Goal: Use online tool/utility: Utilize a website feature to perform a specific function

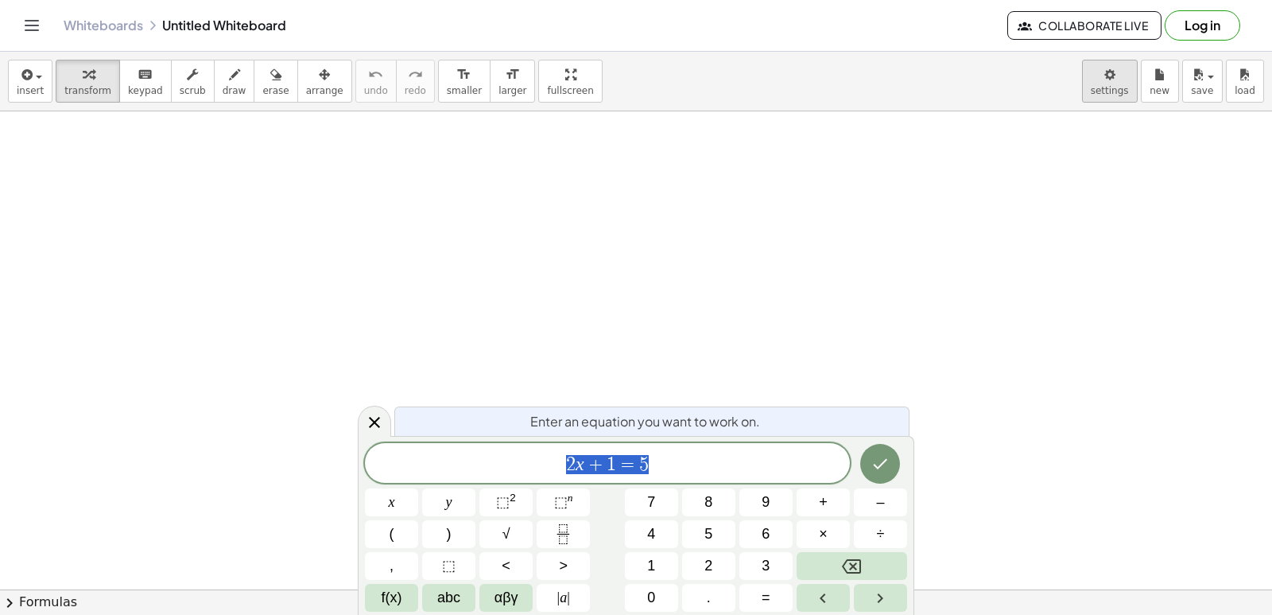
click at [1099, 82] on body "Graspable Math Activities Get Started Activity Bank Assigned Work Classes White…" at bounding box center [636, 307] width 1272 height 615
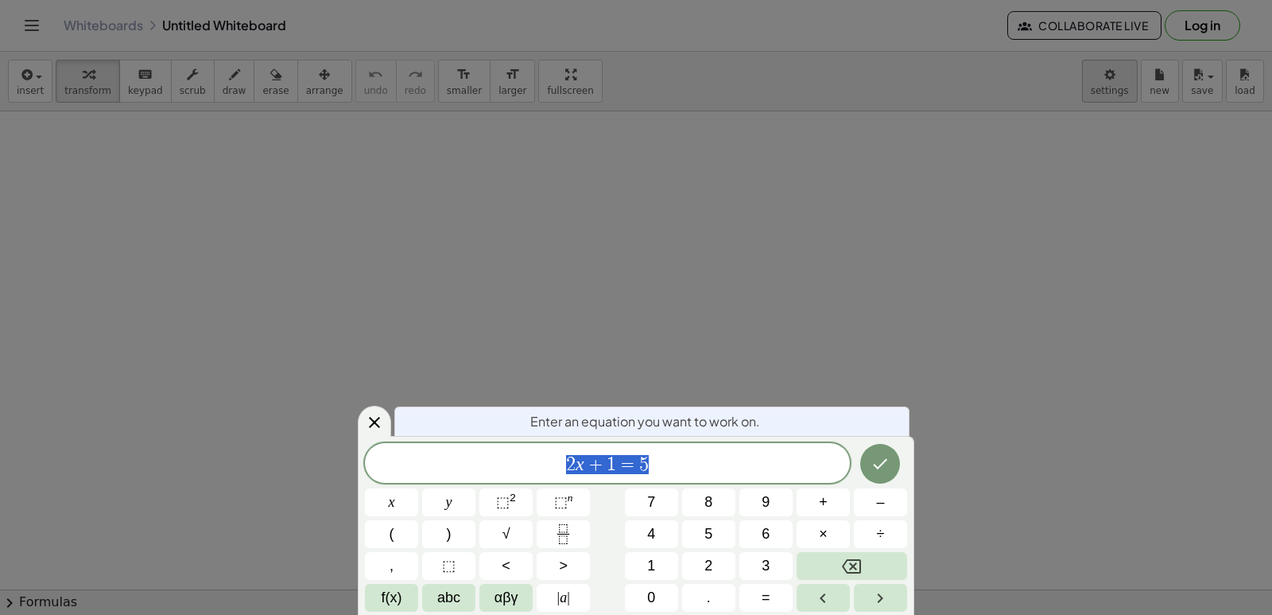
click at [1117, 69] on div at bounding box center [636, 307] width 1272 height 615
click at [1107, 71] on div at bounding box center [636, 307] width 1272 height 615
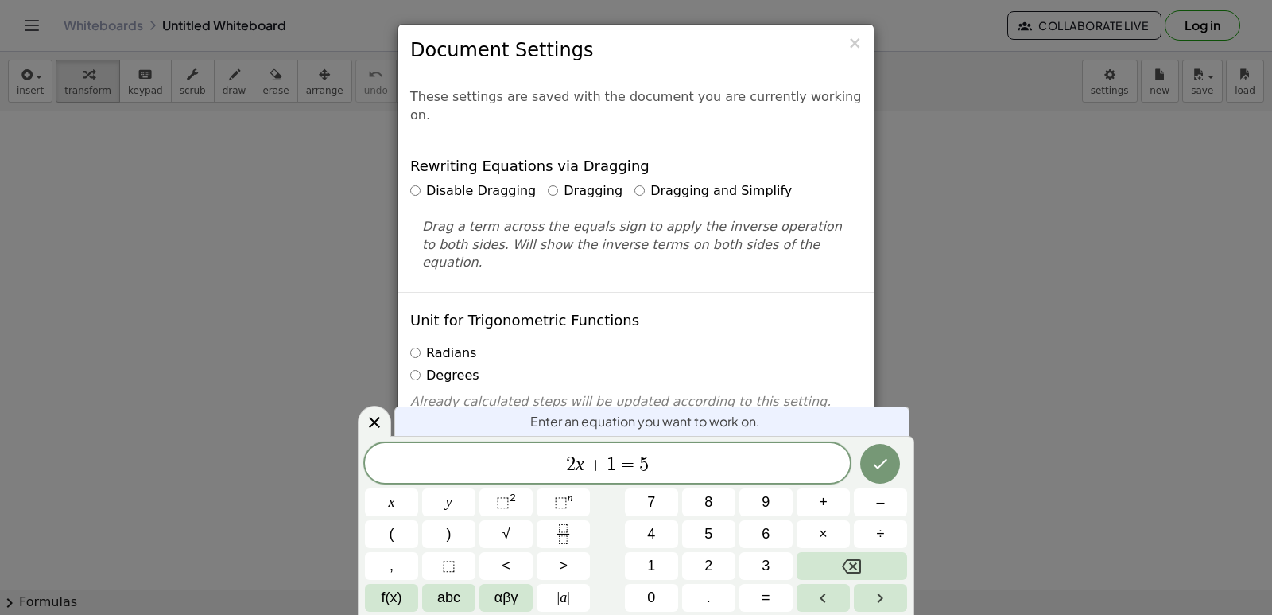
drag, startPoint x: 363, startPoint y: 413, endPoint x: 374, endPoint y: 410, distance: 11.4
click at [363, 418] on div at bounding box center [374, 420] width 33 height 31
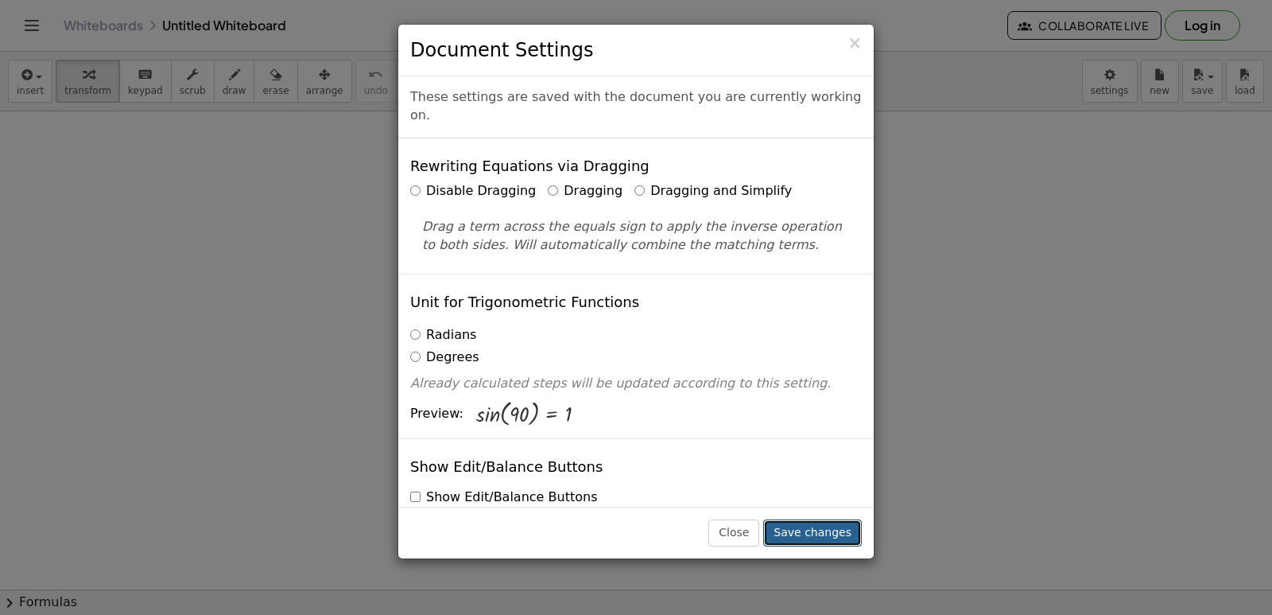
click at [816, 526] on button "Save changes" at bounding box center [812, 532] width 99 height 27
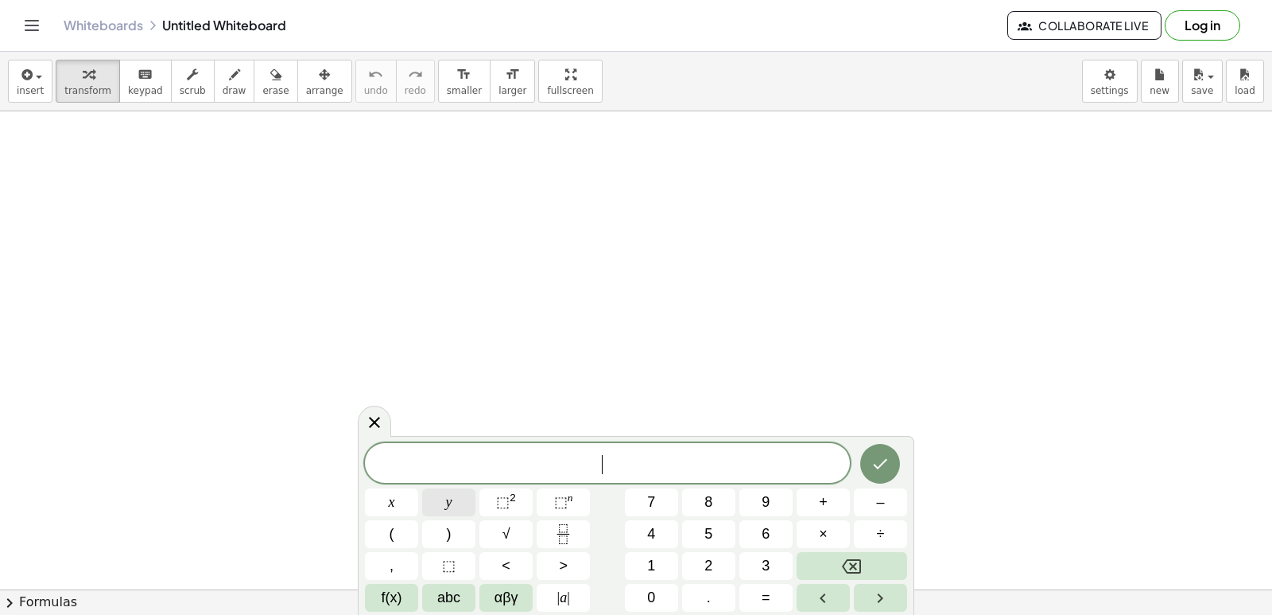
click at [442, 497] on button "y" at bounding box center [448, 502] width 53 height 28
click at [827, 491] on button "+" at bounding box center [823, 502] width 53 height 28
click at [704, 555] on span "2" at bounding box center [708, 565] width 8 height 21
click at [399, 498] on button "x" at bounding box center [391, 502] width 53 height 28
click at [763, 598] on span "=" at bounding box center [766, 597] width 9 height 21
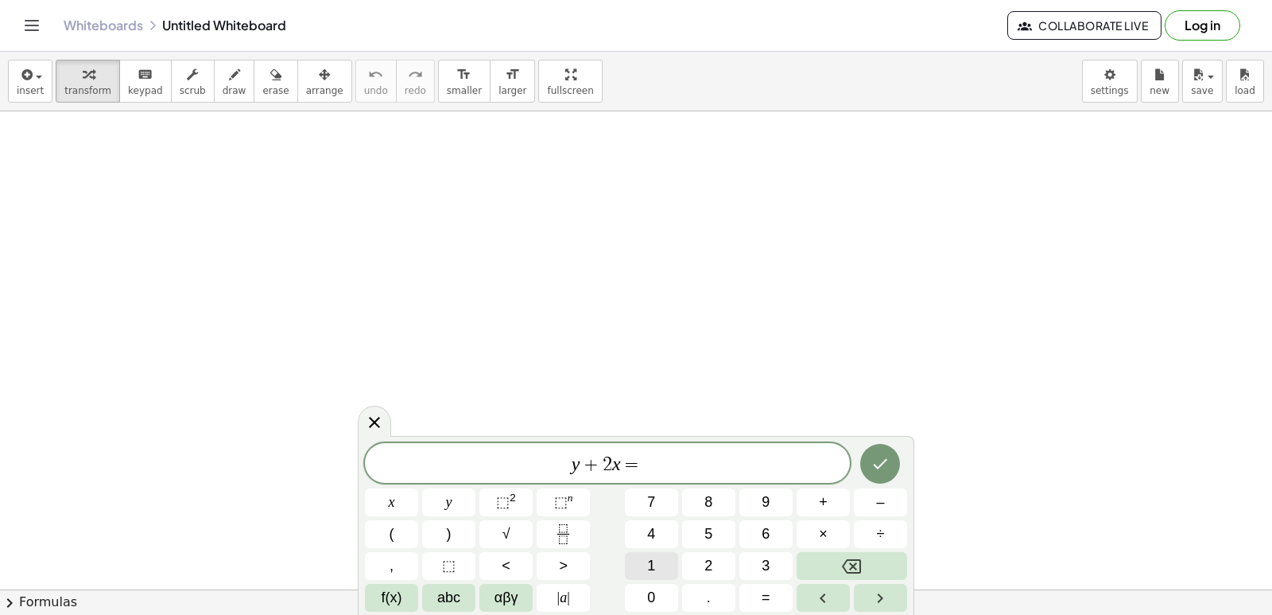
click at [658, 563] on button "1" at bounding box center [651, 566] width 53 height 28
click at [654, 593] on button "0" at bounding box center [651, 598] width 53 height 28
click at [874, 463] on icon "Done" at bounding box center [880, 463] width 19 height 19
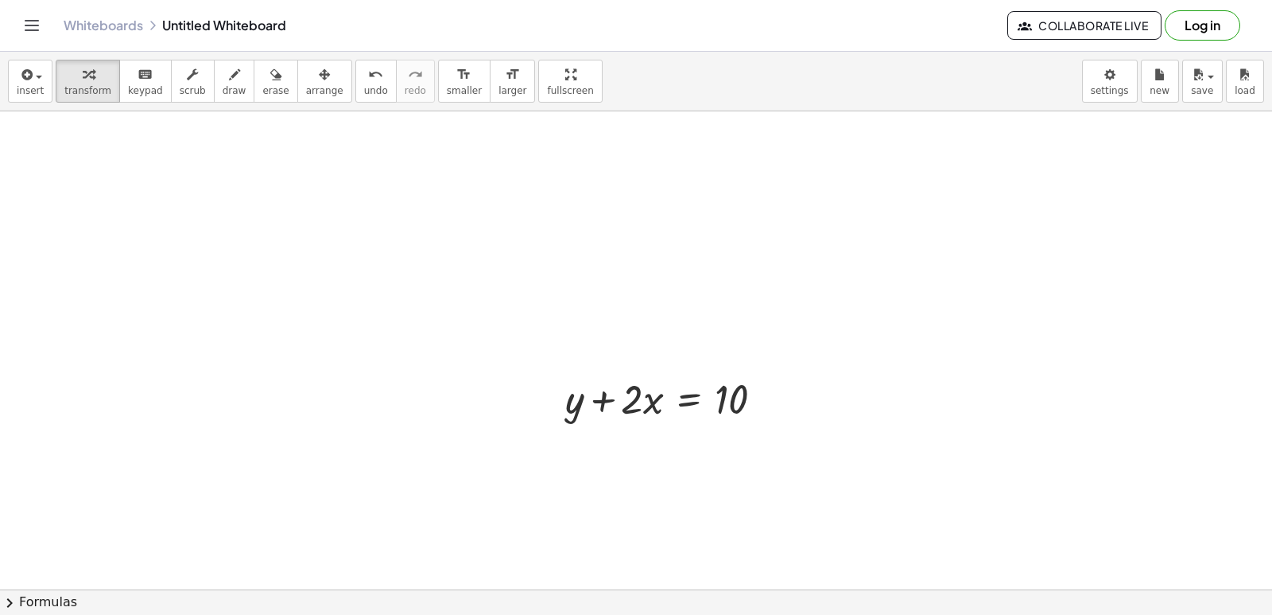
drag, startPoint x: 638, startPoint y: 403, endPoint x: 650, endPoint y: 403, distance: 11.9
click at [650, 403] on div at bounding box center [670, 397] width 227 height 54
drag, startPoint x: 627, startPoint y: 398, endPoint x: 656, endPoint y: 407, distance: 30.2
click at [656, 407] on div at bounding box center [670, 397] width 227 height 54
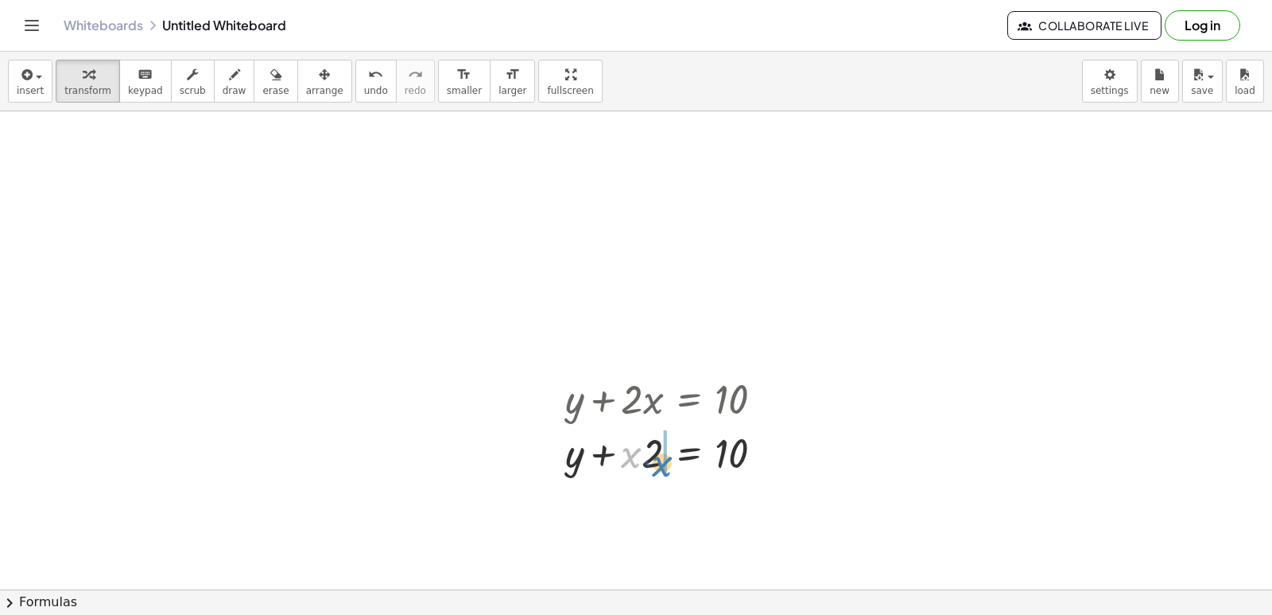
drag, startPoint x: 630, startPoint y: 444, endPoint x: 661, endPoint y: 453, distance: 32.2
click at [661, 453] on div at bounding box center [670, 452] width 227 height 54
click at [642, 453] on div at bounding box center [670, 452] width 227 height 54
click at [644, 459] on div at bounding box center [670, 452] width 227 height 54
click at [648, 451] on div at bounding box center [670, 452] width 227 height 54
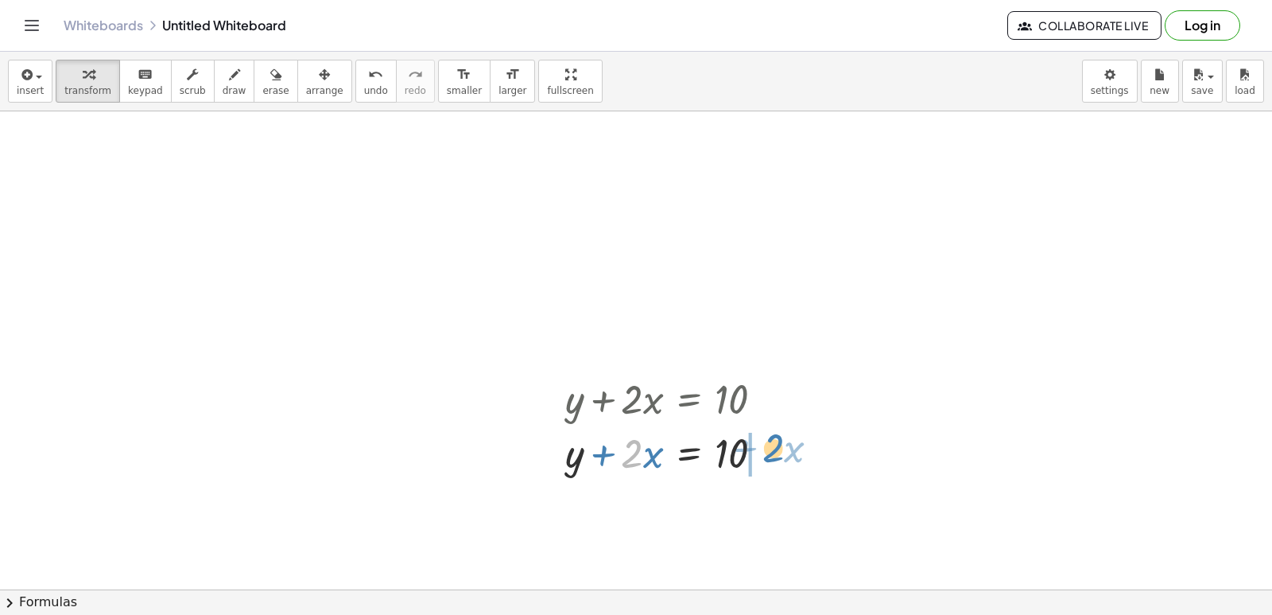
drag, startPoint x: 623, startPoint y: 447, endPoint x: 766, endPoint y: 436, distance: 142.7
click at [766, 436] on div at bounding box center [670, 452] width 227 height 54
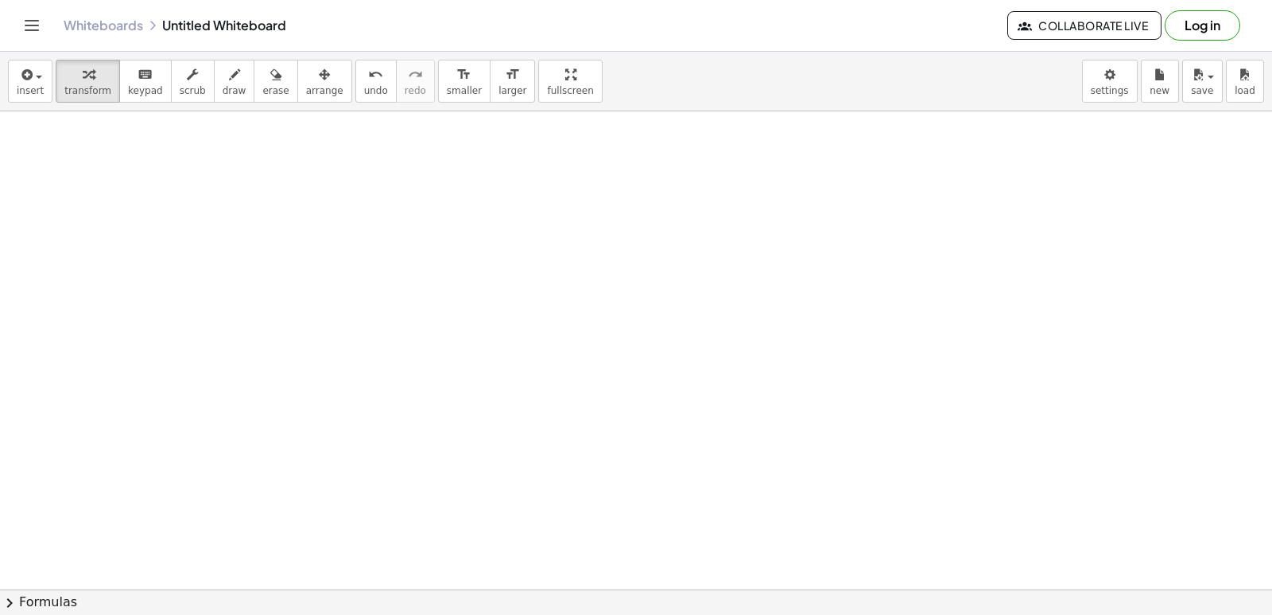
scroll to position [444, 0]
click at [650, 491] on div at bounding box center [636, 196] width 1272 height 1059
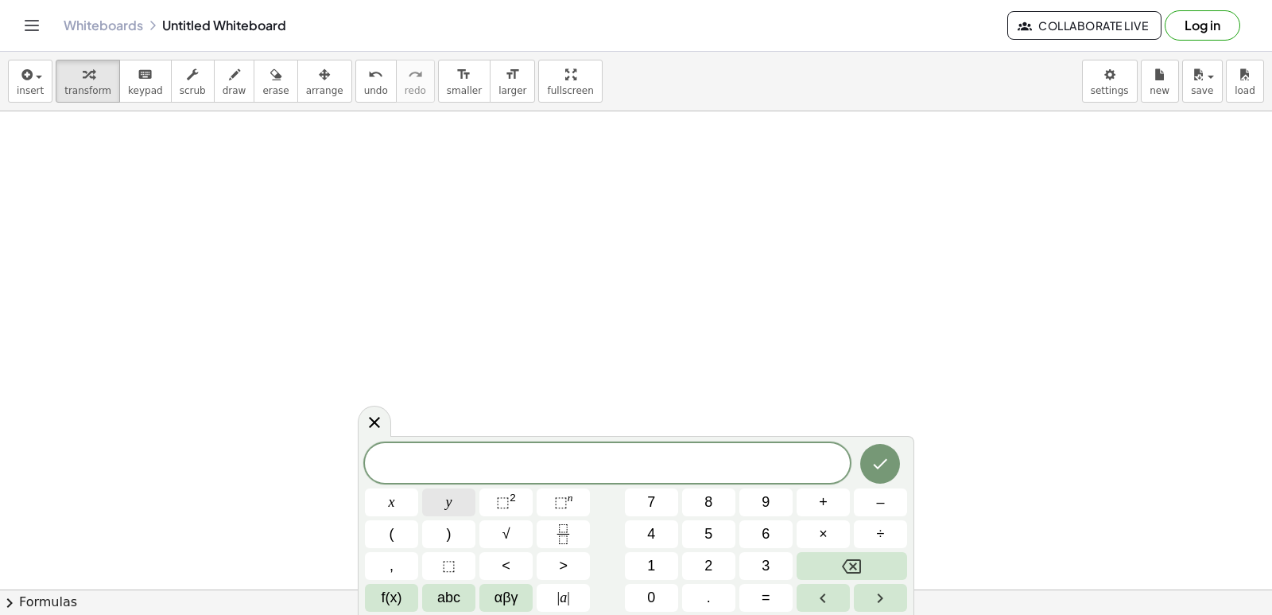
click at [437, 499] on button "y" at bounding box center [448, 502] width 53 height 28
click at [792, 529] on div "y ​ x y ⬚ 2 ⬚ n 7 8 9 + – ( ) √ 4 5 6 × ÷ , ⬚ < > 1 2 3 f(x) abc αβγ | a | 0 . =" at bounding box center [636, 527] width 542 height 169
click at [869, 499] on button "–" at bounding box center [880, 502] width 53 height 28
click at [709, 531] on button "5" at bounding box center [708, 534] width 53 height 28
click at [405, 490] on button "x" at bounding box center [391, 502] width 53 height 28
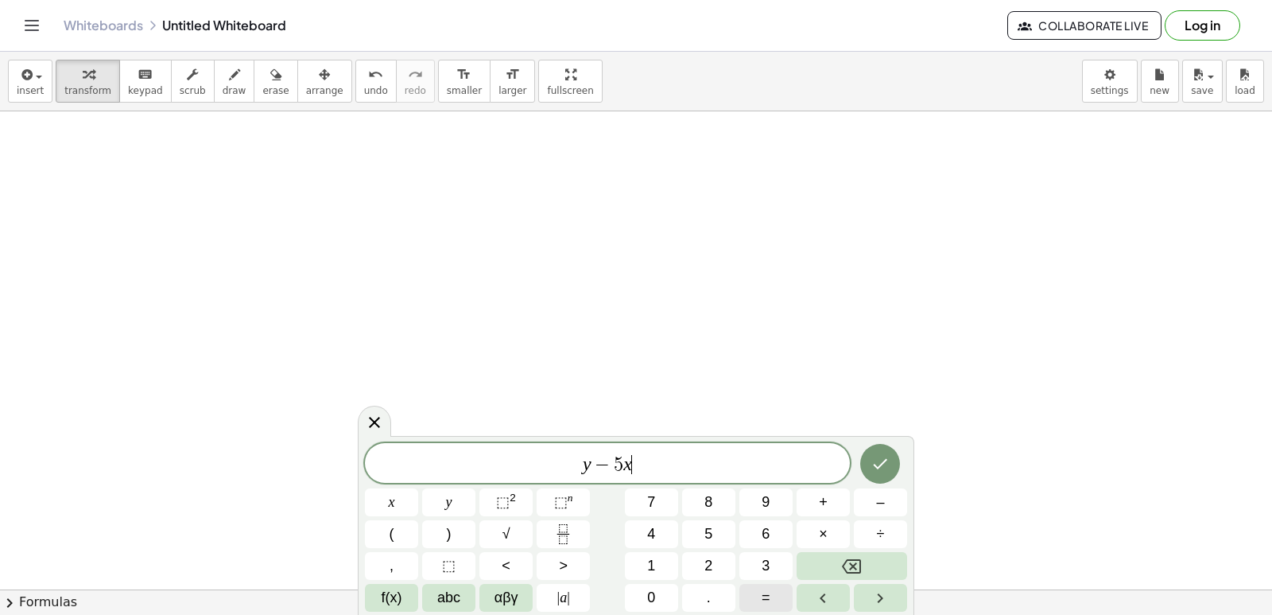
click at [759, 586] on button "=" at bounding box center [765, 598] width 53 height 28
click at [883, 505] on span "–" at bounding box center [880, 501] width 8 height 21
click at [714, 557] on button "2" at bounding box center [708, 566] width 53 height 28
click at [877, 459] on icon "Done" at bounding box center [880, 463] width 19 height 19
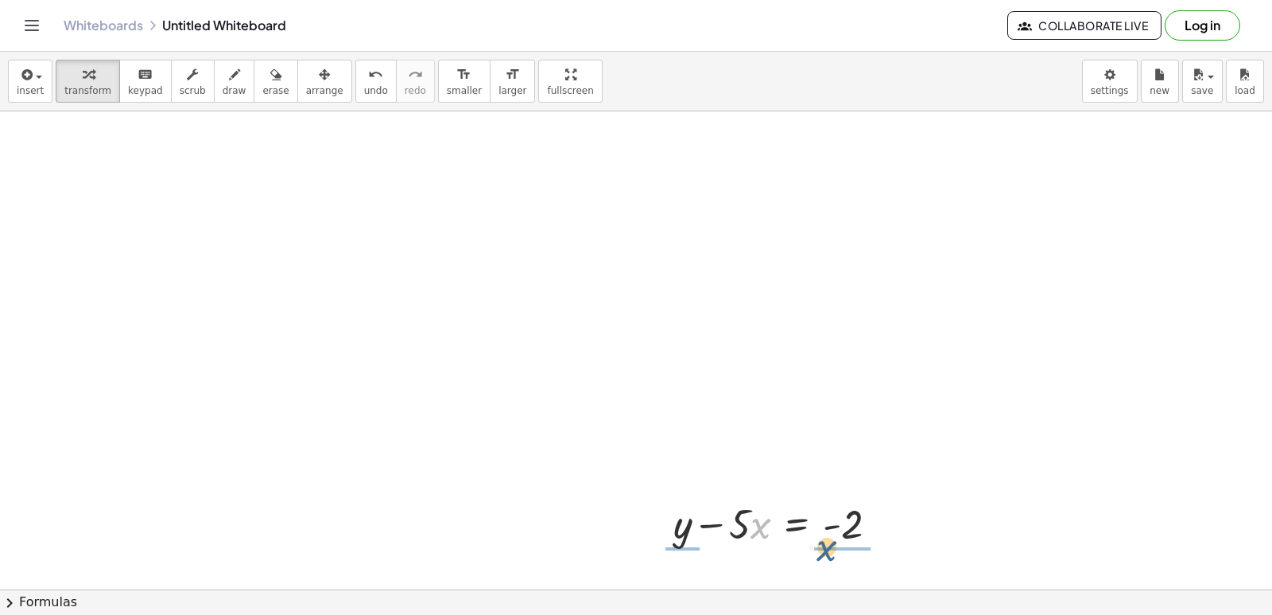
drag, startPoint x: 764, startPoint y: 538, endPoint x: 839, endPoint y: 557, distance: 77.1
click at [838, 559] on div "+ y + · 2 · x = 10 + y + · x · 2 = 10 + y + · 2 · x = 10 y · 2 · x = 10 + − · x…" at bounding box center [636, 196] width 1272 height 1059
click at [259, 322] on div at bounding box center [636, 196] width 1272 height 1059
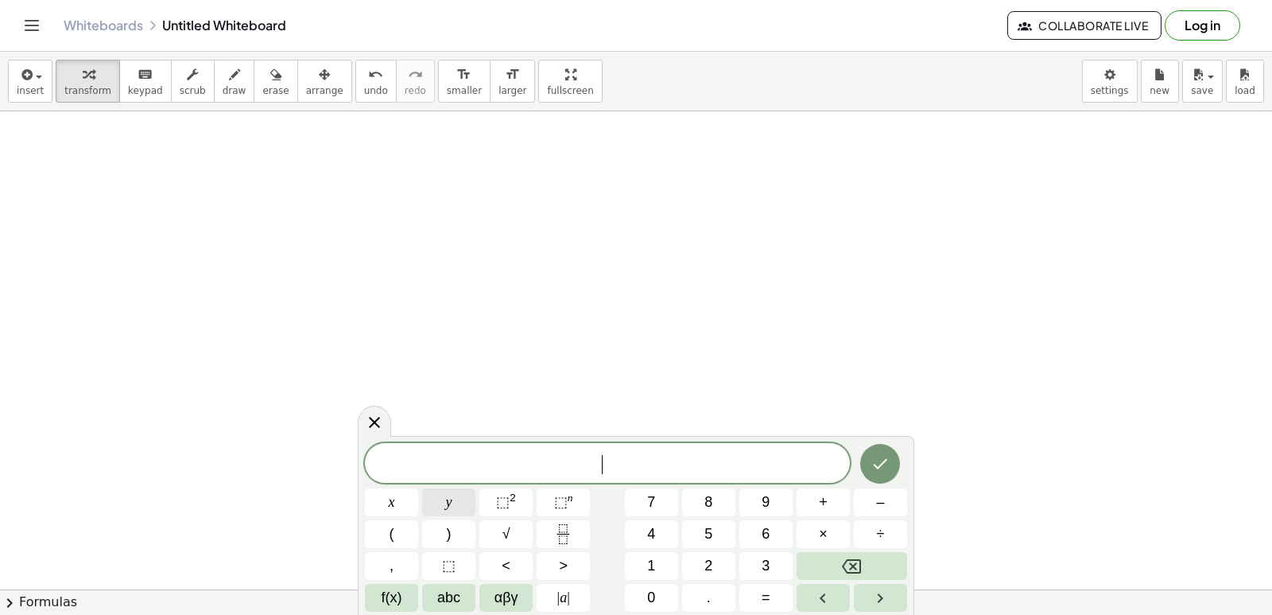
click at [433, 501] on button "y" at bounding box center [448, 502] width 53 height 28
click at [866, 505] on button "–" at bounding box center [880, 502] width 53 height 28
click at [700, 529] on button "5" at bounding box center [708, 534] width 53 height 28
click at [399, 491] on button "x" at bounding box center [391, 502] width 53 height 28
click at [753, 603] on button "=" at bounding box center [765, 598] width 53 height 28
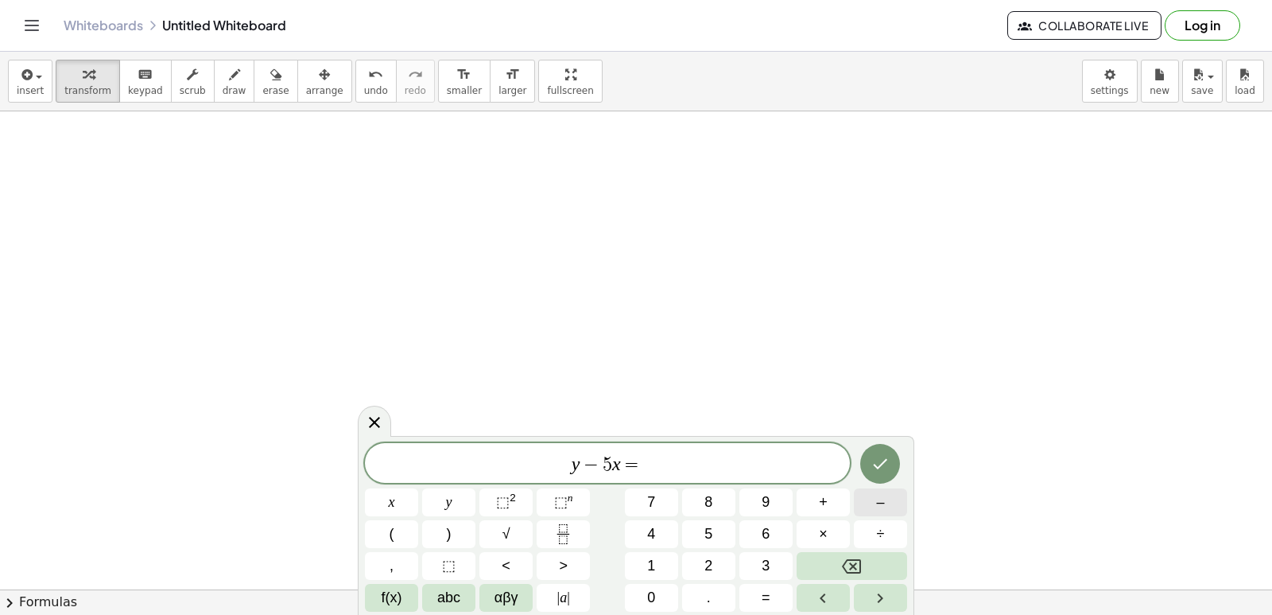
click at [871, 510] on button "–" at bounding box center [880, 502] width 53 height 28
click at [721, 557] on button "2" at bounding box center [708, 566] width 53 height 28
click at [881, 460] on icon "Done" at bounding box center [880, 463] width 19 height 19
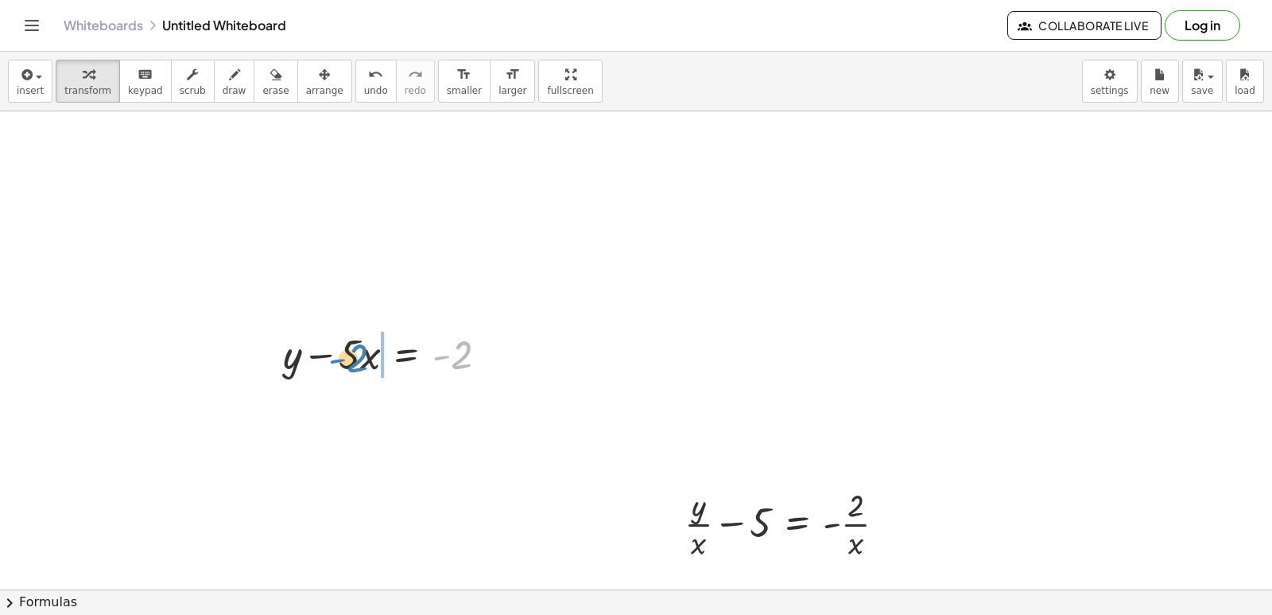
drag, startPoint x: 448, startPoint y: 346, endPoint x: 362, endPoint y: 345, distance: 86.7
click at [349, 349] on div at bounding box center [391, 353] width 233 height 54
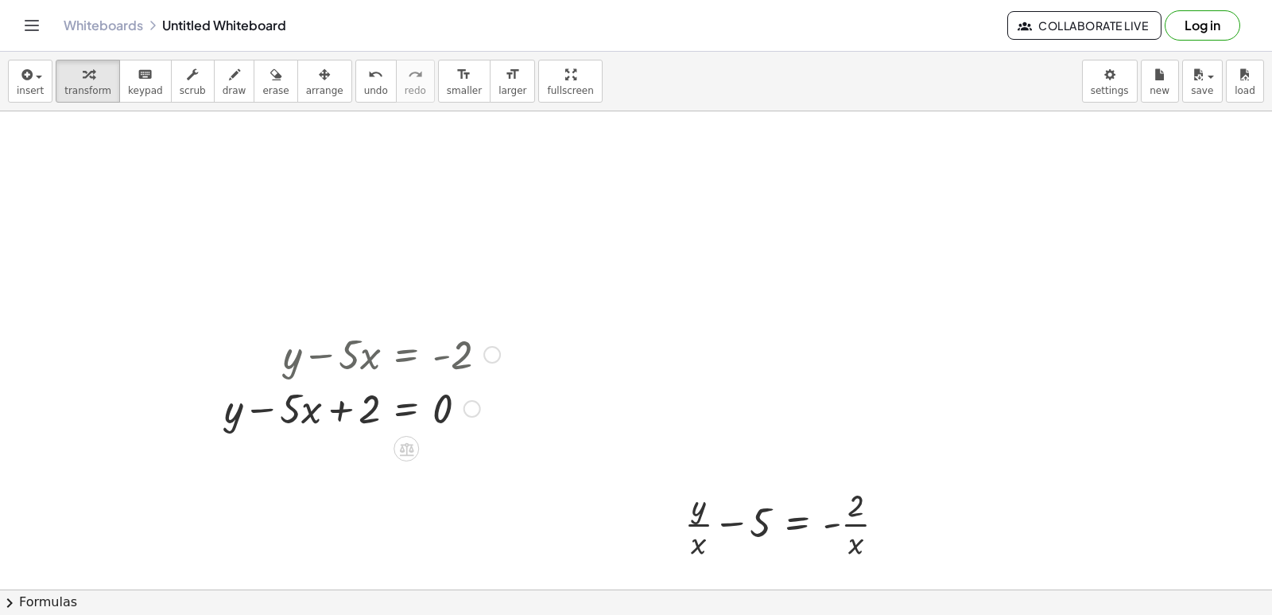
drag, startPoint x: 380, startPoint y: 357, endPoint x: 494, endPoint y: 341, distance: 114.8
click at [494, 341] on div at bounding box center [362, 353] width 292 height 54
click at [433, 373] on div at bounding box center [362, 353] width 292 height 54
drag, startPoint x: 443, startPoint y: 346, endPoint x: 402, endPoint y: 389, distance: 59.1
click at [406, 355] on div "+ y − · 5 · x = - 2 + y − · 5 · x = 2 + 0" at bounding box center [406, 355] width 0 height 0
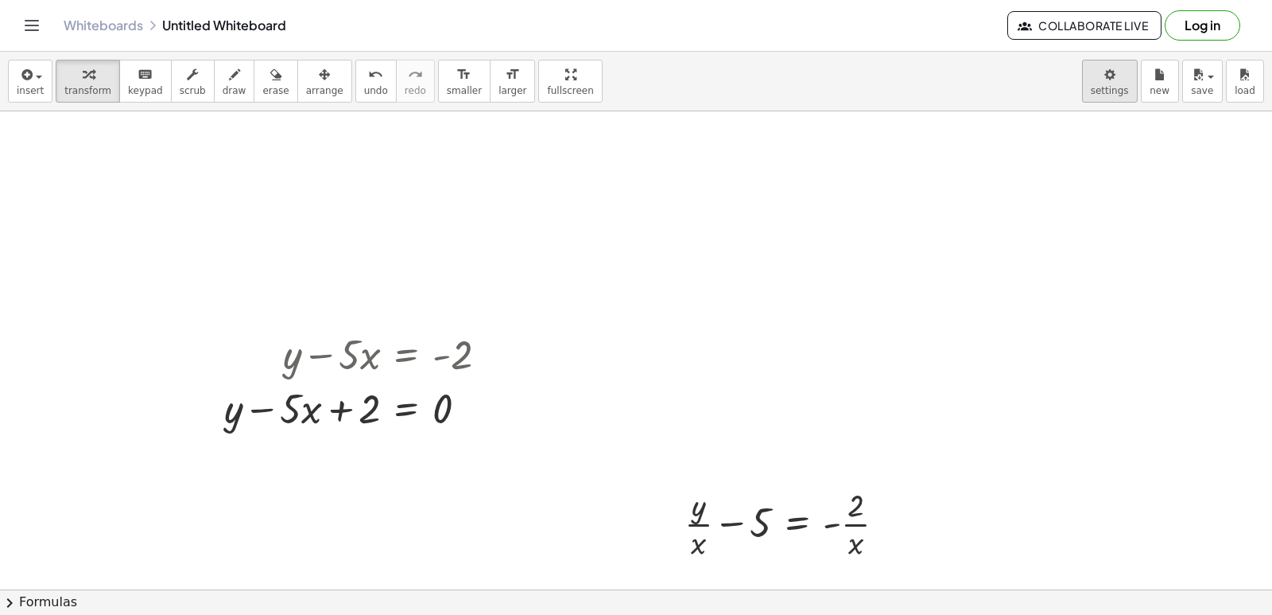
click at [1111, 68] on body "Graspable Math Activities Get Started Activity Bank Assigned Work Classes White…" at bounding box center [636, 307] width 1272 height 615
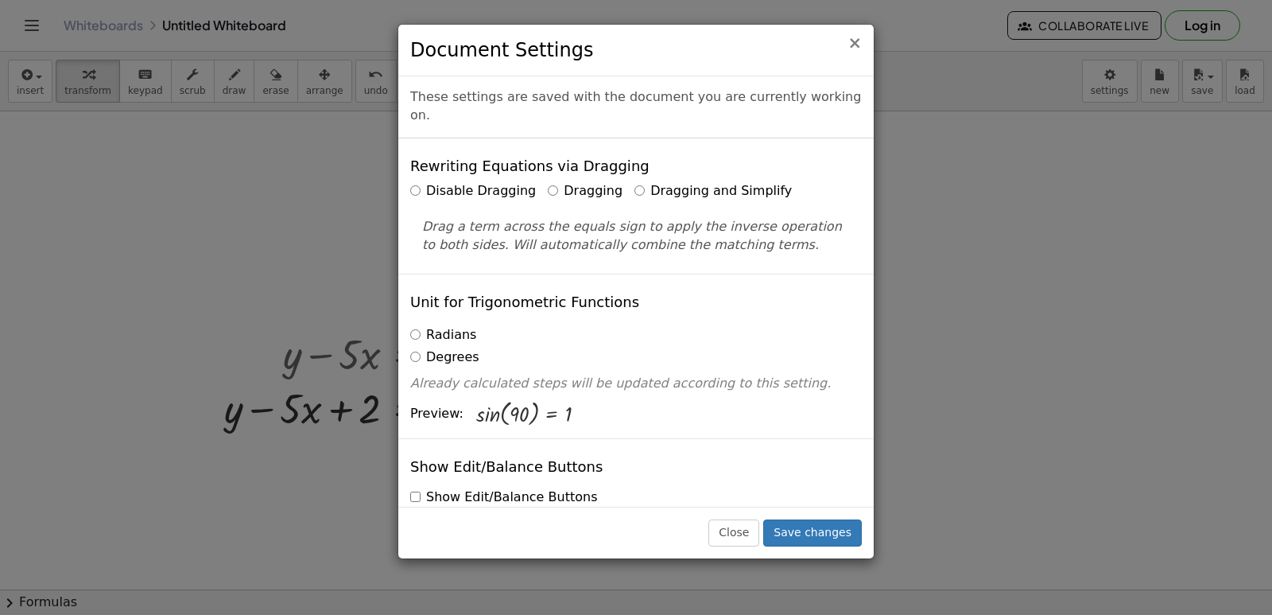
click at [855, 38] on span "×" at bounding box center [854, 42] width 14 height 19
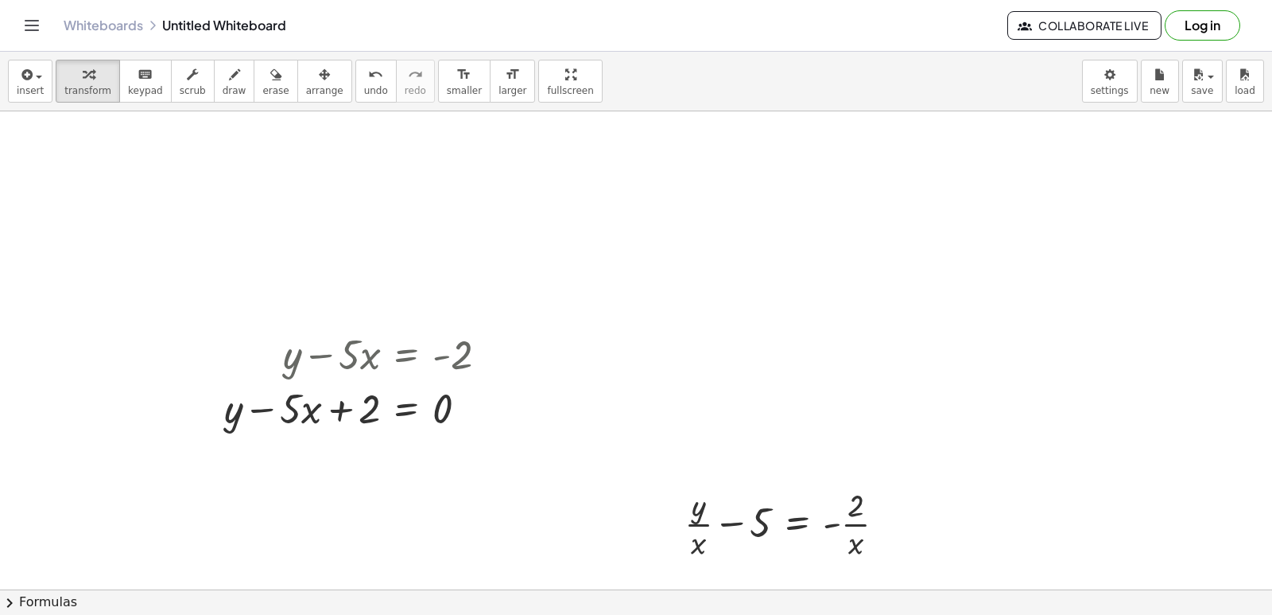
click at [1258, 384] on div at bounding box center [636, 196] width 1272 height 1059
click at [1265, 390] on div "+ y + · 2 · x = 10 + y + · x · 2 = 10 + y + · 2 · x = 10 y · 2 · x = 10 + − + y…" at bounding box center [636, 350] width 1272 height 478
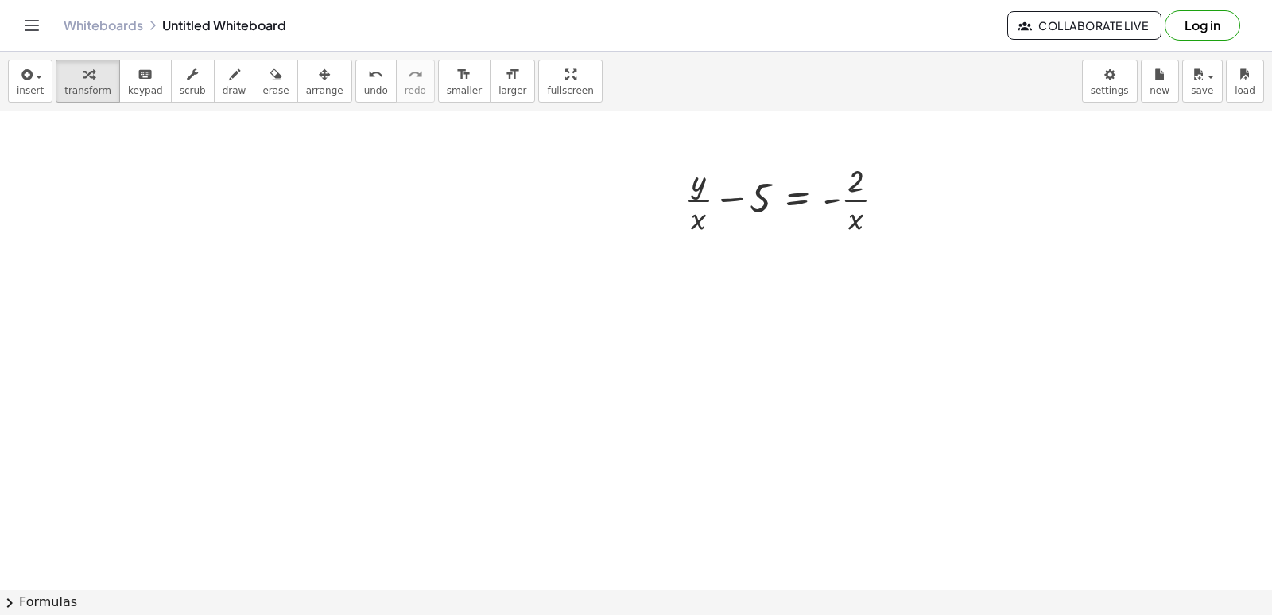
scroll to position [771, 0]
drag, startPoint x: 765, startPoint y: 528, endPoint x: 773, endPoint y: 520, distance: 11.2
click at [768, 525] on div at bounding box center [636, 56] width 1272 height 1433
click at [744, 463] on div at bounding box center [636, 56] width 1272 height 1433
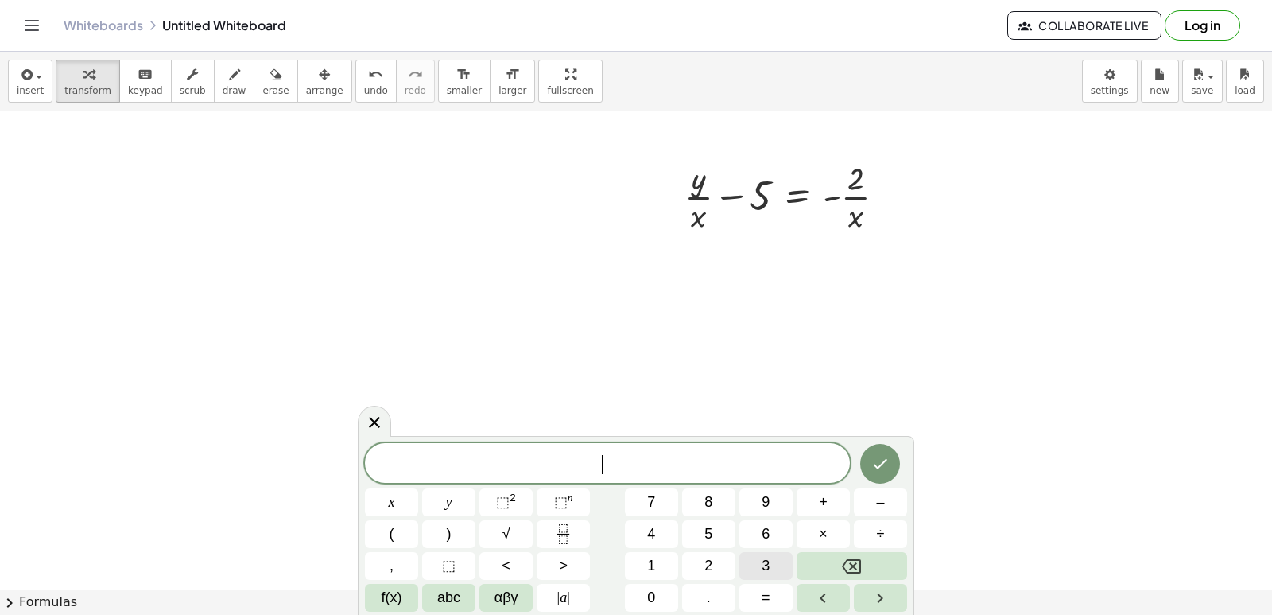
click at [766, 557] on span "3" at bounding box center [766, 565] width 8 height 21
click at [443, 498] on button "y" at bounding box center [448, 502] width 53 height 28
click at [871, 530] on button "÷" at bounding box center [880, 534] width 53 height 28
click at [845, 557] on icon "Backspace" at bounding box center [851, 566] width 19 height 19
click at [817, 498] on button "+" at bounding box center [823, 502] width 53 height 28
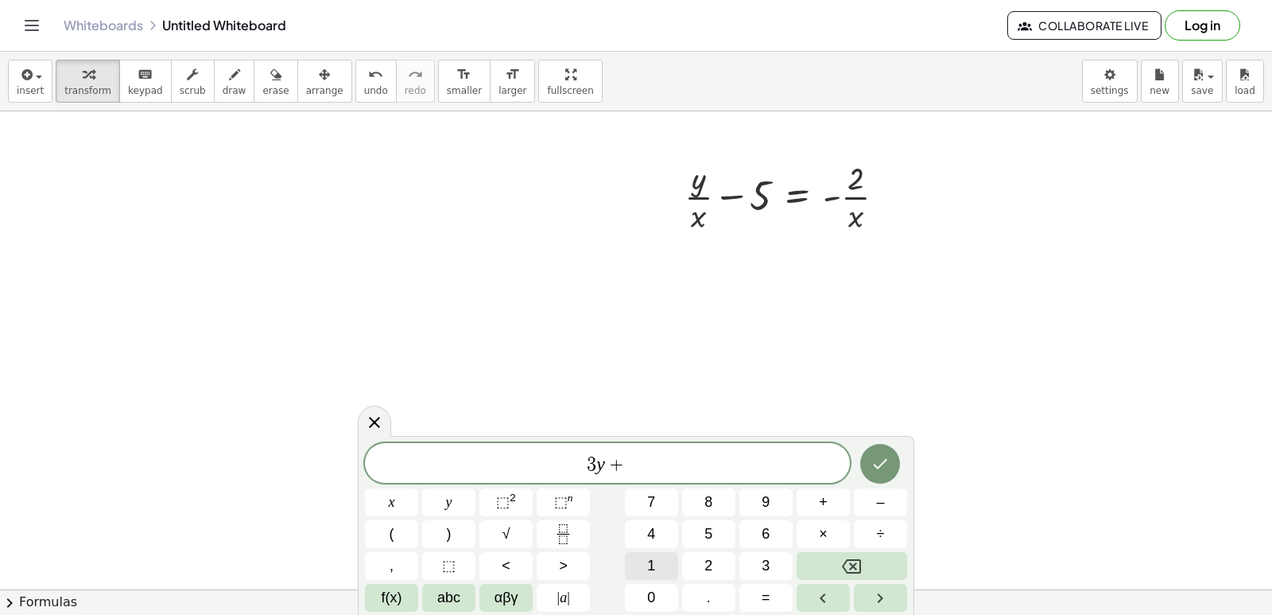
click at [661, 554] on button "1" at bounding box center [651, 566] width 53 height 28
click at [708, 559] on span "2" at bounding box center [708, 565] width 8 height 21
click at [399, 499] on button "x" at bounding box center [391, 502] width 53 height 28
click at [762, 599] on button "=" at bounding box center [765, 598] width 53 height 28
click at [652, 555] on button "1" at bounding box center [651, 566] width 53 height 28
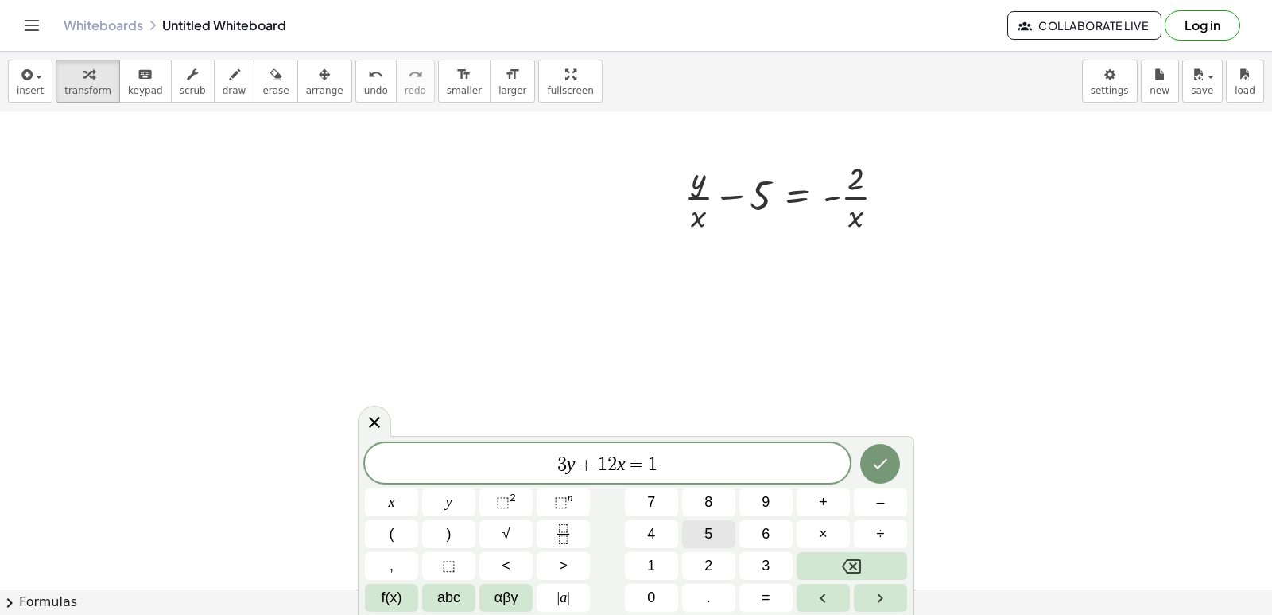
click at [704, 532] on button "5" at bounding box center [708, 534] width 53 height 28
click at [885, 457] on icon "Done" at bounding box center [880, 463] width 19 height 19
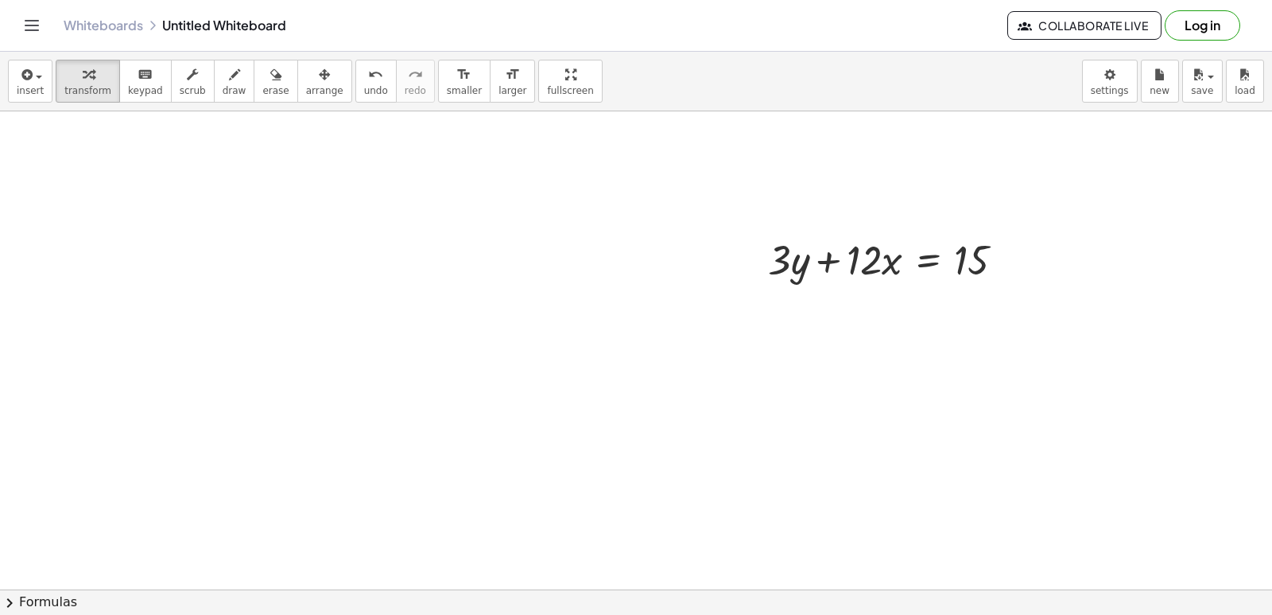
scroll to position [1023, 0]
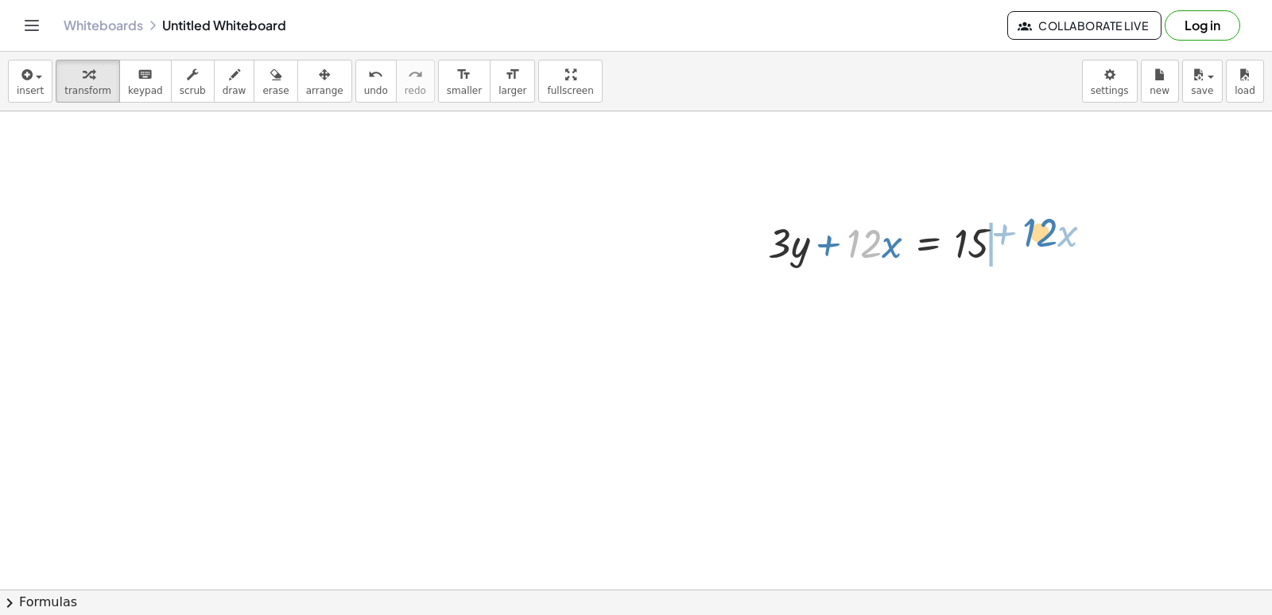
drag, startPoint x: 869, startPoint y: 243, endPoint x: 1045, endPoint y: 232, distance: 176.1
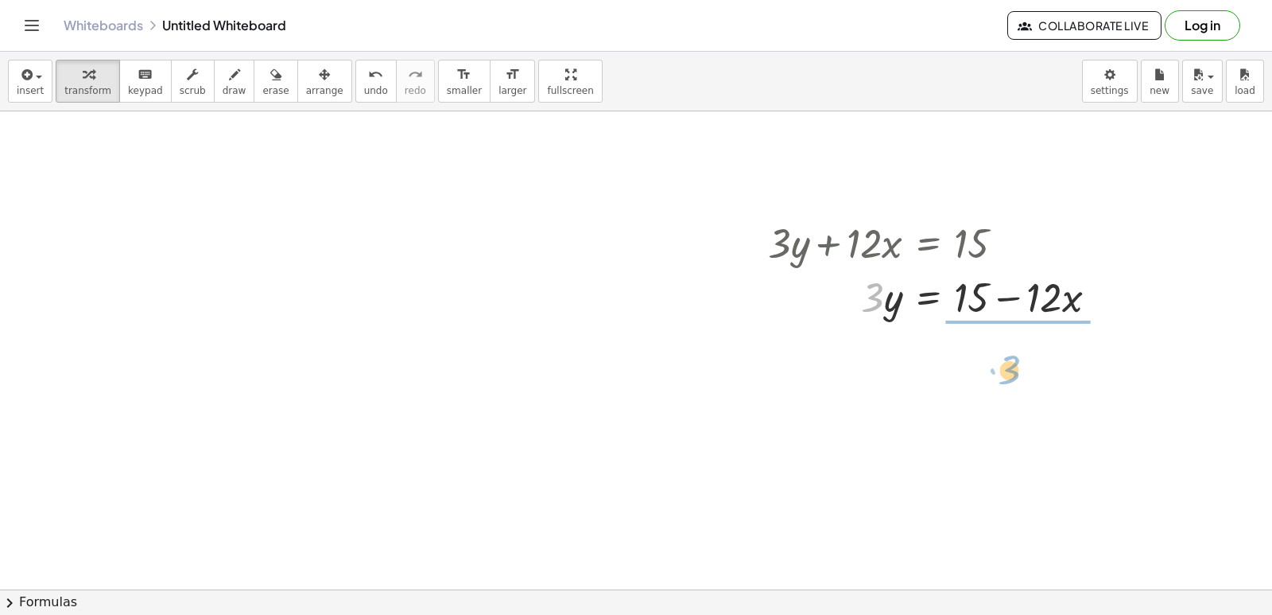
drag, startPoint x: 878, startPoint y: 302, endPoint x: 1018, endPoint y: 358, distance: 150.6
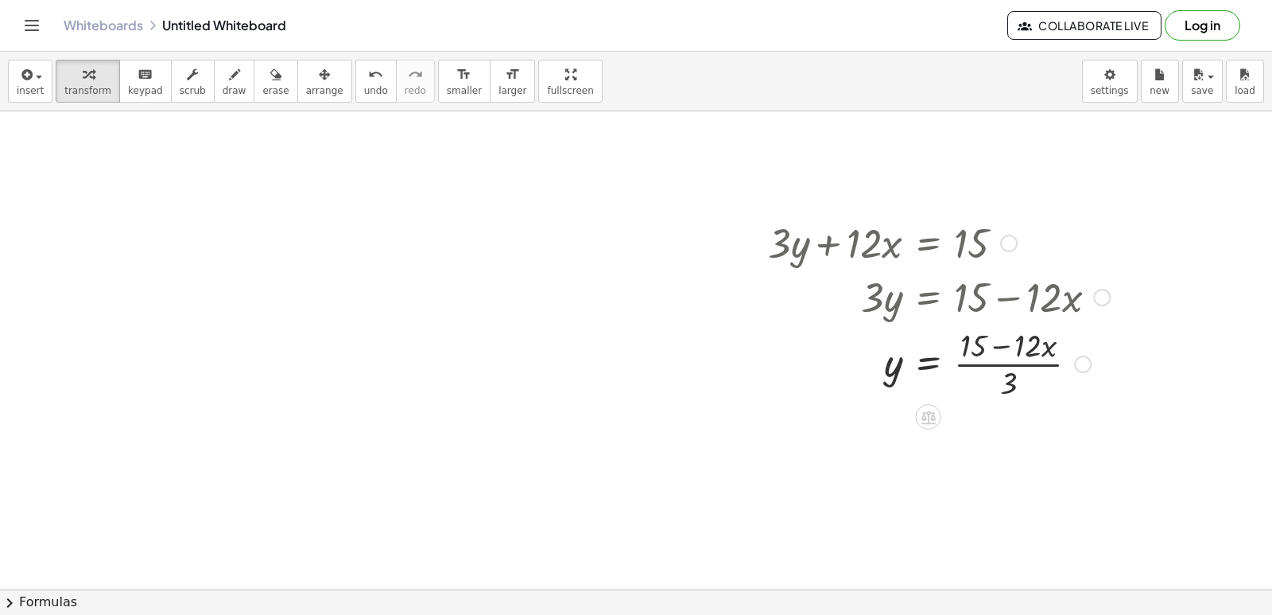
click at [898, 369] on div at bounding box center [939, 363] width 358 height 80
drag, startPoint x: 884, startPoint y: 364, endPoint x: 1029, endPoint y: 368, distance: 144.7
click at [1029, 368] on div at bounding box center [939, 363] width 358 height 80
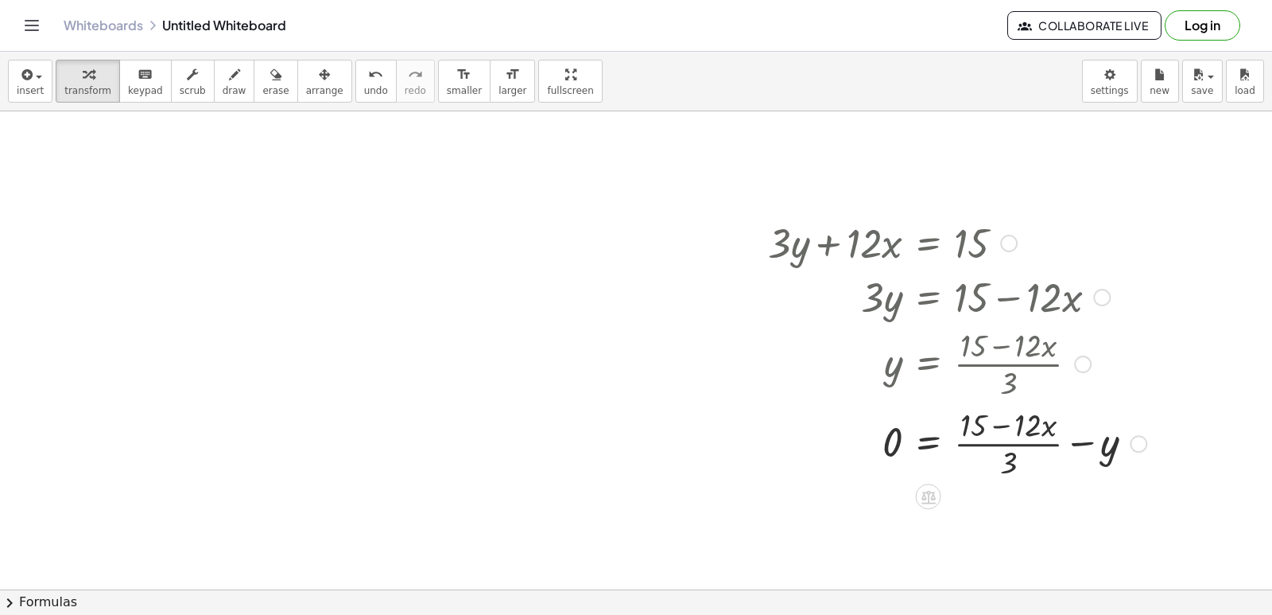
drag, startPoint x: 883, startPoint y: 292, endPoint x: 933, endPoint y: 339, distance: 68.0
click at [929, 243] on div "+ · 3 · y + · 12 · x = 15 · 3 · y = + 15 − · 12 · x y = · ( + 15 − · 12 · x ) ·…" at bounding box center [929, 243] width 0 height 0
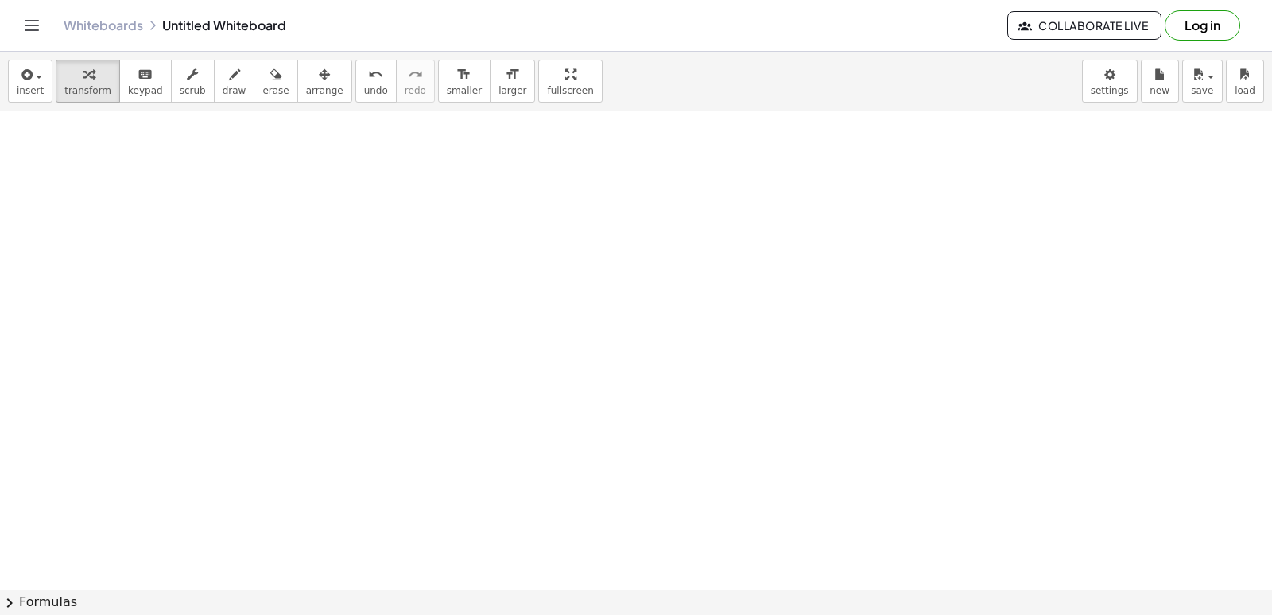
scroll to position [1446, 0]
drag, startPoint x: 638, startPoint y: 502, endPoint x: 648, endPoint y: 483, distance: 22.4
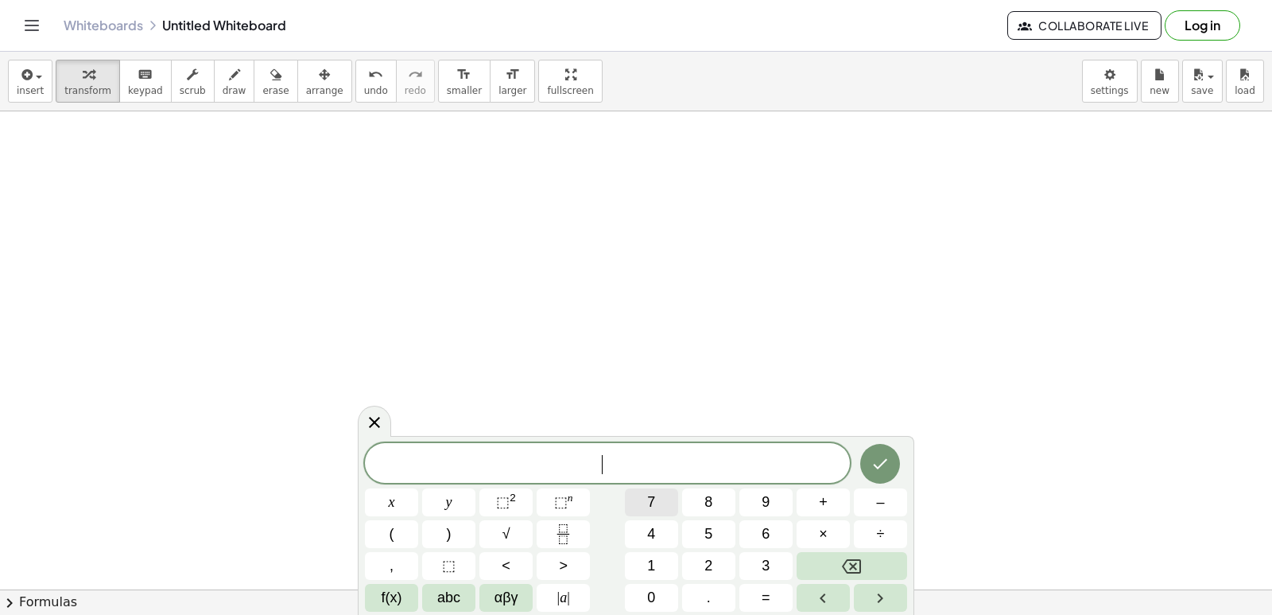
click at [642, 502] on button "7" at bounding box center [651, 502] width 53 height 28
click at [456, 488] on button "y" at bounding box center [448, 502] width 53 height 28
click at [878, 506] on span "–" at bounding box center [880, 501] width 8 height 21
click at [725, 572] on button "2" at bounding box center [708, 566] width 53 height 28
click at [647, 553] on button "1" at bounding box center [651, 566] width 53 height 28
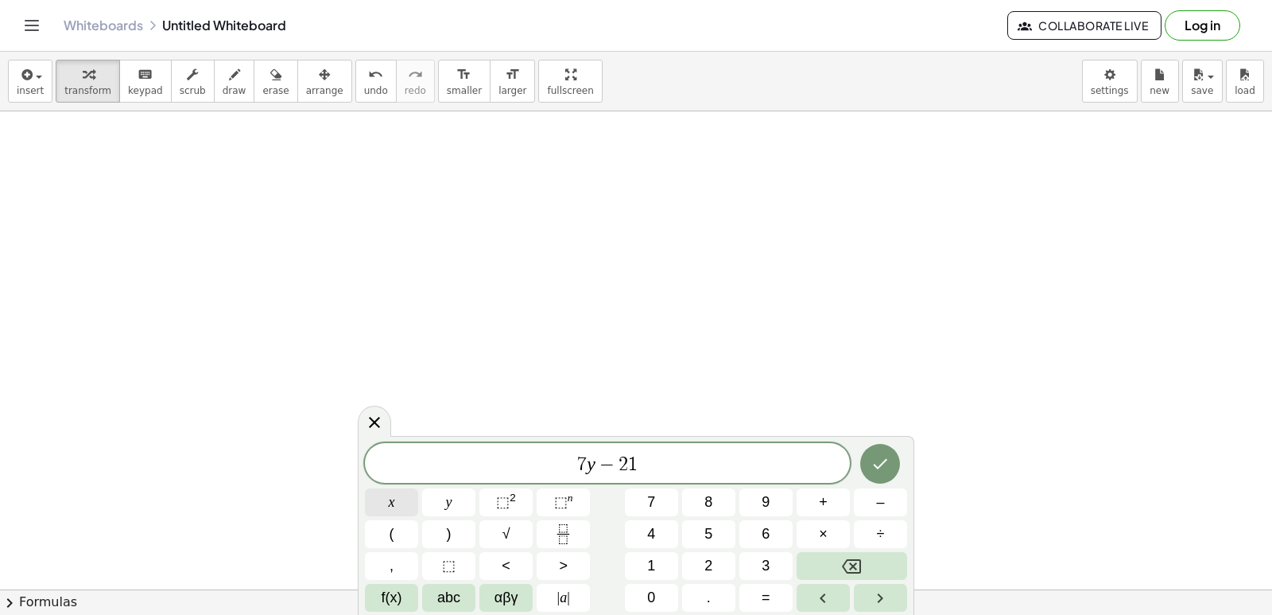
click at [390, 494] on span "x" at bounding box center [392, 501] width 6 height 21
click at [761, 595] on button "=" at bounding box center [765, 598] width 53 height 28
click at [642, 501] on button "7" at bounding box center [651, 502] width 53 height 28
click at [892, 471] on button "Done" at bounding box center [880, 464] width 40 height 40
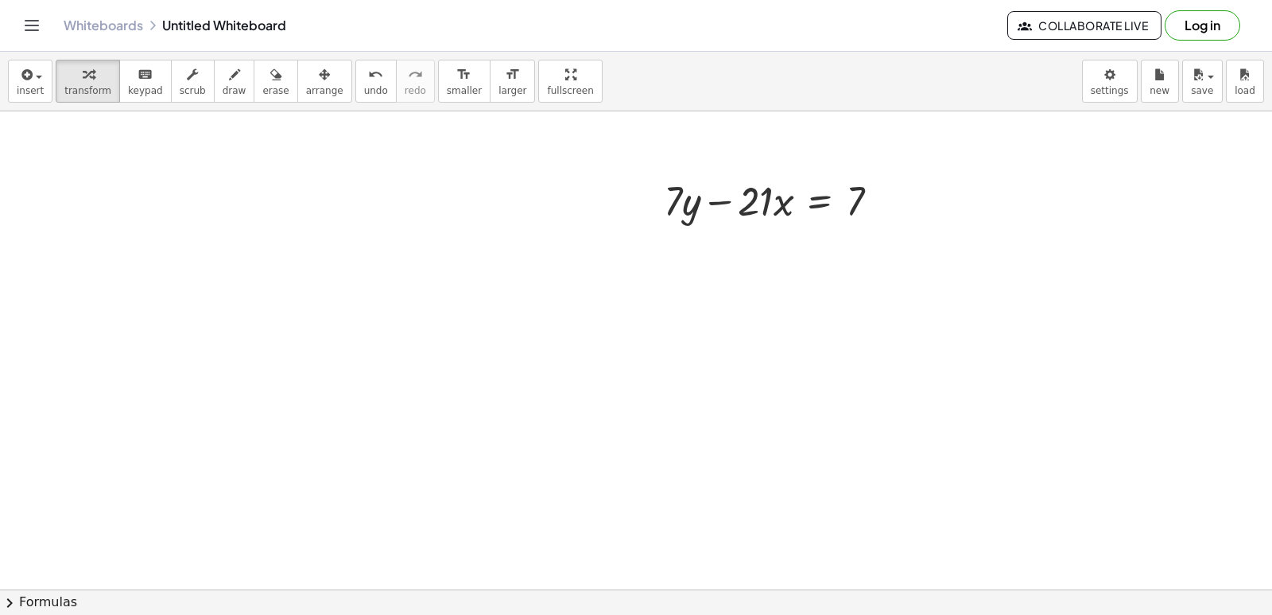
scroll to position [1784, 0]
drag, startPoint x: 838, startPoint y: 195, endPoint x: 854, endPoint y: 192, distance: 16.2
click at [854, 192] on div at bounding box center [778, 196] width 244 height 54
click at [843, 188] on div at bounding box center [778, 196] width 244 height 54
drag, startPoint x: 771, startPoint y: 200, endPoint x: 972, endPoint y: 190, distance: 200.6
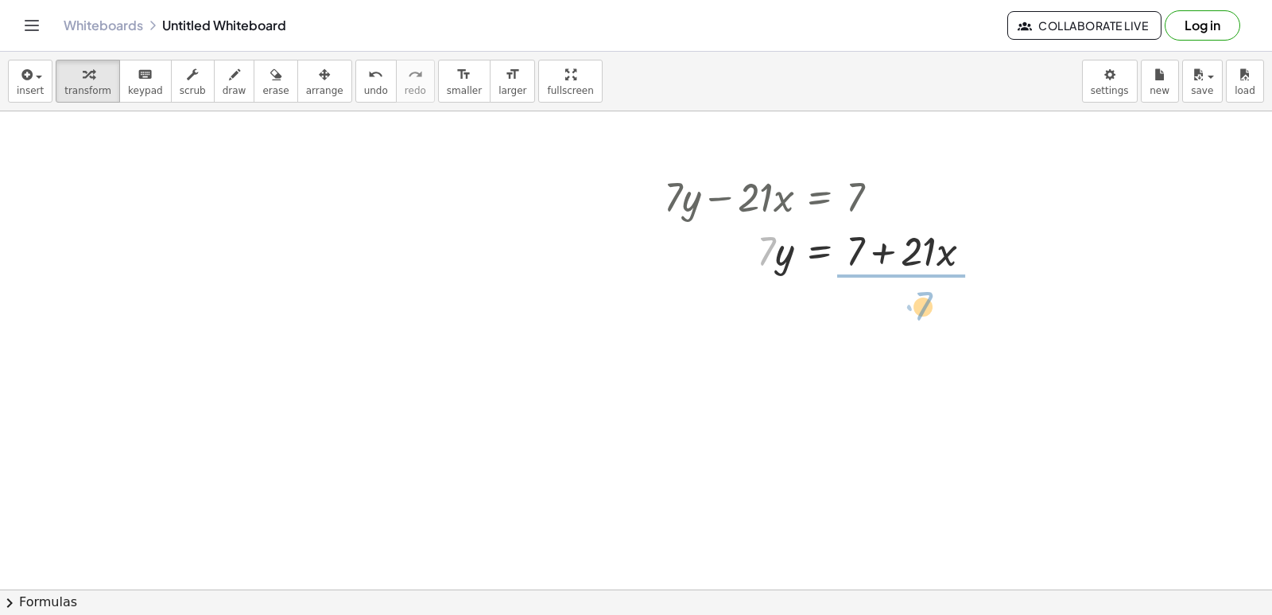
drag, startPoint x: 766, startPoint y: 254, endPoint x: 923, endPoint y: 308, distance: 165.9
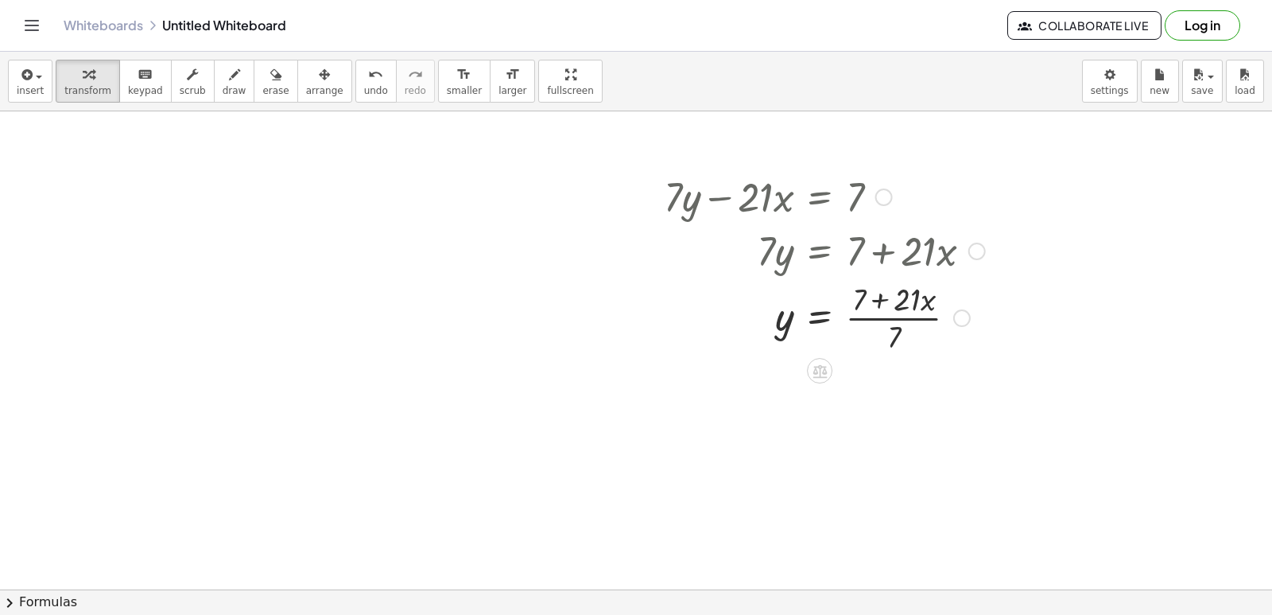
click at [901, 327] on div at bounding box center [824, 317] width 337 height 80
click at [877, 296] on div at bounding box center [824, 317] width 337 height 80
click at [903, 319] on div at bounding box center [824, 317] width 337 height 80
click at [879, 321] on div at bounding box center [824, 317] width 337 height 80
drag, startPoint x: 889, startPoint y: 340, endPoint x: 943, endPoint y: 298, distance: 68.5
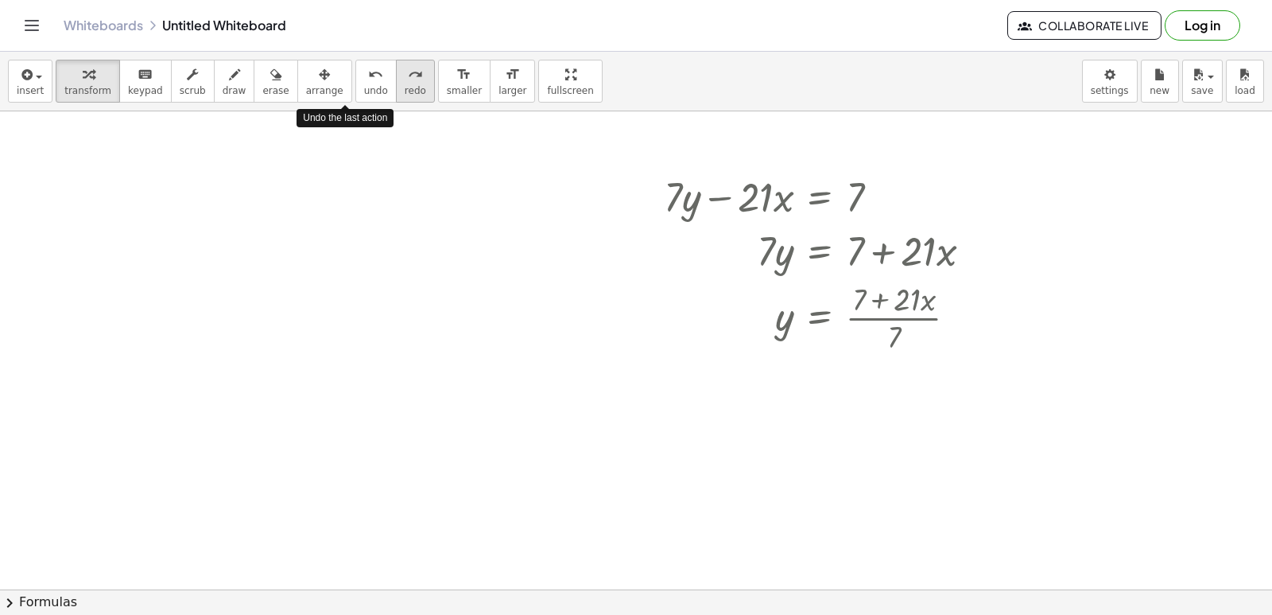
drag, startPoint x: 349, startPoint y: 86, endPoint x: 367, endPoint y: 86, distance: 17.5
click at [364, 86] on span "undo" at bounding box center [376, 90] width 24 height 11
drag, startPoint x: 890, startPoint y: 338, endPoint x: 861, endPoint y: 297, distance: 49.6
click at [861, 297] on div at bounding box center [824, 317] width 337 height 80
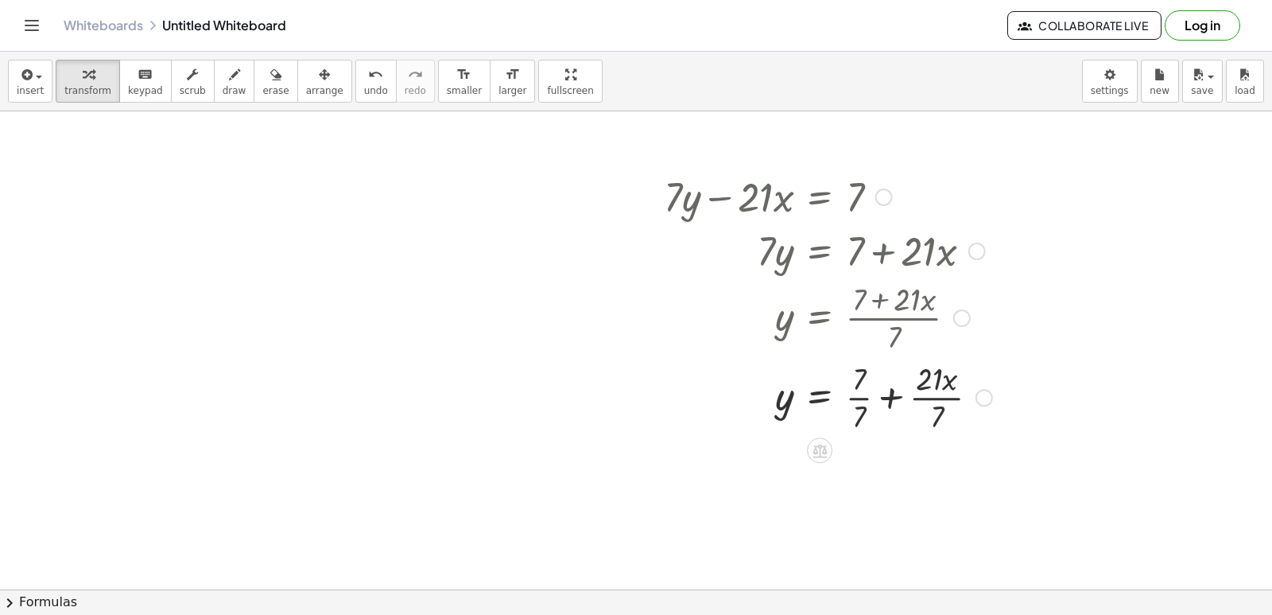
click at [890, 398] on div at bounding box center [828, 396] width 344 height 80
click at [368, 68] on icon "undo" at bounding box center [375, 74] width 15 height 19
drag, startPoint x: 937, startPoint y: 393, endPoint x: 881, endPoint y: 434, distance: 70.0
click at [933, 396] on div at bounding box center [828, 396] width 344 height 80
click at [859, 393] on div at bounding box center [828, 396] width 344 height 80
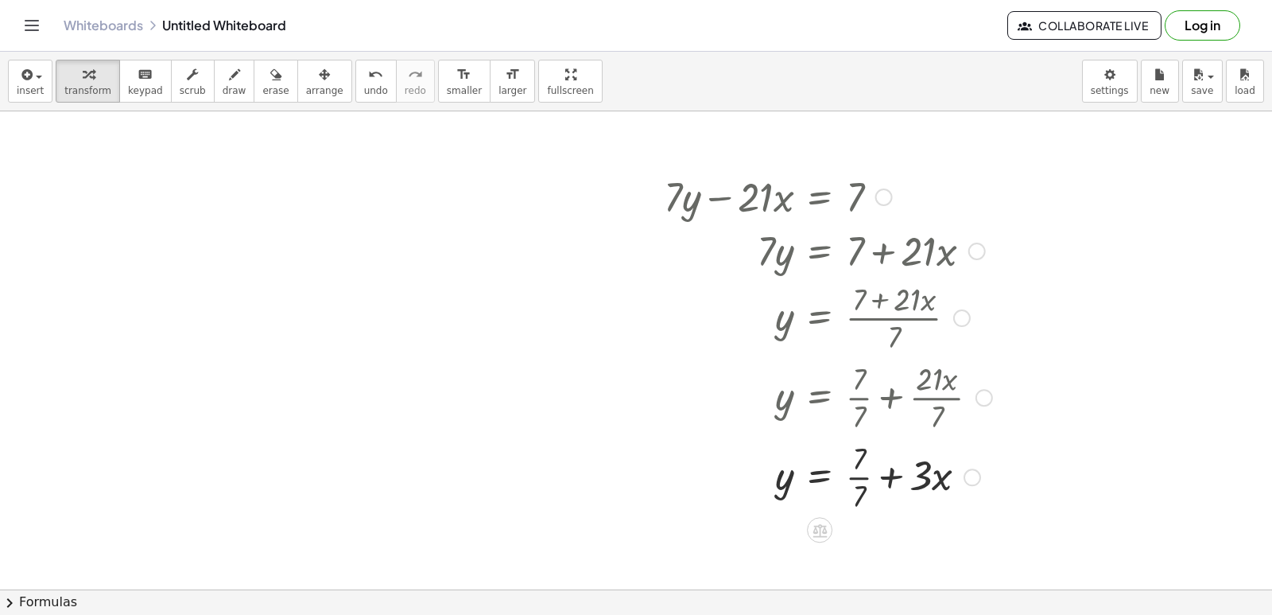
click at [859, 475] on div at bounding box center [828, 476] width 344 height 80
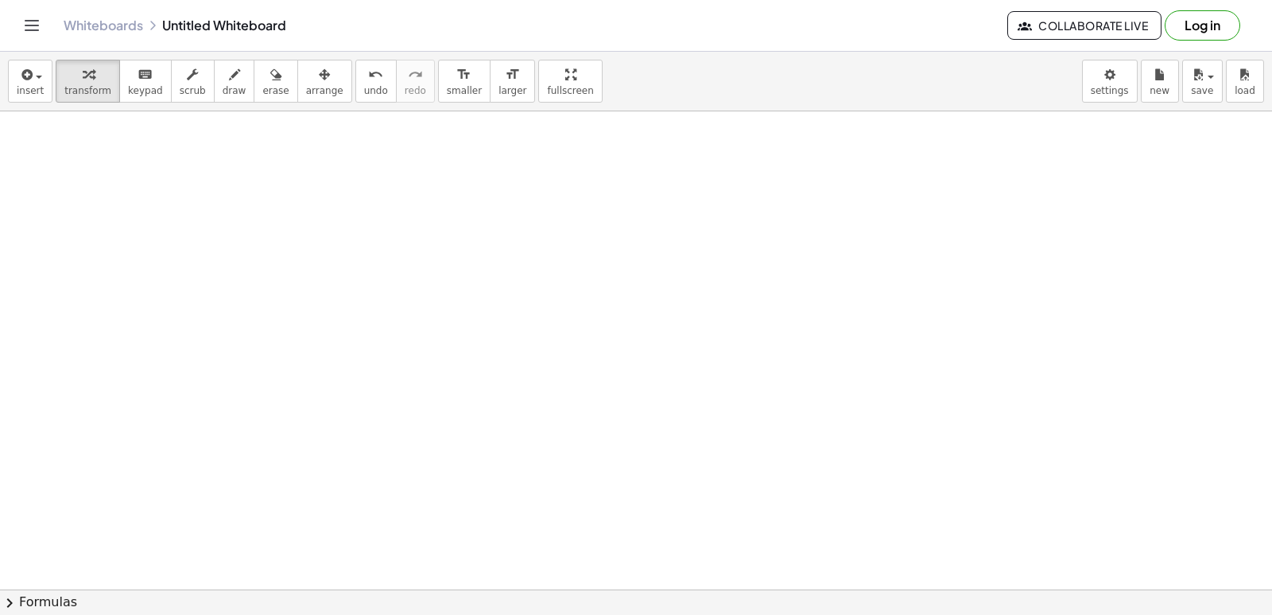
scroll to position [2961, 0]
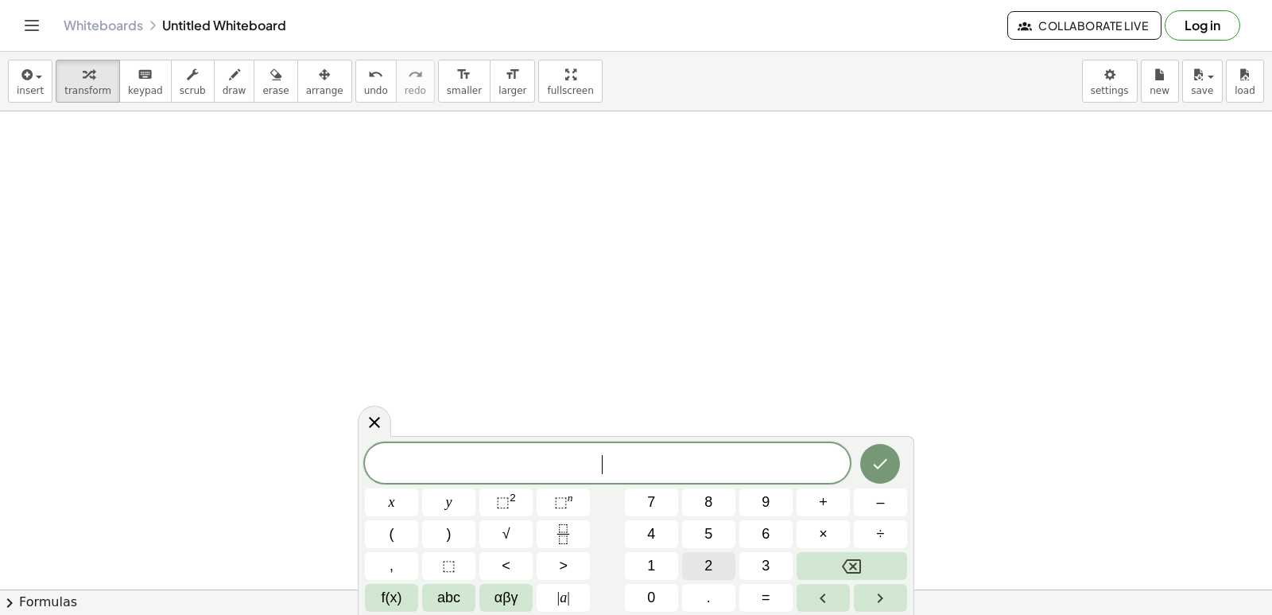
click at [696, 571] on button "2" at bounding box center [708, 566] width 53 height 28
click at [456, 499] on button "y" at bounding box center [448, 502] width 53 height 28
click at [820, 508] on span "+" at bounding box center [823, 501] width 9 height 21
click at [816, 539] on button "×" at bounding box center [823, 534] width 53 height 28
click at [854, 567] on icon "Backspace" at bounding box center [851, 566] width 19 height 14
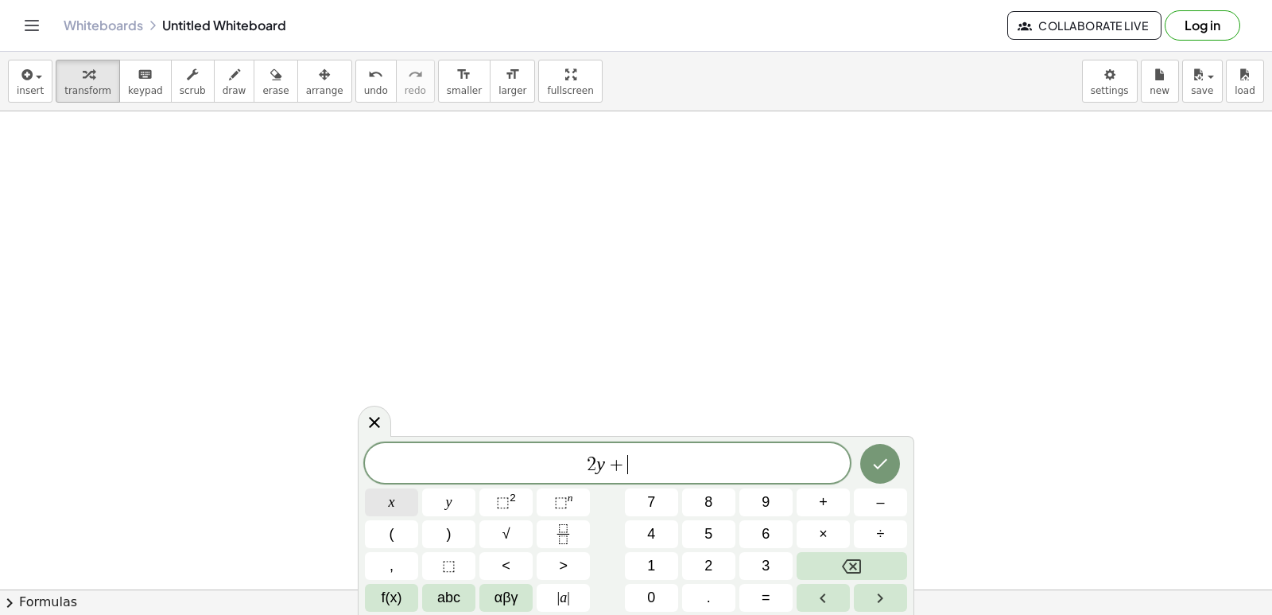
click at [392, 488] on button "x" at bounding box center [391, 502] width 53 height 28
click at [755, 599] on button "=" at bounding box center [765, 598] width 53 height 28
click at [650, 564] on span "1" at bounding box center [651, 565] width 8 height 21
click at [647, 589] on button "0" at bounding box center [651, 598] width 53 height 28
click at [886, 458] on icon "Done" at bounding box center [880, 463] width 19 height 19
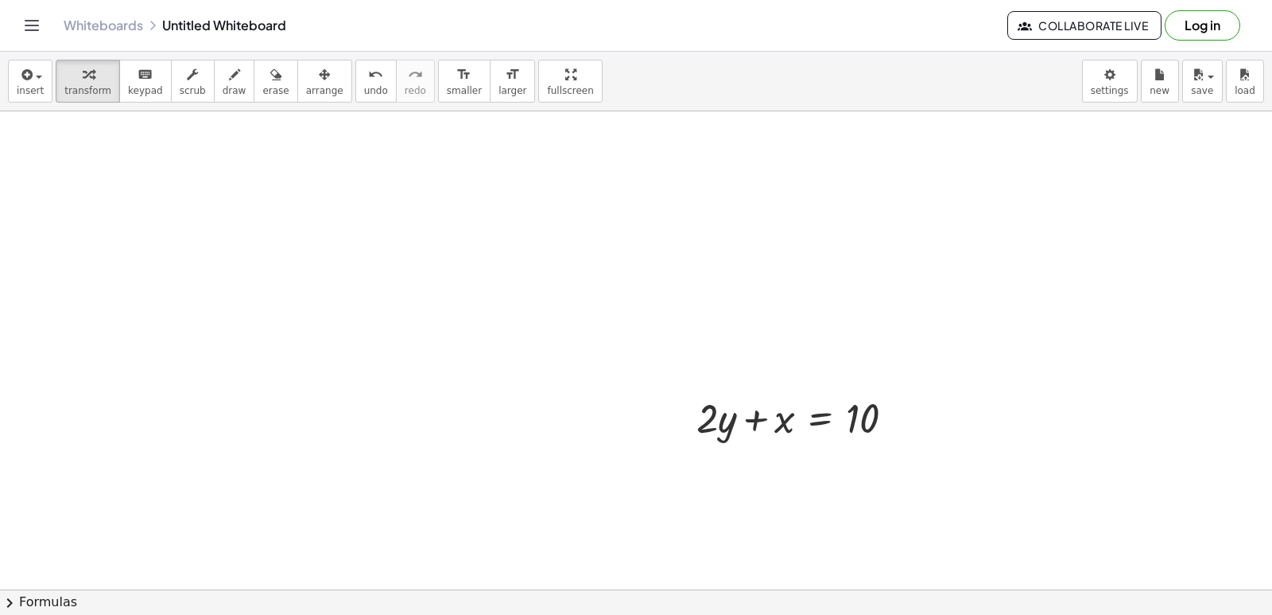
scroll to position [3104, 0]
drag, startPoint x: 727, startPoint y: 393, endPoint x: 824, endPoint y: 408, distance: 97.4
click at [826, 413] on div at bounding box center [801, 403] width 227 height 54
drag, startPoint x: 356, startPoint y: 86, endPoint x: 371, endPoint y: 195, distance: 110.0
click at [355, 97] on button "undo undo" at bounding box center [375, 81] width 41 height 43
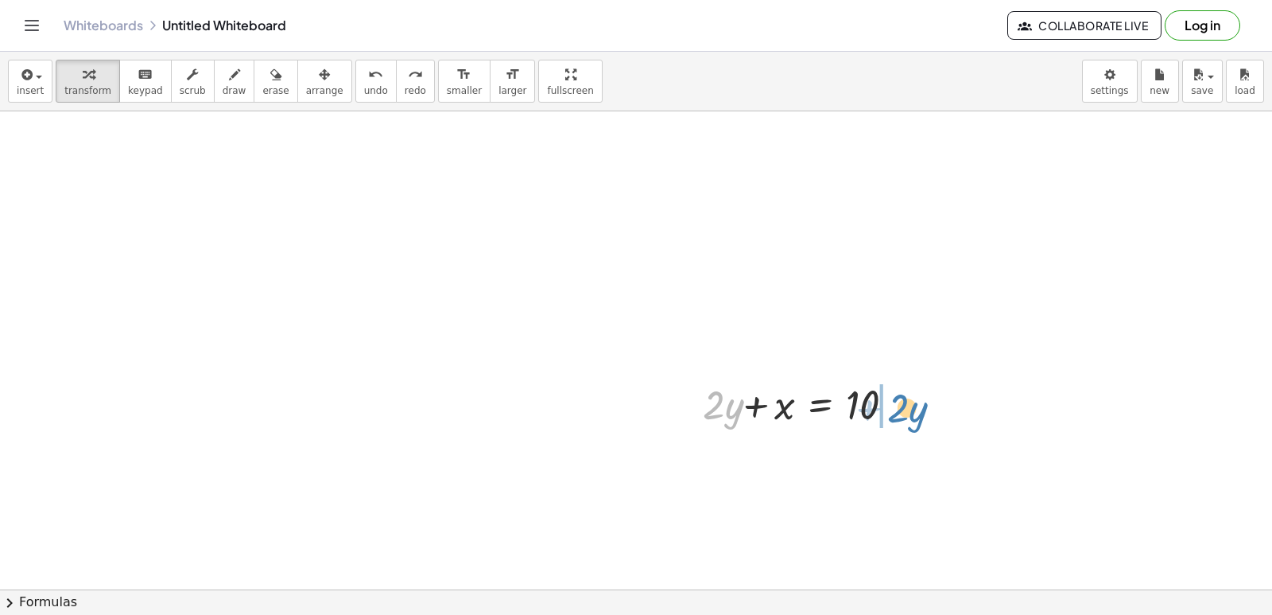
drag, startPoint x: 711, startPoint y: 400, endPoint x: 895, endPoint y: 403, distance: 184.5
click at [895, 403] on div at bounding box center [798, 403] width 220 height 54
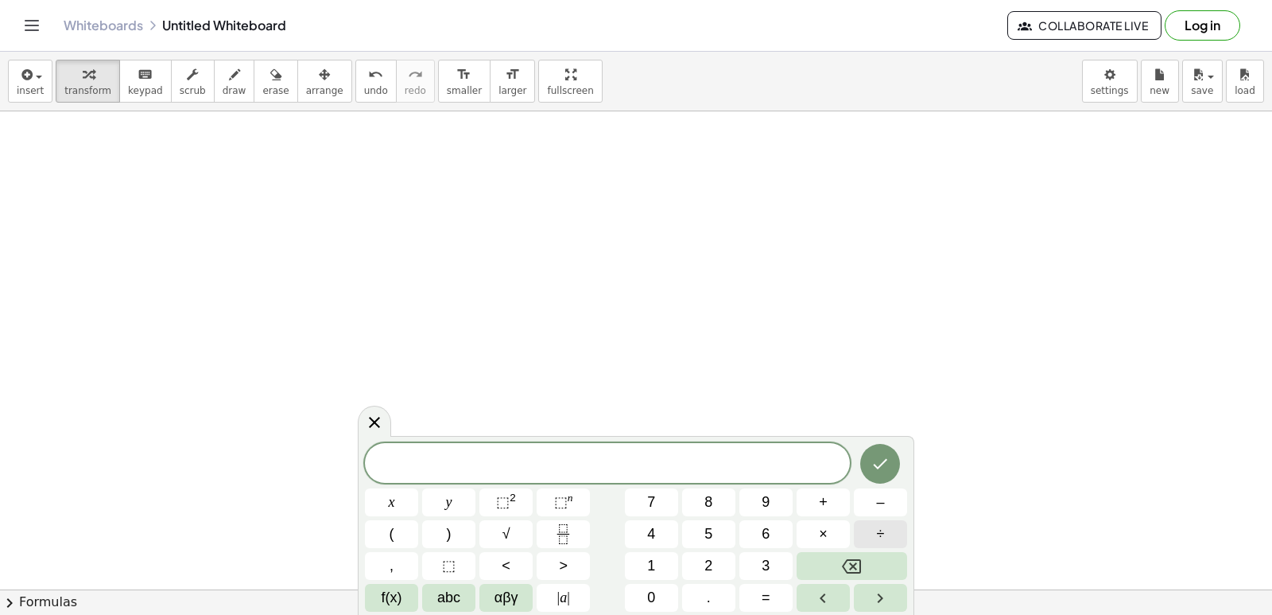
scroll to position [3551, 0]
click at [746, 550] on div "​ x y ⬚ 2 ⬚ n 7 8 9 + – ( ) √ 4 5 6 × ÷ , ⬚ < > 1 2 3 f(x) abc αβγ | a | 0 . =" at bounding box center [636, 527] width 542 height 169
click at [767, 561] on span "3" at bounding box center [766, 565] width 8 height 21
click at [456, 500] on button "y" at bounding box center [448, 502] width 53 height 28
drag, startPoint x: 822, startPoint y: 487, endPoint x: 816, endPoint y: 495, distance: 10.2
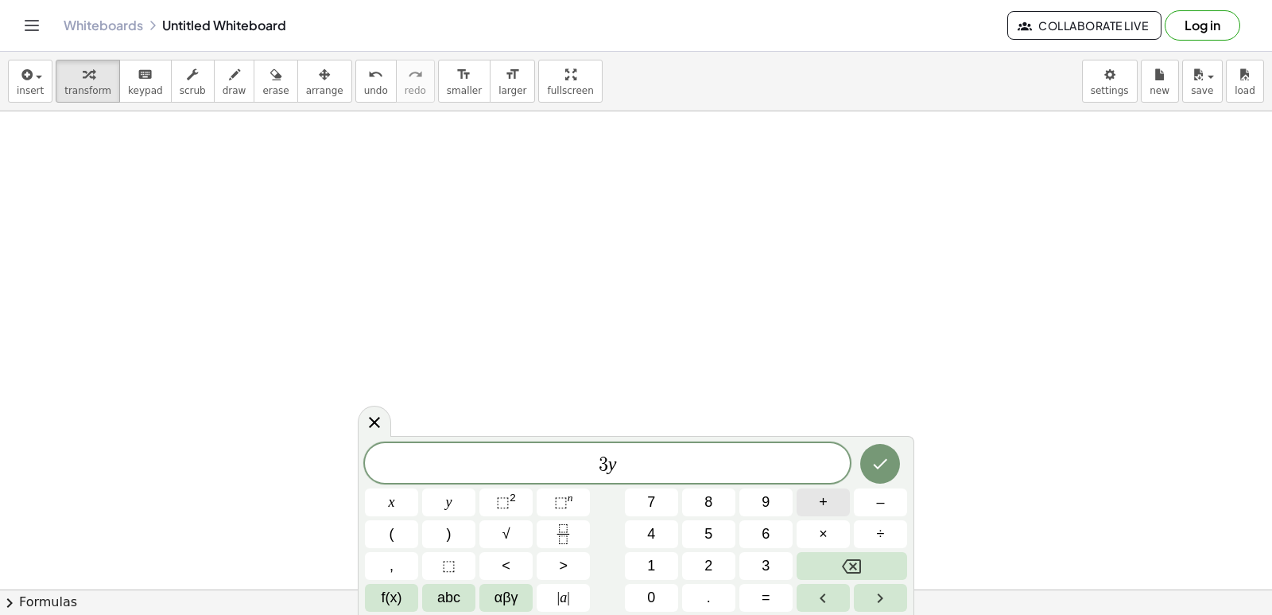
click at [816, 494] on div "3 y x y ⬚ 2 ⬚ n 7 8 9 + – ( ) √ 4 5 6 × ÷ , ⬚ < > 1 2 3 f(x) abc αβγ | a | 0 . =" at bounding box center [636, 527] width 542 height 169
click at [815, 498] on button "+" at bounding box center [823, 502] width 53 height 28
click at [398, 499] on button "x" at bounding box center [391, 502] width 53 height 28
click at [780, 590] on button "=" at bounding box center [765, 598] width 53 height 28
click at [882, 496] on span "–" at bounding box center [880, 501] width 8 height 21
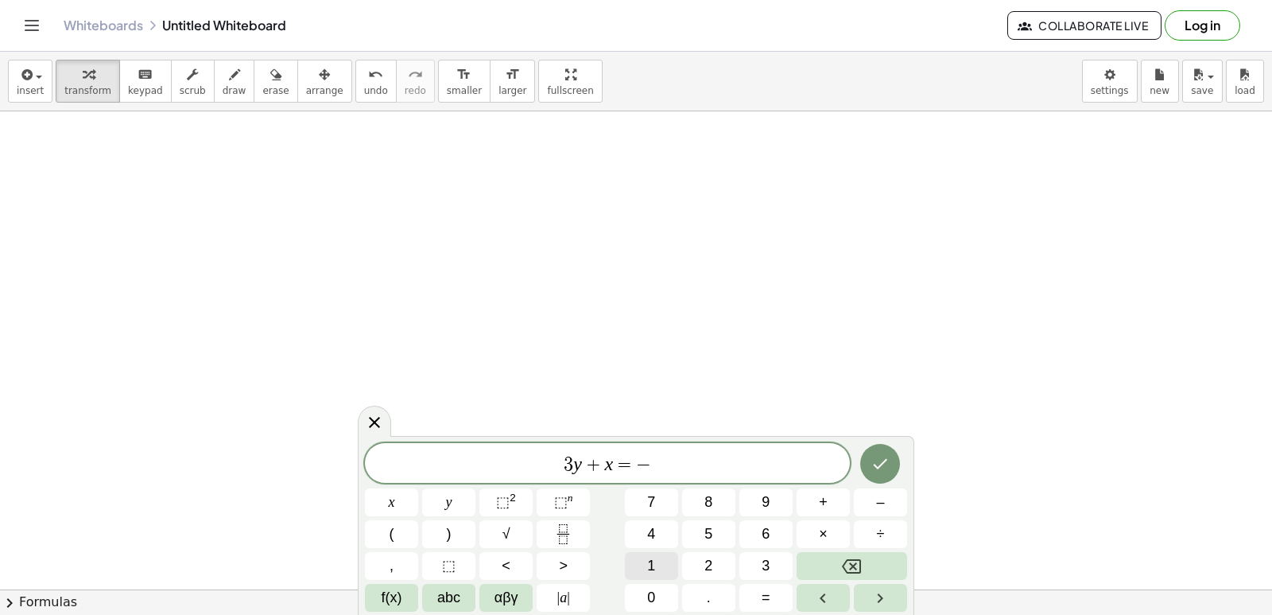
click at [643, 557] on button "1" at bounding box center [651, 566] width 53 height 28
click at [708, 561] on span "2" at bounding box center [708, 565] width 8 height 21
click at [867, 458] on button "Done" at bounding box center [880, 464] width 40 height 40
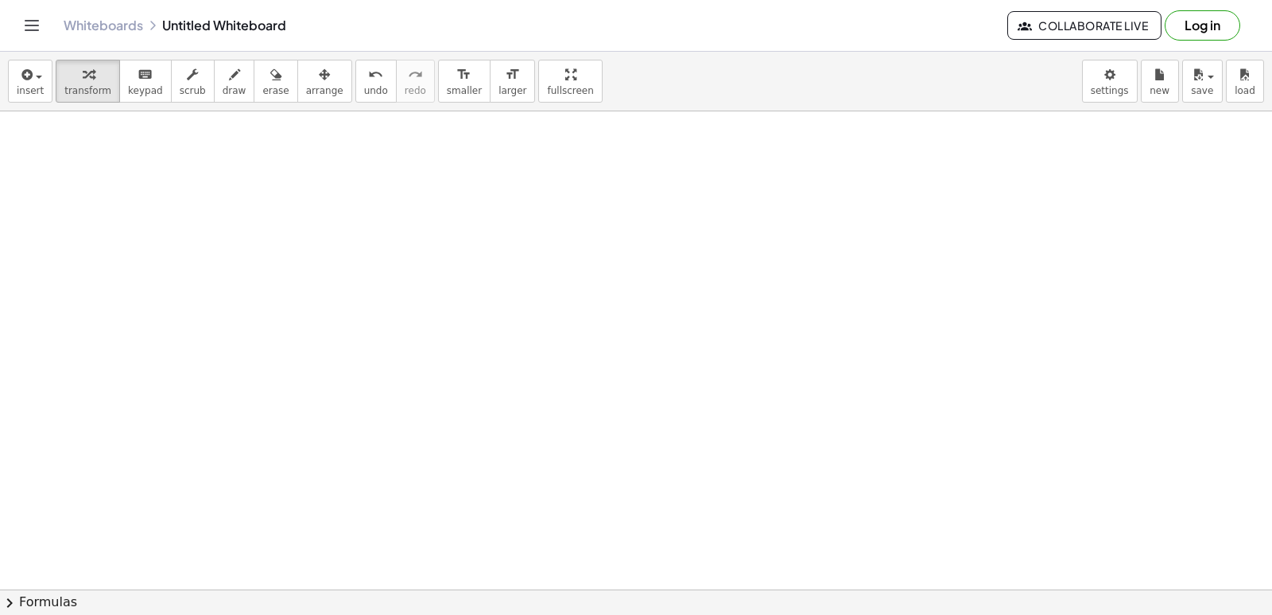
scroll to position [3559, 0]
drag, startPoint x: 510, startPoint y: 390, endPoint x: 512, endPoint y: 402, distance: 12.0
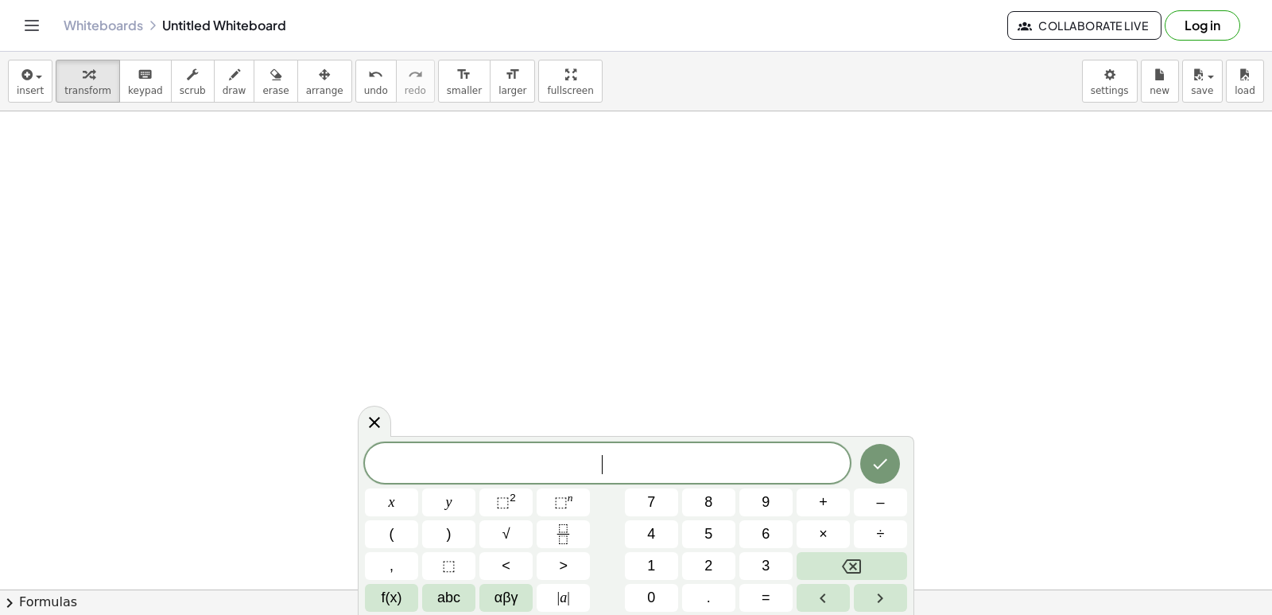
click at [454, 461] on span "​" at bounding box center [607, 464] width 485 height 22
click at [745, 561] on button "3" at bounding box center [765, 566] width 53 height 28
click at [440, 497] on button "y" at bounding box center [448, 502] width 53 height 28
click at [813, 491] on button "+" at bounding box center [823, 502] width 53 height 28
click at [770, 591] on div "3 y + ​ x y ⬚ 2 ⬚ n 7 8 9 + – ( ) √ 4 5 6 × ÷ , ⬚ < > 1 2 3 f(x) abc αβγ | a | …" at bounding box center [636, 527] width 542 height 169
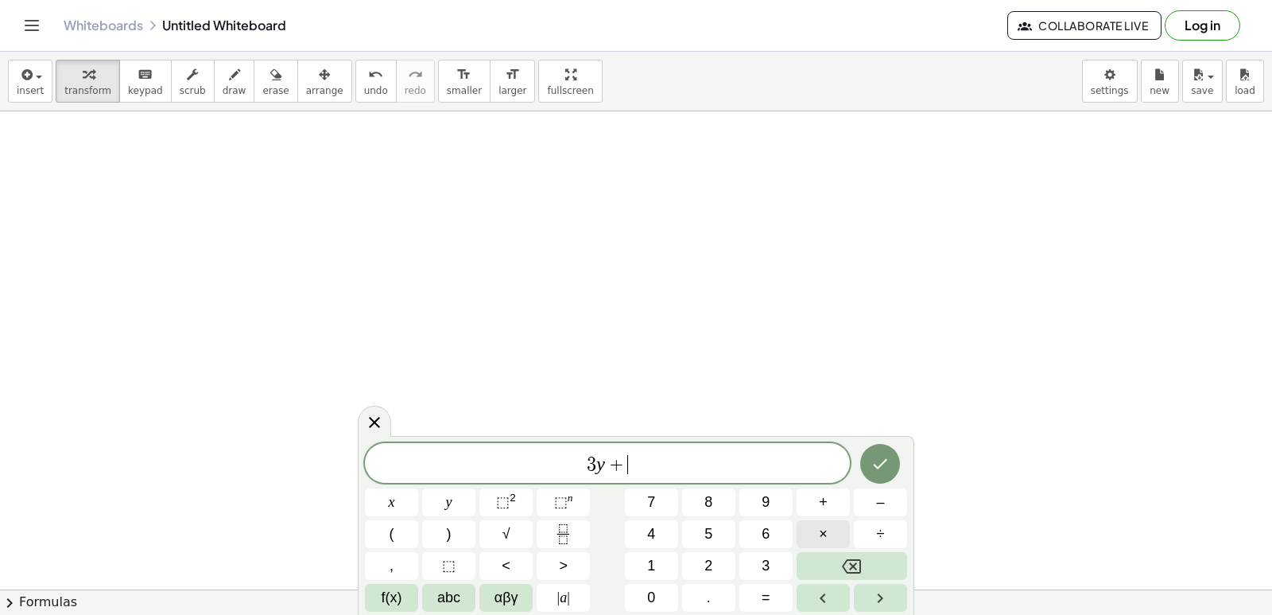
click at [812, 532] on button "×" at bounding box center [823, 534] width 53 height 28
click at [852, 558] on icon "Backspace" at bounding box center [851, 566] width 19 height 19
click at [819, 528] on span "×" at bounding box center [823, 533] width 9 height 21
click at [508, 578] on div "3 y + · ​ x y ⬚ 2 ⬚ n 7 8 9 + – ( ) √ 4 5 6 × ÷ , ⬚ < > 1 2 3 f(x) abc αβγ | a …" at bounding box center [636, 527] width 542 height 169
click at [797, 555] on button "Backspace" at bounding box center [852, 566] width 111 height 28
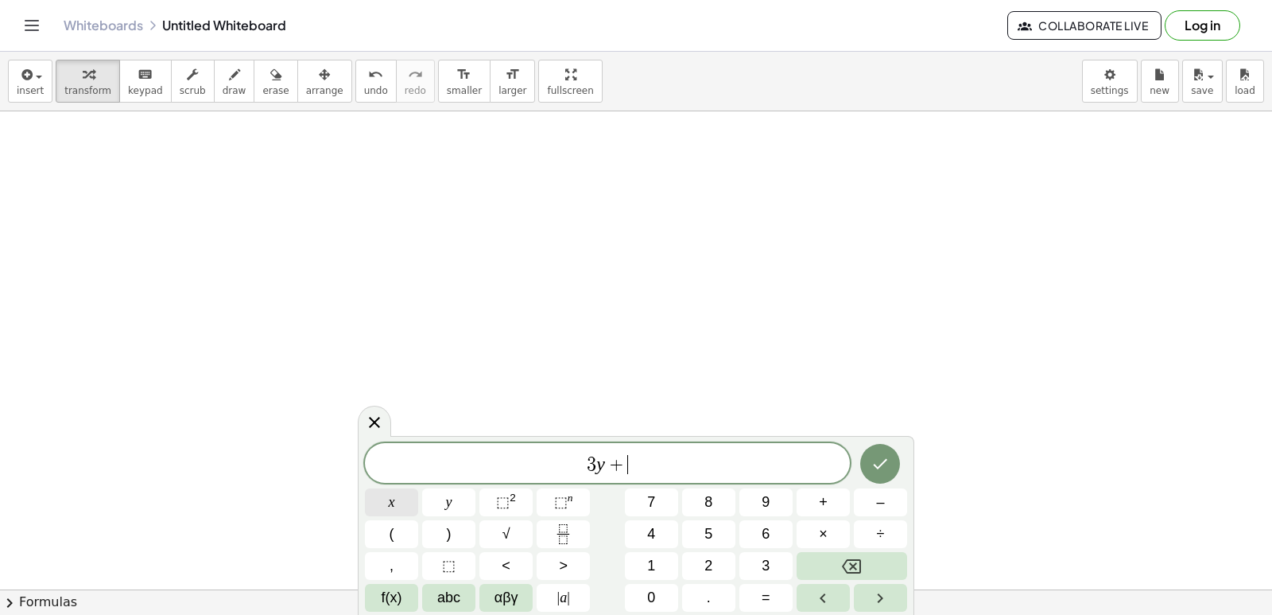
click at [412, 493] on button "x" at bounding box center [391, 502] width 53 height 28
click at [757, 595] on button "=" at bounding box center [765, 598] width 53 height 28
click at [870, 502] on button "–" at bounding box center [880, 502] width 53 height 28
click at [661, 564] on button "1" at bounding box center [651, 566] width 53 height 28
click at [648, 559] on button "1" at bounding box center [651, 566] width 53 height 28
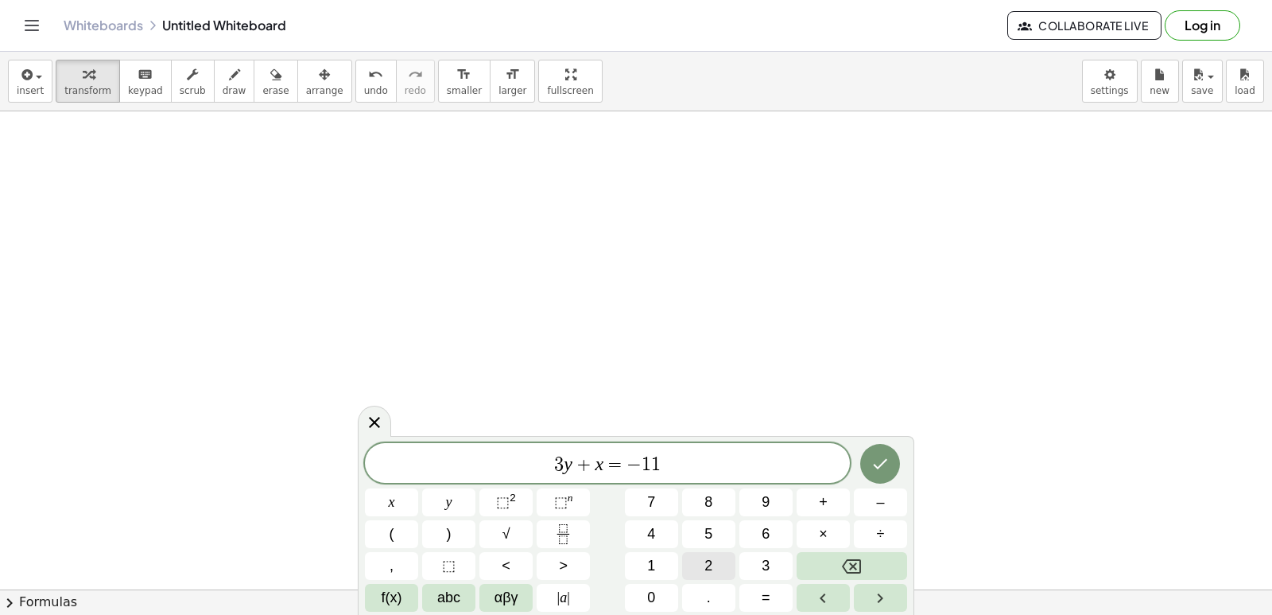
click at [708, 564] on span "2" at bounding box center [708, 565] width 8 height 21
click at [821, 558] on button "Backspace" at bounding box center [852, 566] width 111 height 28
click at [816, 558] on button "Backspace" at bounding box center [852, 566] width 111 height 28
click at [700, 564] on button "2" at bounding box center [708, 566] width 53 height 28
click at [849, 452] on div "3 y + x = − 1 2 ​ x y ⬚ 2 ⬚ n 7 8 9 + – ( ) √ 4 5 6 × ÷ , ⬚ < > 1 2 3 f(x) abc …" at bounding box center [636, 527] width 542 height 169
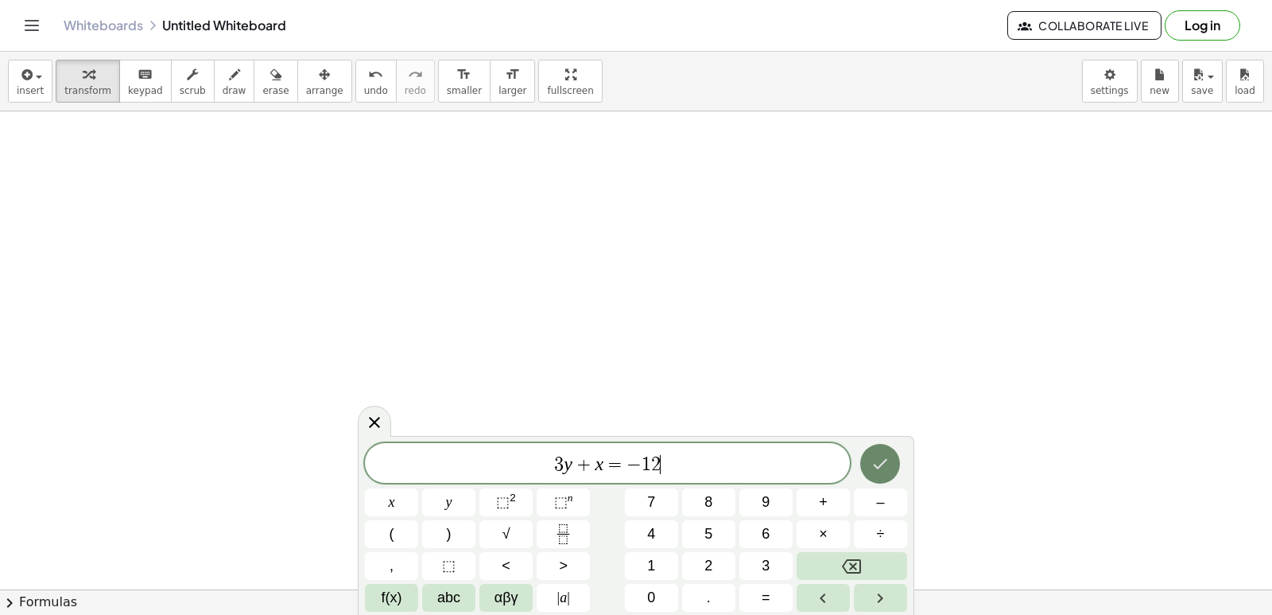
click at [868, 472] on button "Done" at bounding box center [880, 464] width 40 height 40
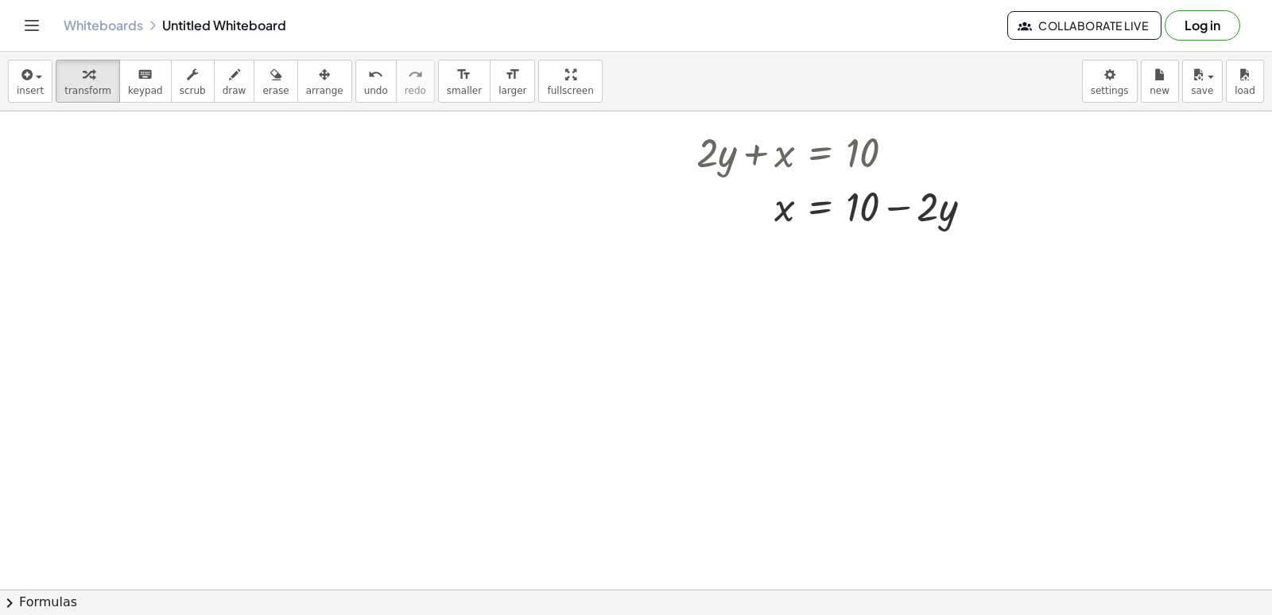
scroll to position [3317, 0]
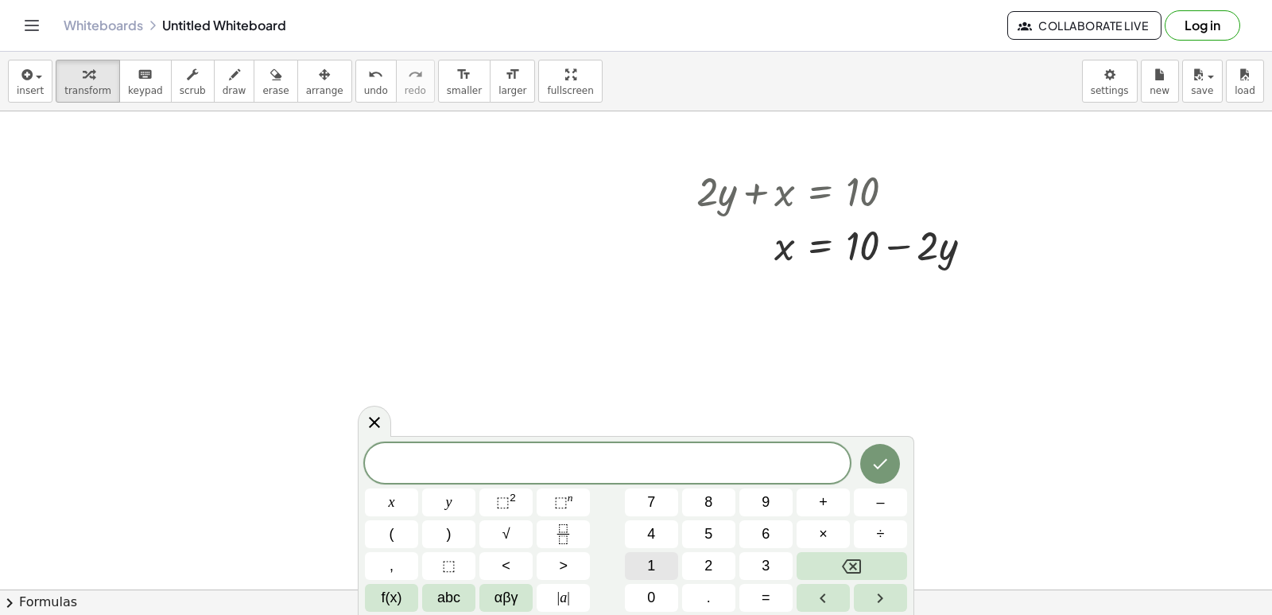
click at [665, 558] on button "1" at bounding box center [651, 566] width 53 height 28
click at [637, 581] on div "1 ​ x y ⬚ 2 ⬚ n 7 8 9 + – ( ) √ 4 5 6 × ÷ , ⬚ < > 1 2 3 f(x) abc αβγ | a | 0 . =" at bounding box center [636, 527] width 542 height 169
click at [660, 591] on button "0" at bounding box center [651, 598] width 53 height 28
click at [829, 503] on button "+" at bounding box center [823, 502] width 53 height 28
click at [700, 573] on button "2" at bounding box center [708, 566] width 53 height 28
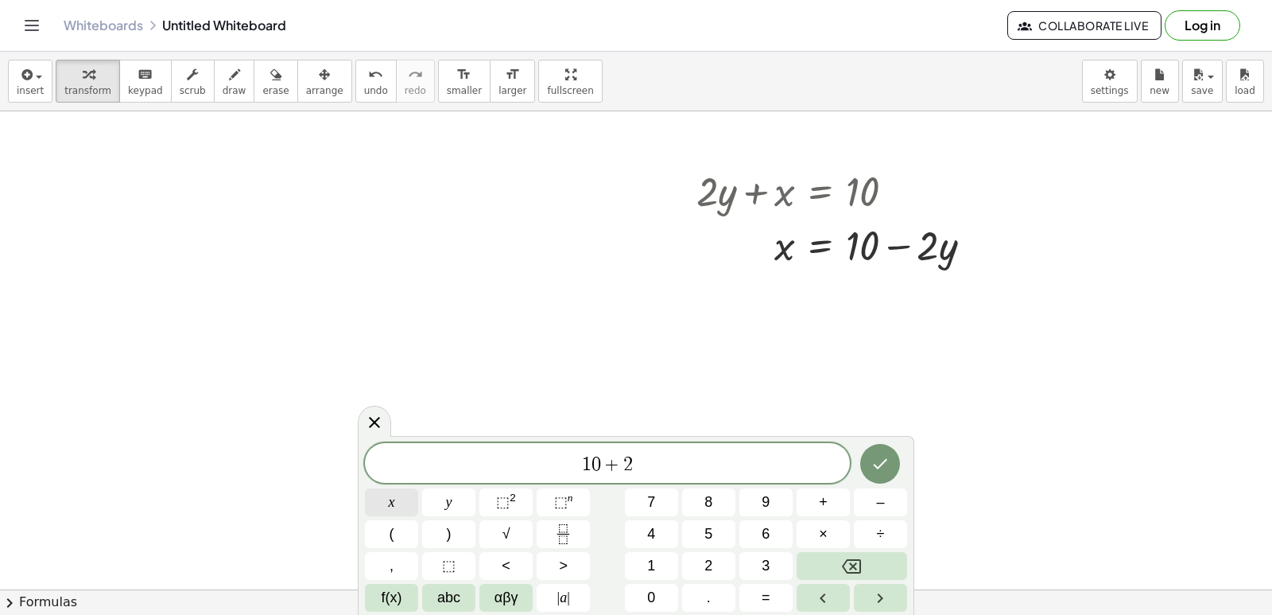
click at [381, 495] on button "x" at bounding box center [391, 502] width 53 height 28
click at [759, 595] on button "=" at bounding box center [765, 598] width 53 height 28
click at [642, 552] on button "1" at bounding box center [651, 566] width 53 height 28
click at [646, 603] on button "0" at bounding box center [651, 598] width 53 height 28
click at [886, 465] on icon "Done" at bounding box center [880, 463] width 19 height 19
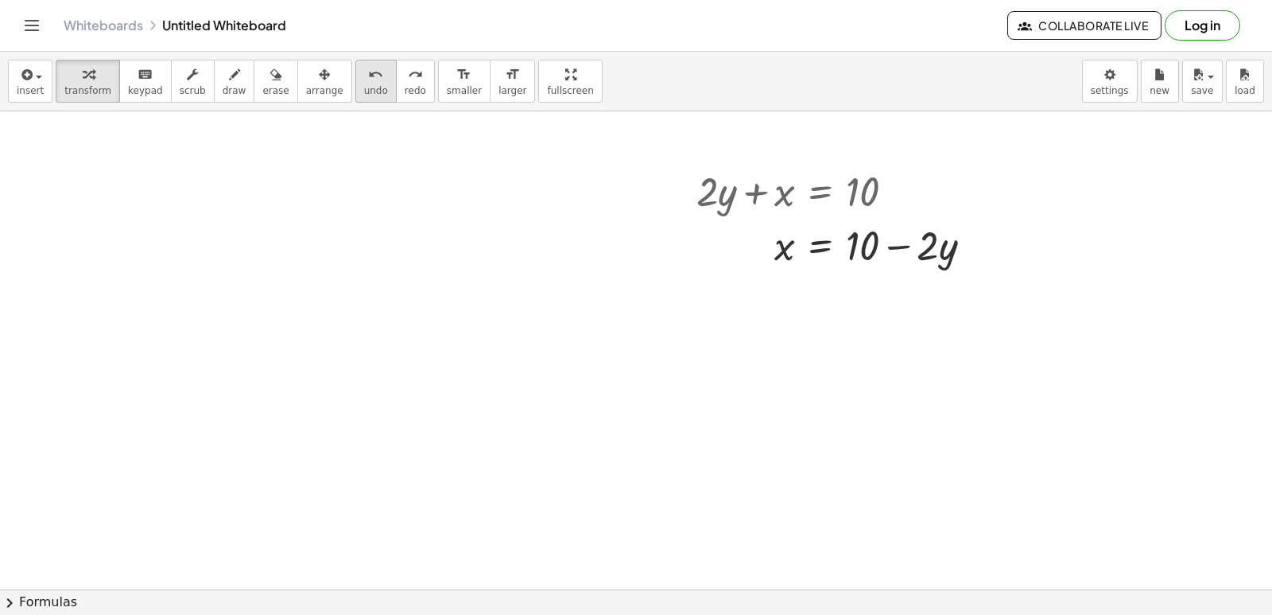
drag, startPoint x: 333, startPoint y: 83, endPoint x: 355, endPoint y: 93, distance: 23.8
click at [355, 85] on button "undo undo" at bounding box center [375, 81] width 41 height 43
drag, startPoint x: 685, startPoint y: 479, endPoint x: 686, endPoint y: 505, distance: 25.5
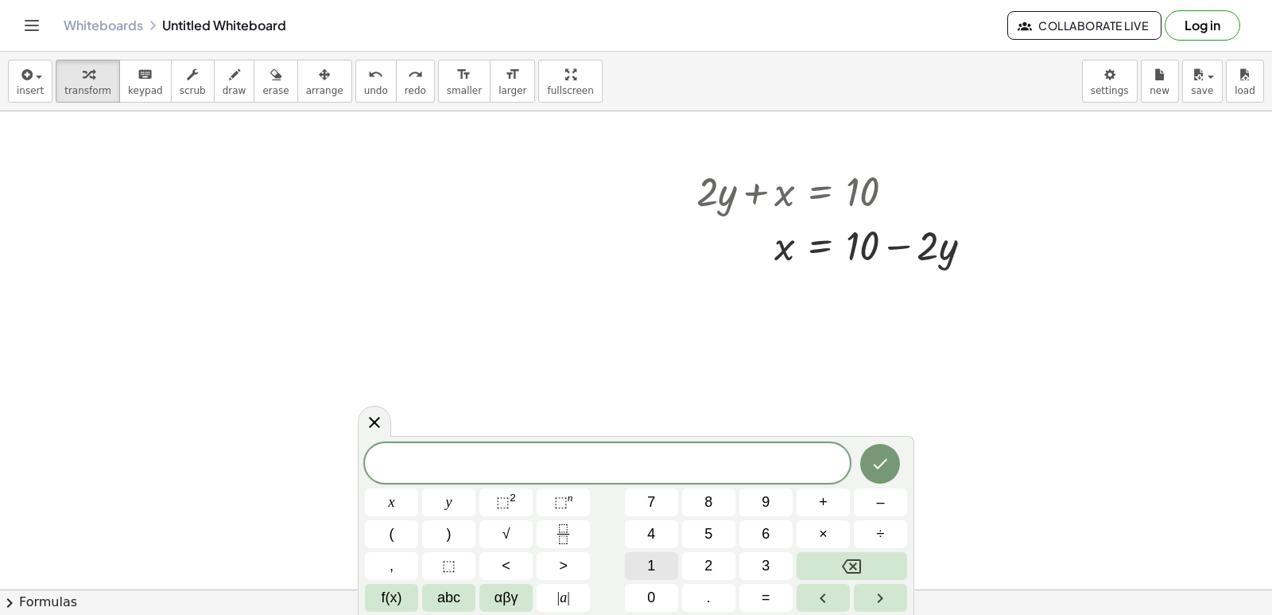
click at [656, 559] on button "1" at bounding box center [651, 566] width 53 height 28
click at [657, 595] on button "0" at bounding box center [651, 598] width 53 height 28
click at [438, 499] on button "y" at bounding box center [448, 502] width 53 height 28
click at [824, 498] on span "+" at bounding box center [823, 501] width 9 height 21
click at [722, 553] on button "2" at bounding box center [708, 566] width 53 height 28
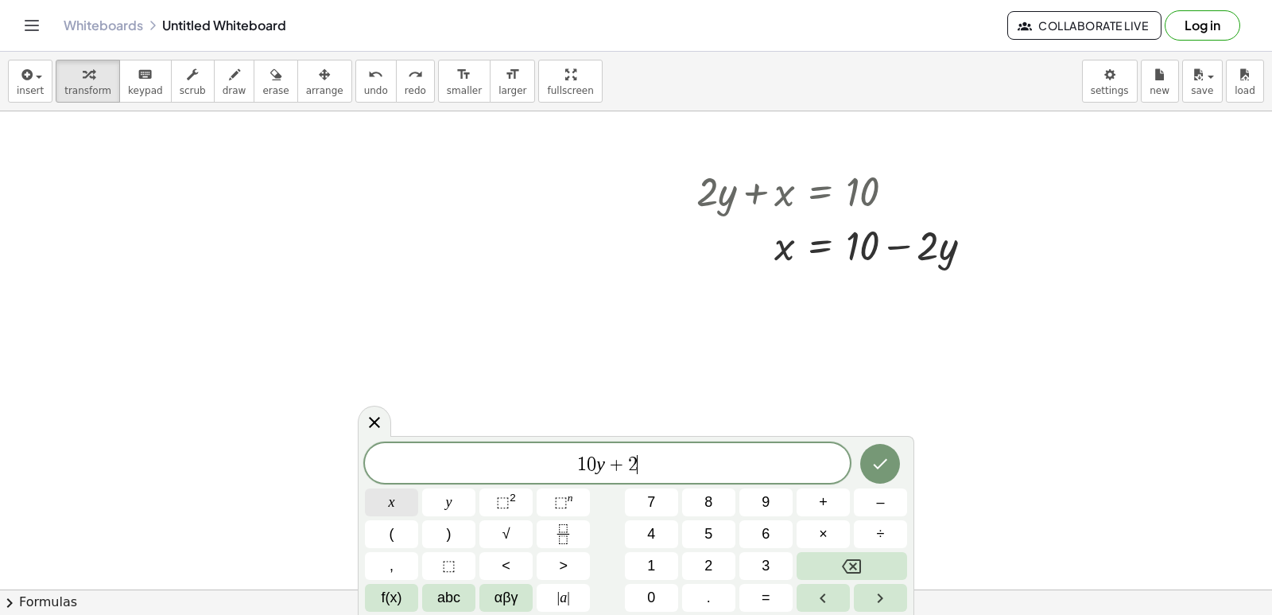
click at [391, 497] on span "x" at bounding box center [392, 501] width 6 height 21
click at [774, 591] on button "=" at bounding box center [765, 598] width 53 height 28
click at [652, 564] on span "1" at bounding box center [651, 565] width 8 height 21
click at [644, 588] on button "0" at bounding box center [651, 598] width 53 height 28
click at [888, 463] on icon "Done" at bounding box center [880, 463] width 19 height 19
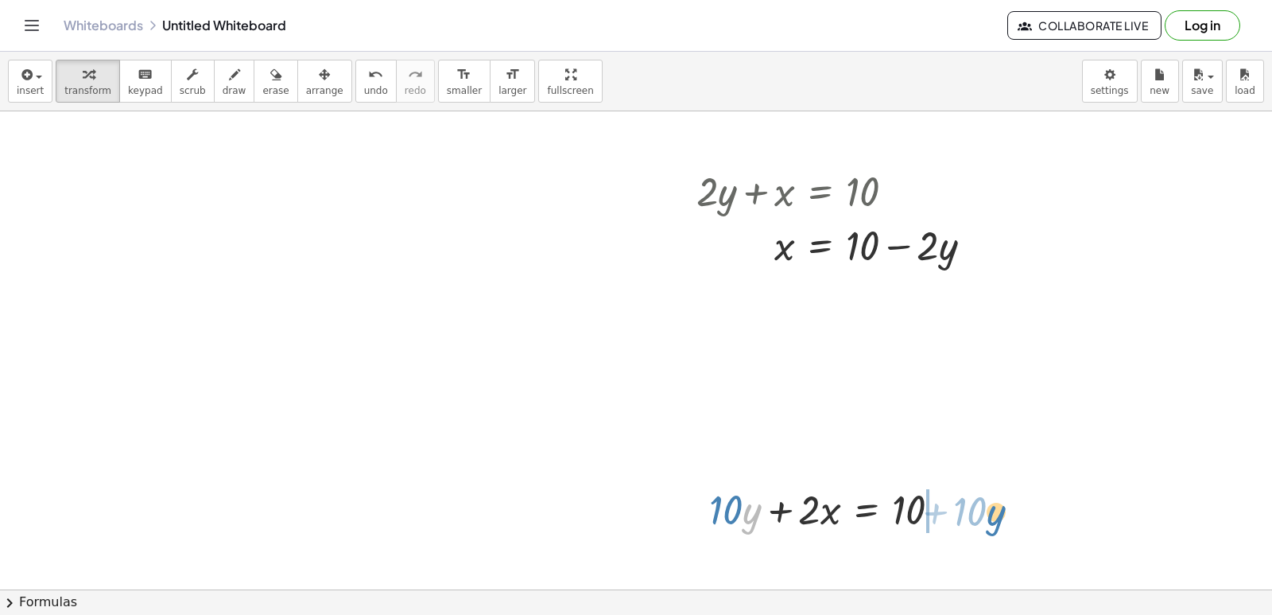
drag, startPoint x: 747, startPoint y: 520, endPoint x: 988, endPoint y: 524, distance: 241.7
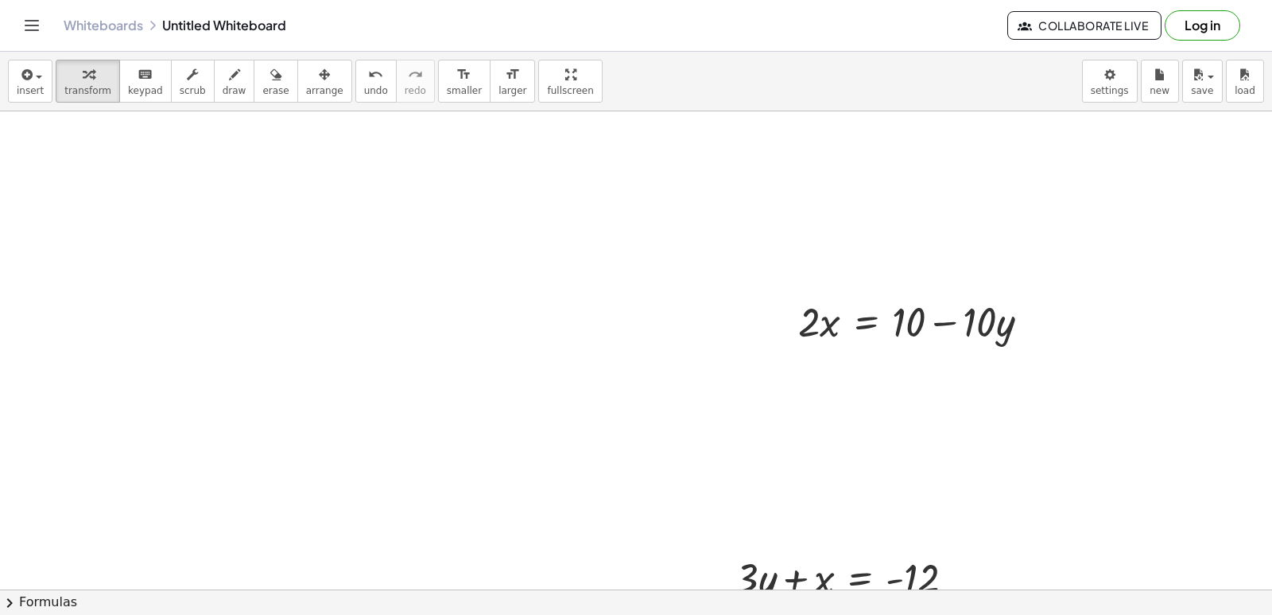
scroll to position [3543, 0]
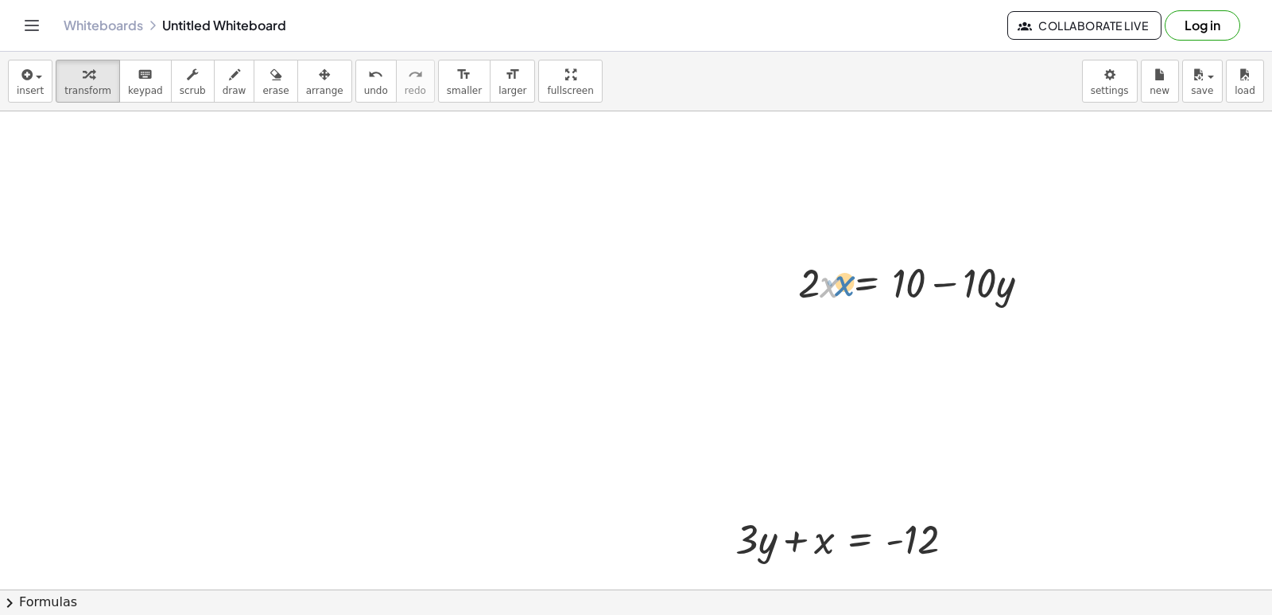
drag, startPoint x: 824, startPoint y: 290, endPoint x: 839, endPoint y: 289, distance: 14.4
click at [839, 289] on div at bounding box center [920, 281] width 261 height 54
drag, startPoint x: 809, startPoint y: 292, endPoint x: 973, endPoint y: 328, distance: 167.8
drag, startPoint x: 941, startPoint y: 367, endPoint x: 919, endPoint y: 334, distance: 39.7
click at [939, 340] on div at bounding box center [920, 348] width 261 height 80
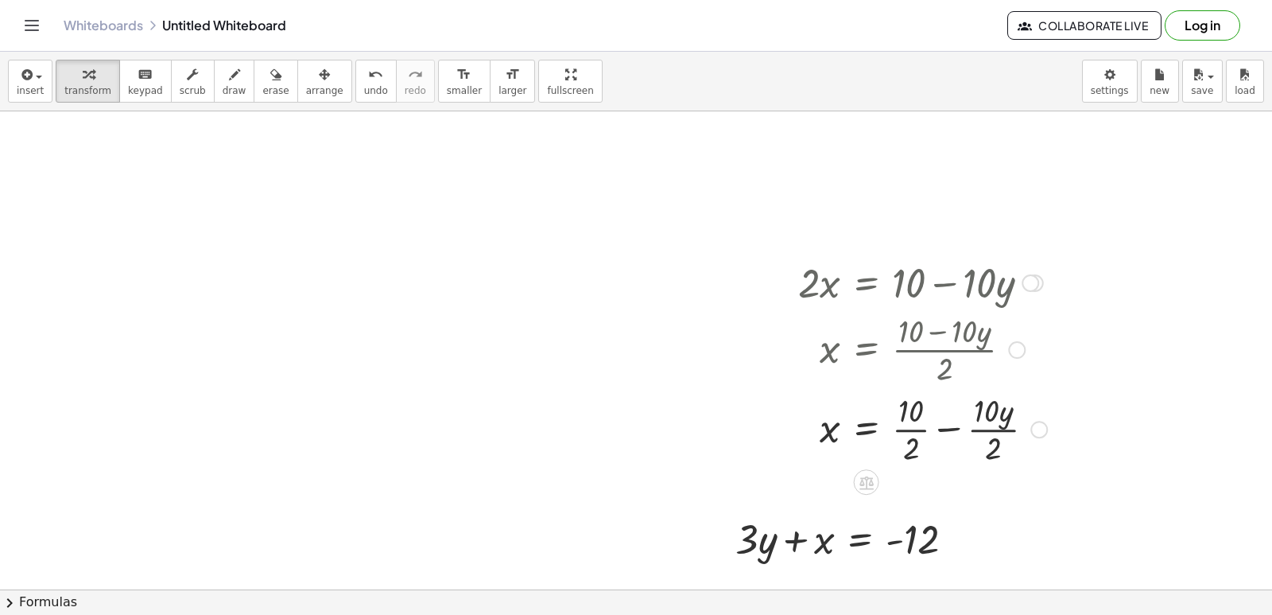
click at [990, 429] on div at bounding box center [922, 428] width 265 height 80
click at [910, 424] on div at bounding box center [920, 428] width 261 height 80
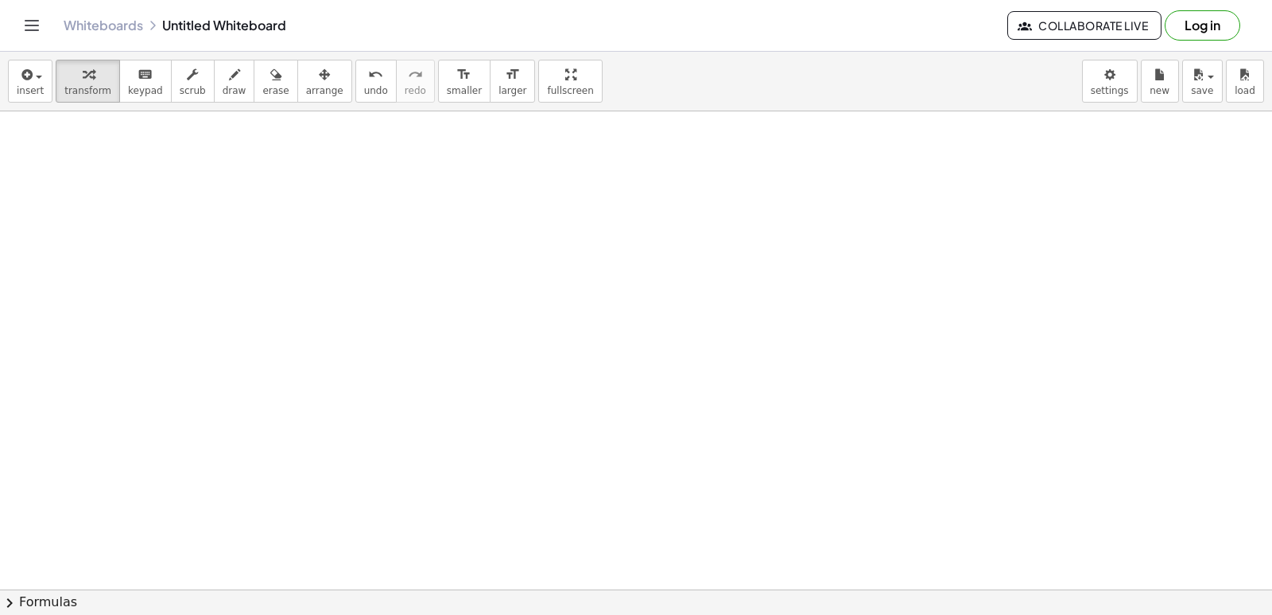
scroll to position [4304, 0]
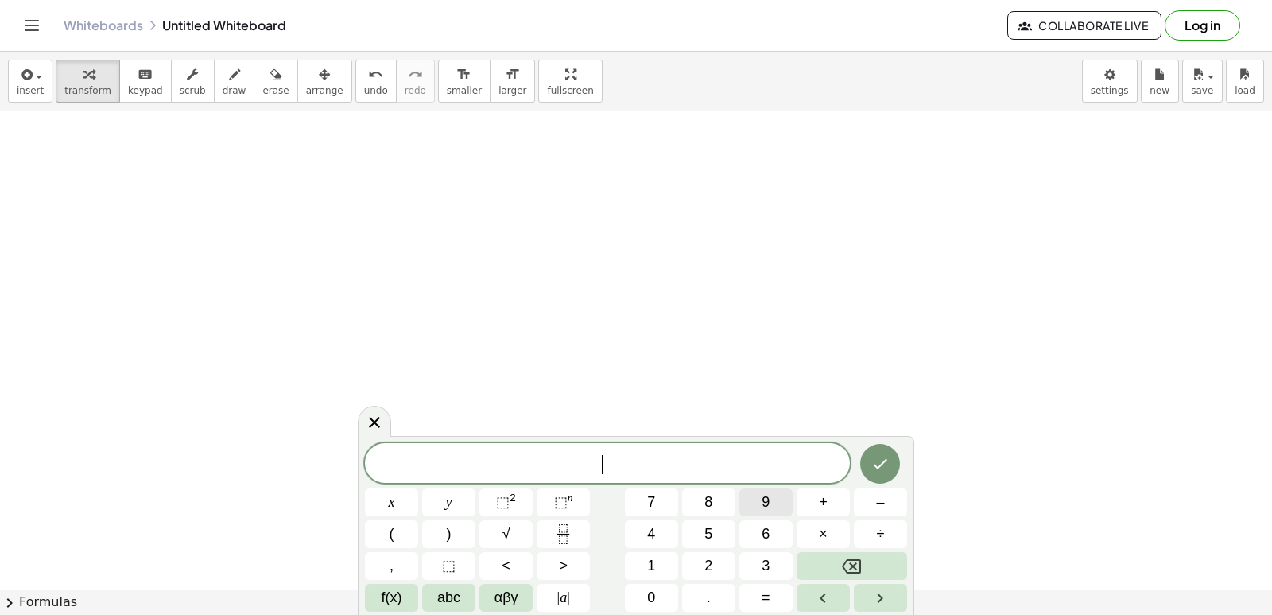
click at [757, 498] on button "9" at bounding box center [765, 502] width 53 height 28
click at [463, 502] on button "y" at bounding box center [448, 502] width 53 height 28
click at [820, 505] on span "+" at bounding box center [823, 501] width 9 height 21
click at [763, 556] on span "3" at bounding box center [766, 565] width 8 height 21
drag, startPoint x: 416, startPoint y: 518, endPoint x: 322, endPoint y: 579, distance: 112.0
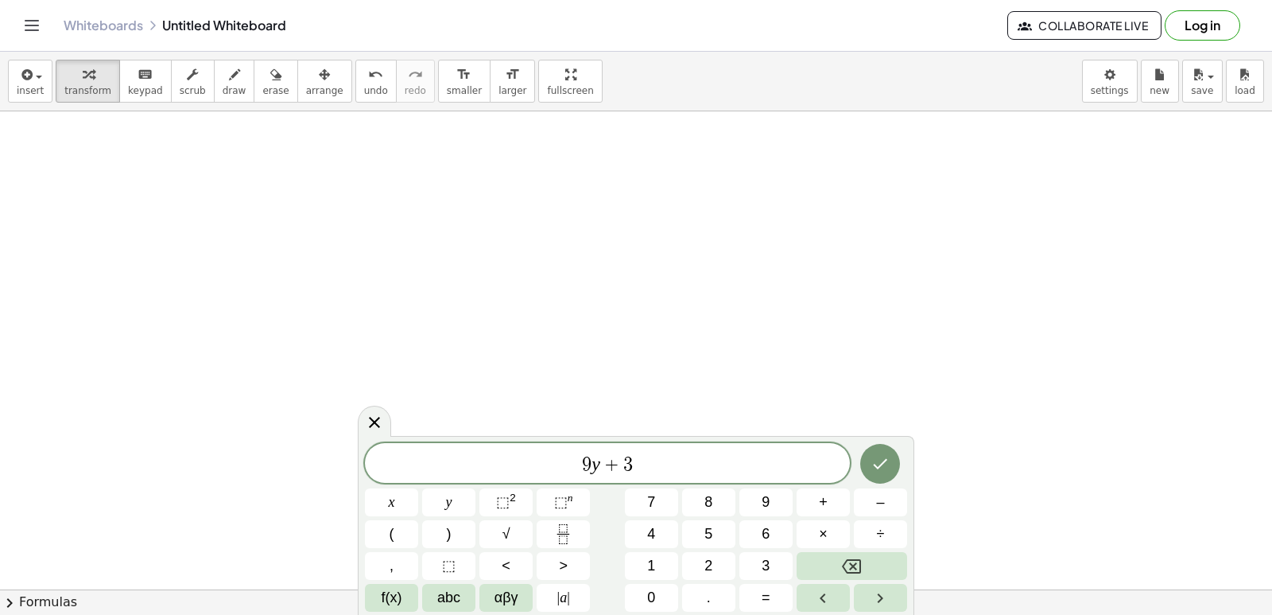
click at [396, 537] on div "9 y + 3 x y ⬚ 2 ⬚ n 7 8 9 + – ( ) √ 4 5 6 × ÷ , ⬚ < > 1 2 3 f(x) abc αβγ | a | …" at bounding box center [636, 527] width 542 height 169
click at [392, 502] on span "x" at bounding box center [392, 501] width 6 height 21
click at [777, 598] on button "=" at bounding box center [765, 598] width 53 height 28
click at [642, 563] on button "1" at bounding box center [651, 566] width 53 height 28
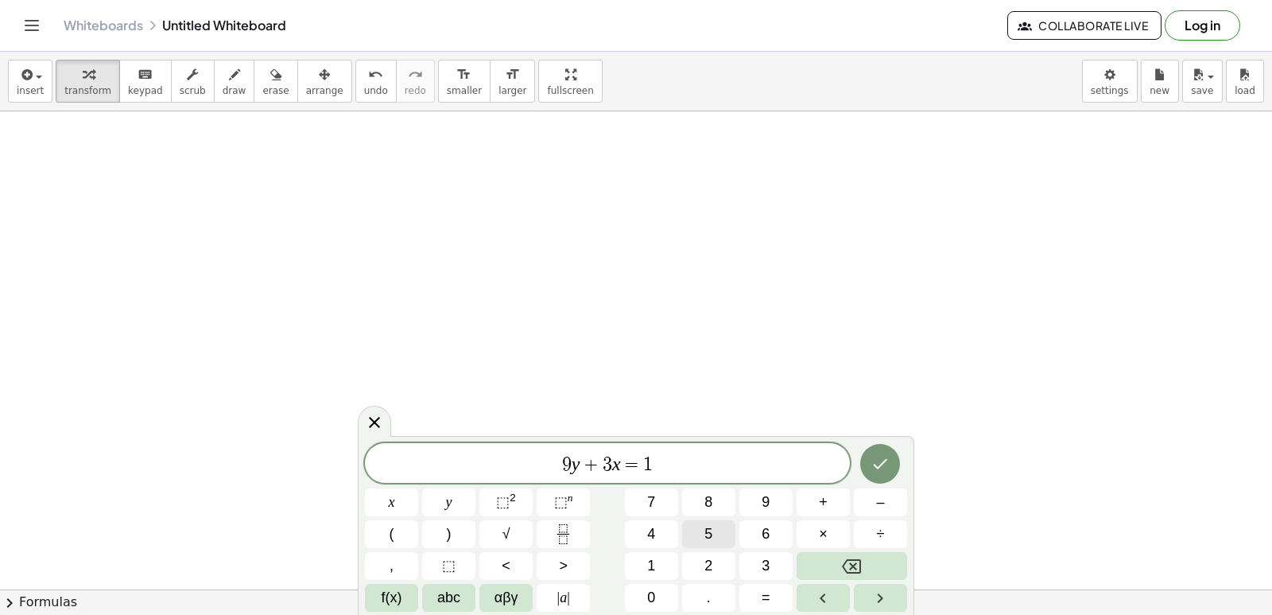
click at [719, 521] on button "5" at bounding box center [708, 534] width 53 height 28
click at [884, 459] on icon "Done" at bounding box center [880, 463] width 19 height 19
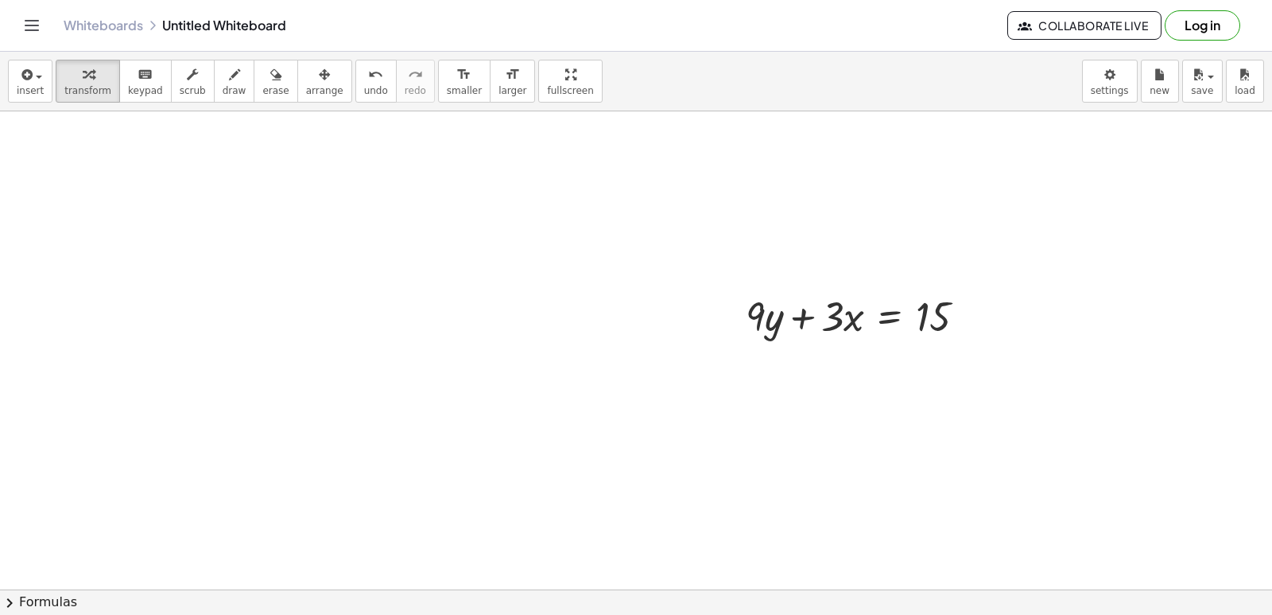
scroll to position [4495, 38]
click at [918, 309] on div at bounding box center [862, 296] width 249 height 54
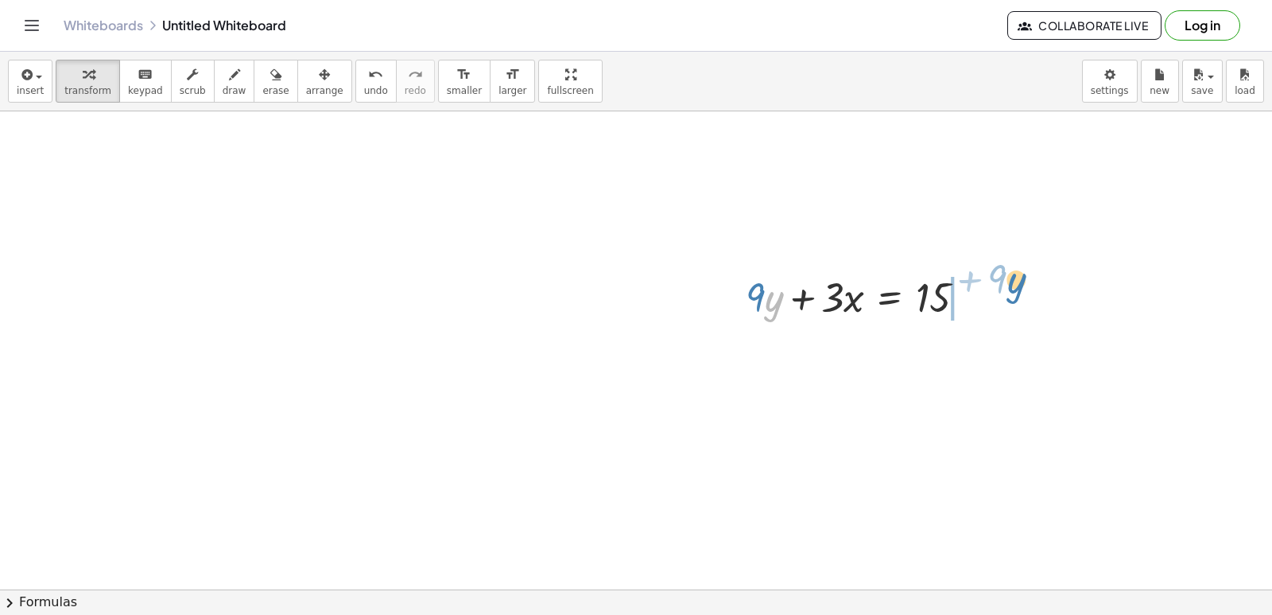
drag, startPoint x: 778, startPoint y: 297, endPoint x: 1020, endPoint y: 279, distance: 242.4
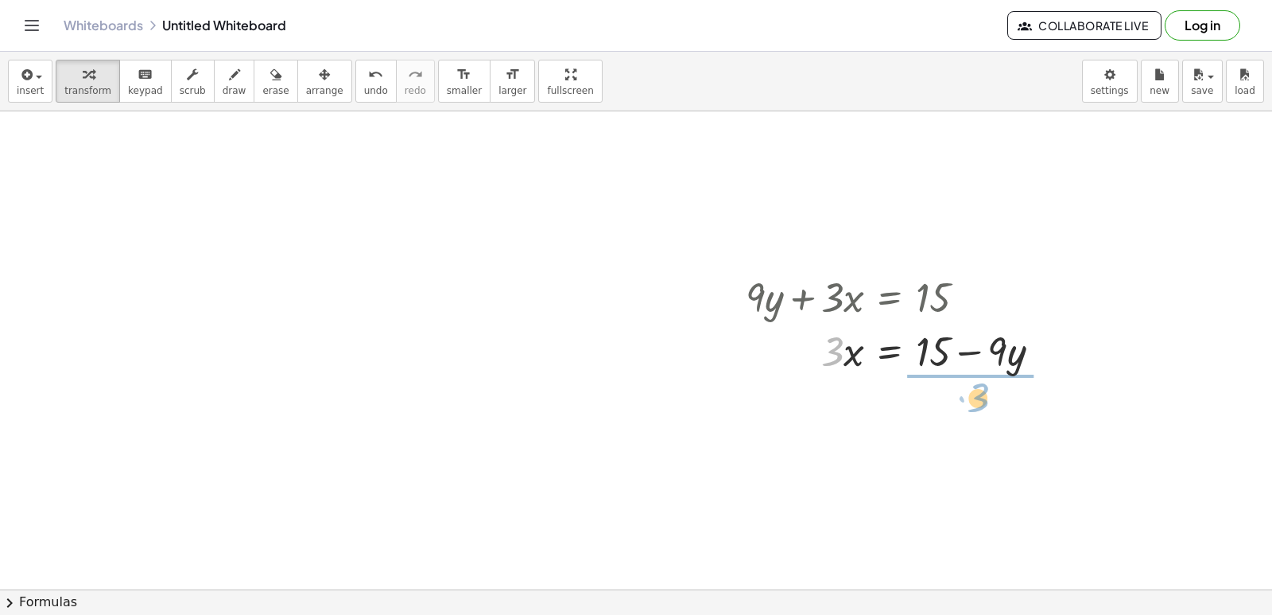
drag, startPoint x: 836, startPoint y: 361, endPoint x: 982, endPoint y: 405, distance: 152.9
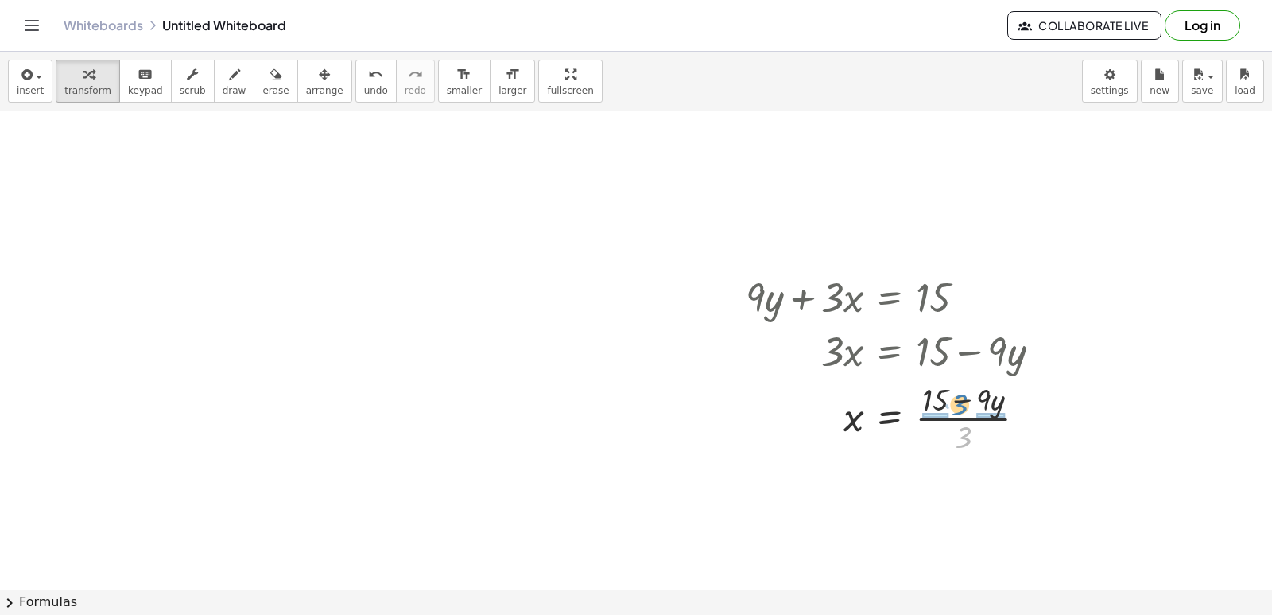
drag, startPoint x: 961, startPoint y: 445, endPoint x: 935, endPoint y: 434, distance: 28.5
click at [956, 412] on div at bounding box center [900, 417] width 324 height 80
drag, startPoint x: 935, startPoint y: 488, endPoint x: 949, endPoint y: 487, distance: 14.4
click at [937, 488] on div at bounding box center [904, 496] width 332 height 80
click at [951, 496] on div at bounding box center [904, 496] width 332 height 80
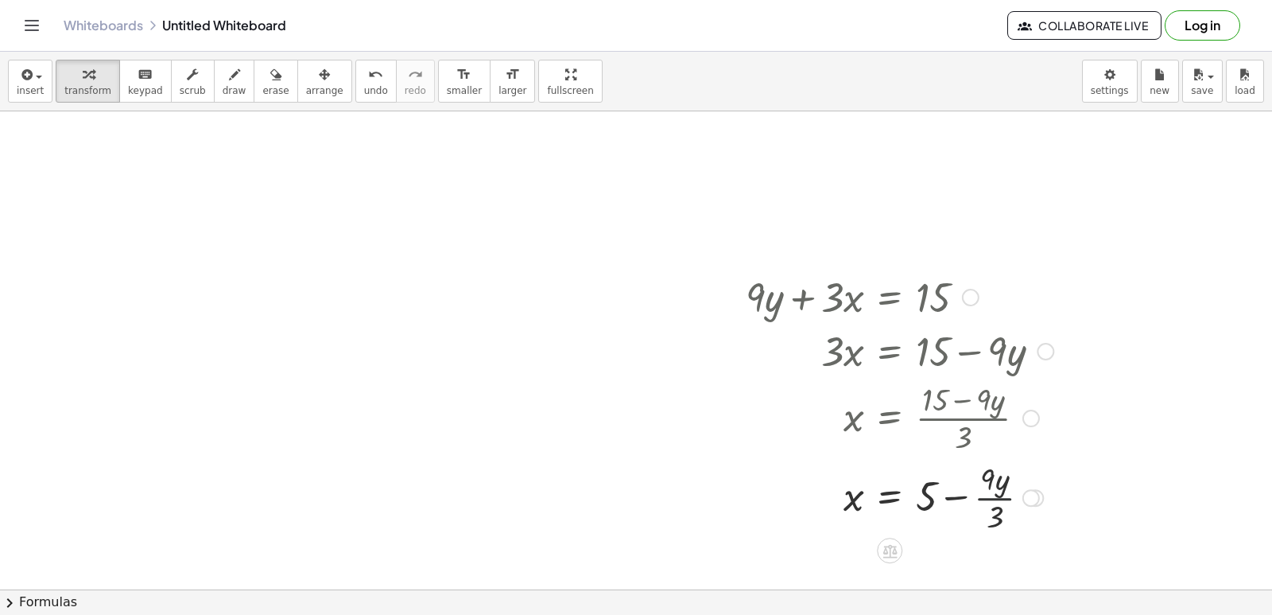
click at [985, 495] on div at bounding box center [900, 496] width 324 height 80
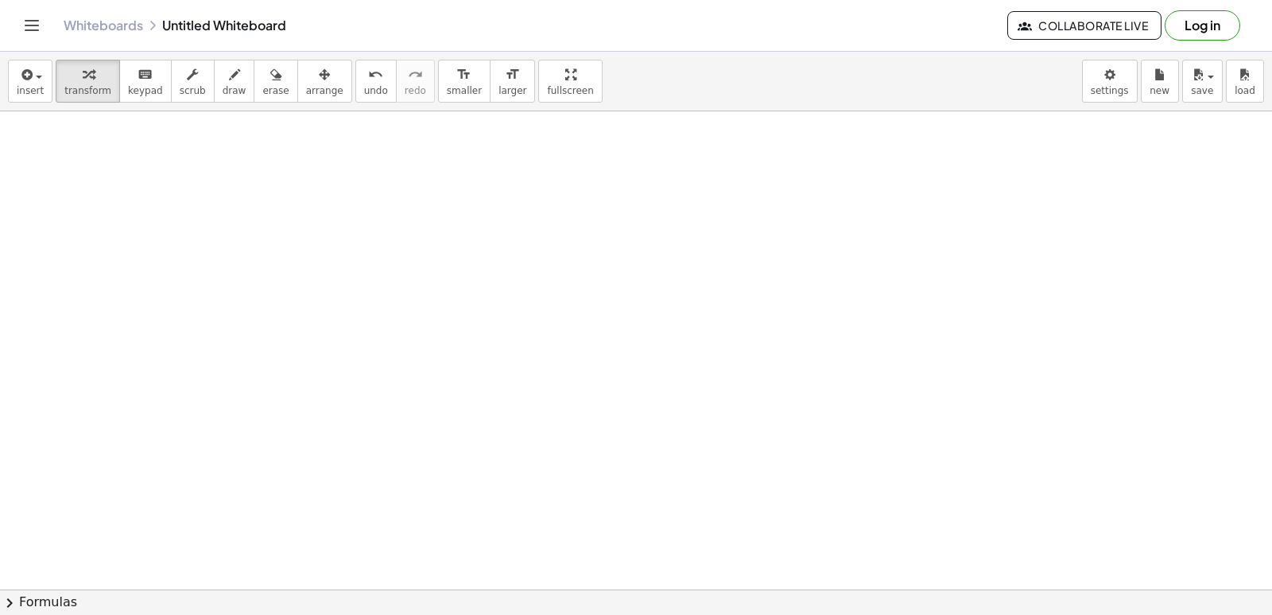
scroll to position [5313, 38]
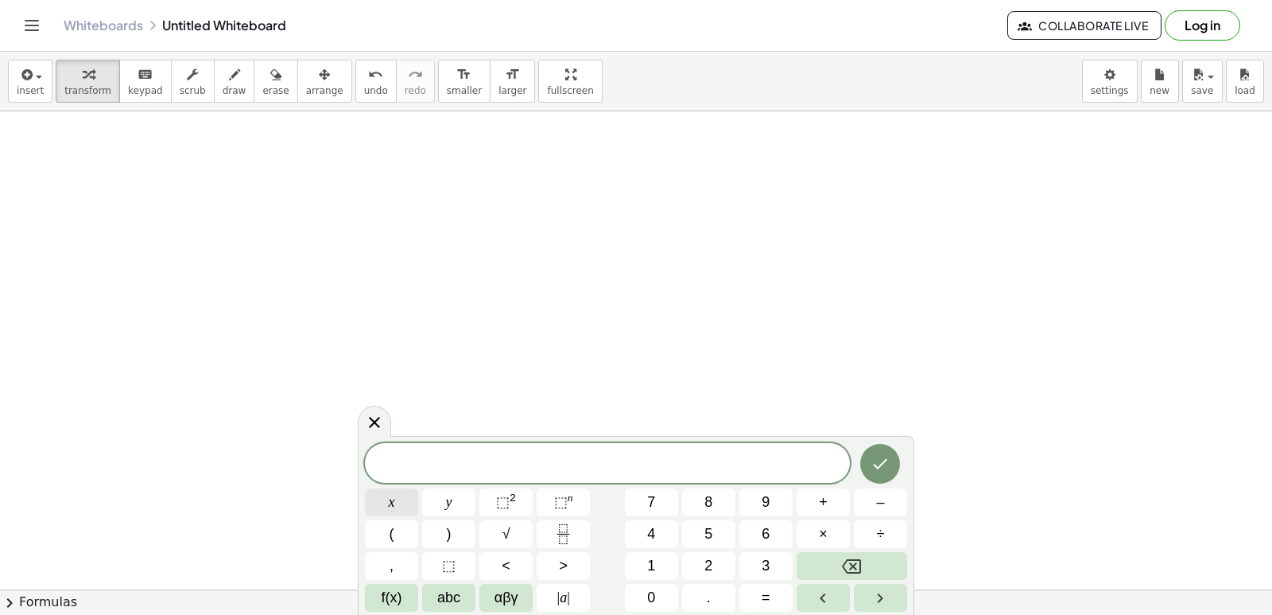
click at [386, 488] on button "x" at bounding box center [391, 502] width 53 height 28
drag, startPoint x: 816, startPoint y: 487, endPoint x: 760, endPoint y: 579, distance: 108.1
click at [785, 535] on div "x x y ⬚ 2 ⬚ n 7 8 9 + – ( ) √ 4 5 6 × ÷ , ⬚ < > 1 2 3 f(x) abc αβγ | a | 0 . =" at bounding box center [636, 527] width 542 height 169
click at [826, 507] on button "+" at bounding box center [823, 502] width 53 height 28
click at [769, 559] on span "3" at bounding box center [766, 565] width 8 height 21
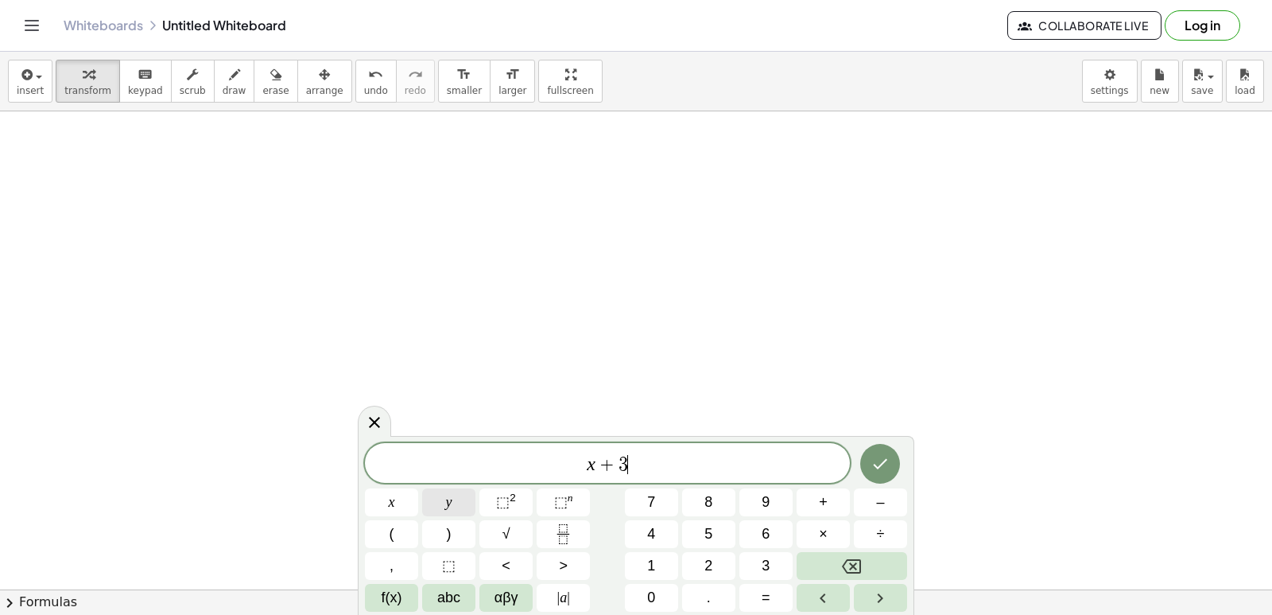
click at [433, 508] on button "y" at bounding box center [448, 502] width 53 height 28
click at [861, 614] on html "Graspable Math Activities Get Started Activity Bank Assigned Work Classes White…" at bounding box center [636, 307] width 1272 height 615
click at [767, 598] on span "=" at bounding box center [766, 597] width 9 height 21
click at [772, 487] on div "x + 3 y = ​ x y ⬚ 2 ⬚ n 7 8 9 + – ( ) √ 4 5 6 × ÷ , ⬚ < > 1 2 3 f(x) abc αβγ | …" at bounding box center [636, 527] width 542 height 169
click at [722, 504] on button "8" at bounding box center [708, 502] width 53 height 28
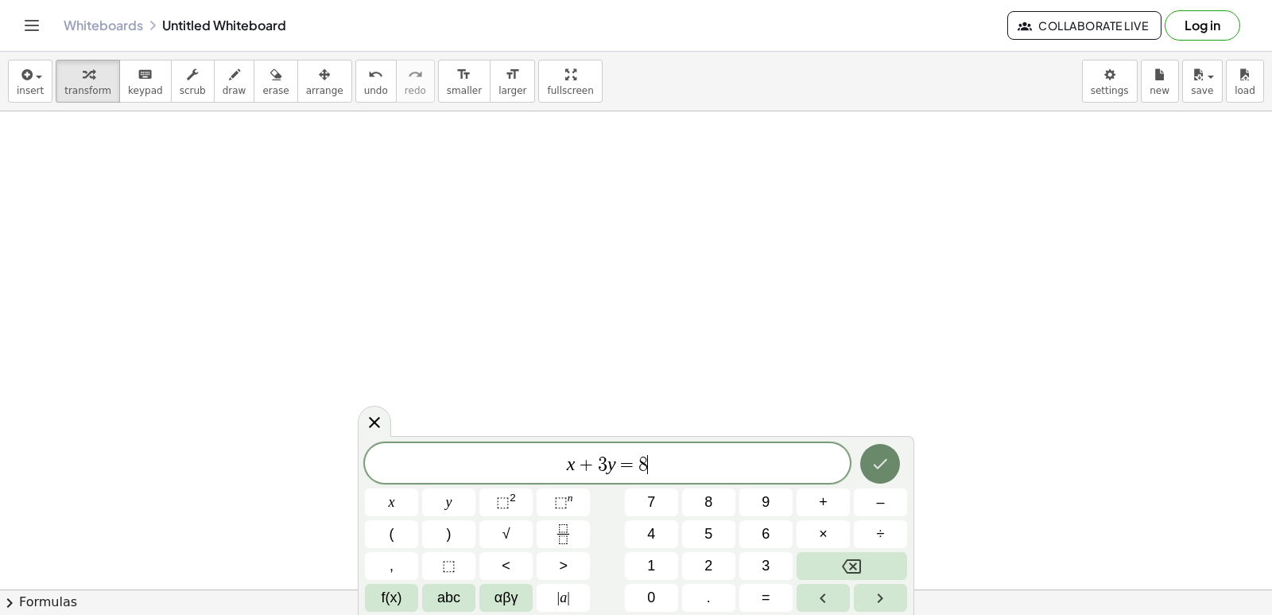
click at [868, 447] on button "Done" at bounding box center [880, 464] width 40 height 40
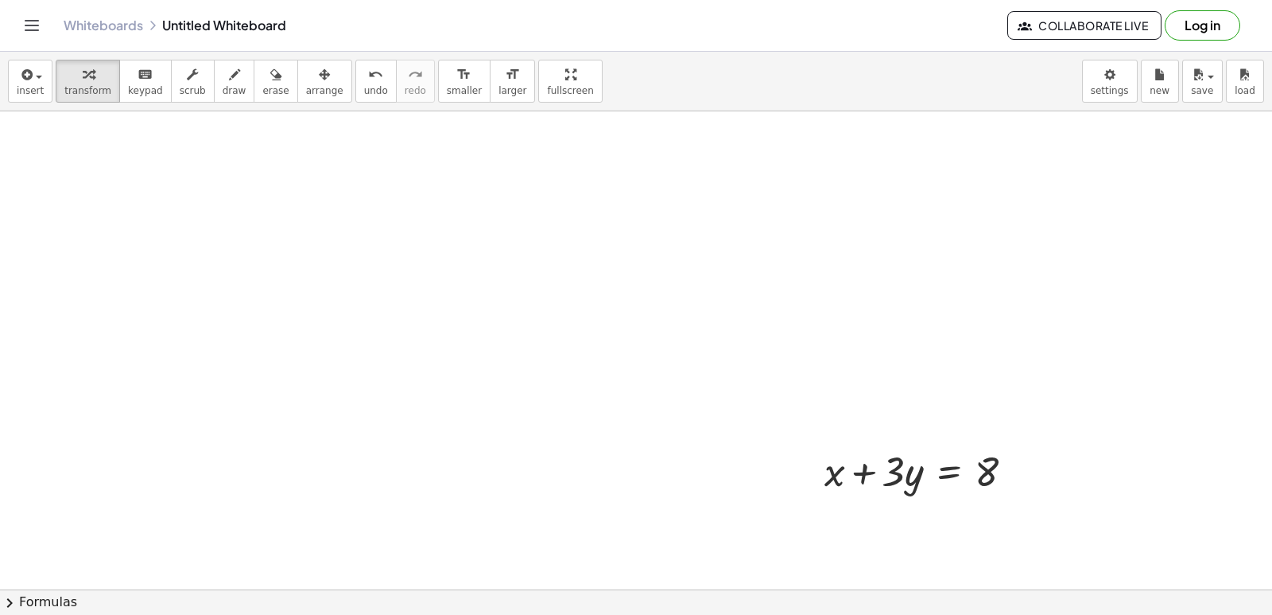
scroll to position [5618, 38]
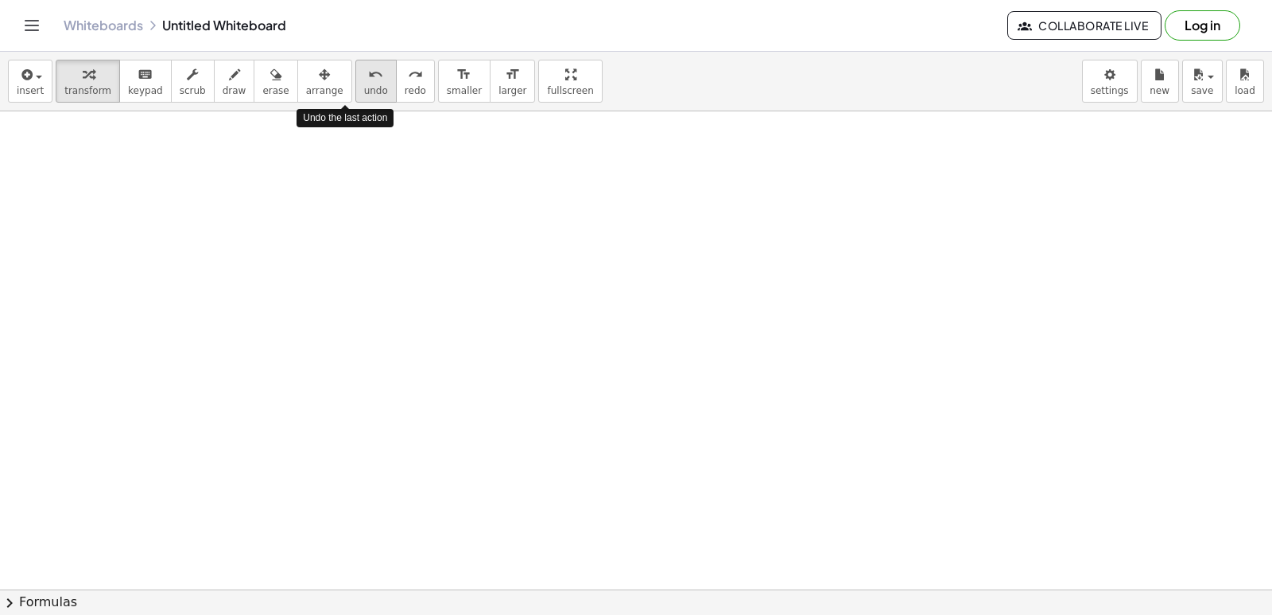
click at [368, 80] on icon "undo" at bounding box center [375, 74] width 15 height 19
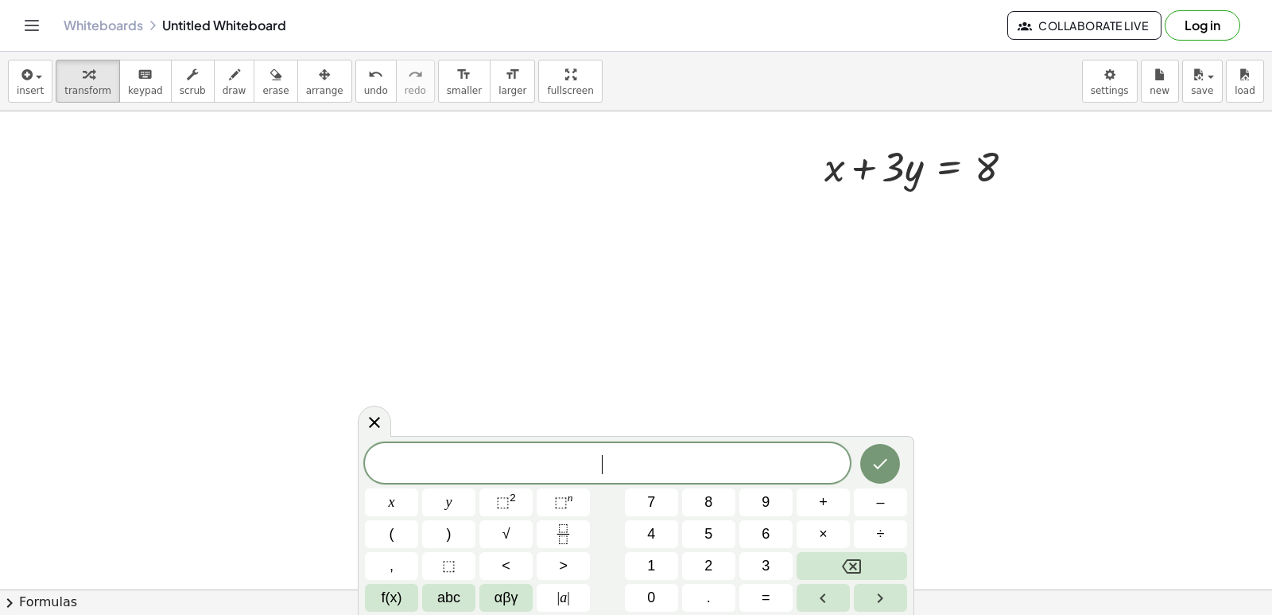
click at [370, 417] on icon at bounding box center [374, 421] width 11 height 11
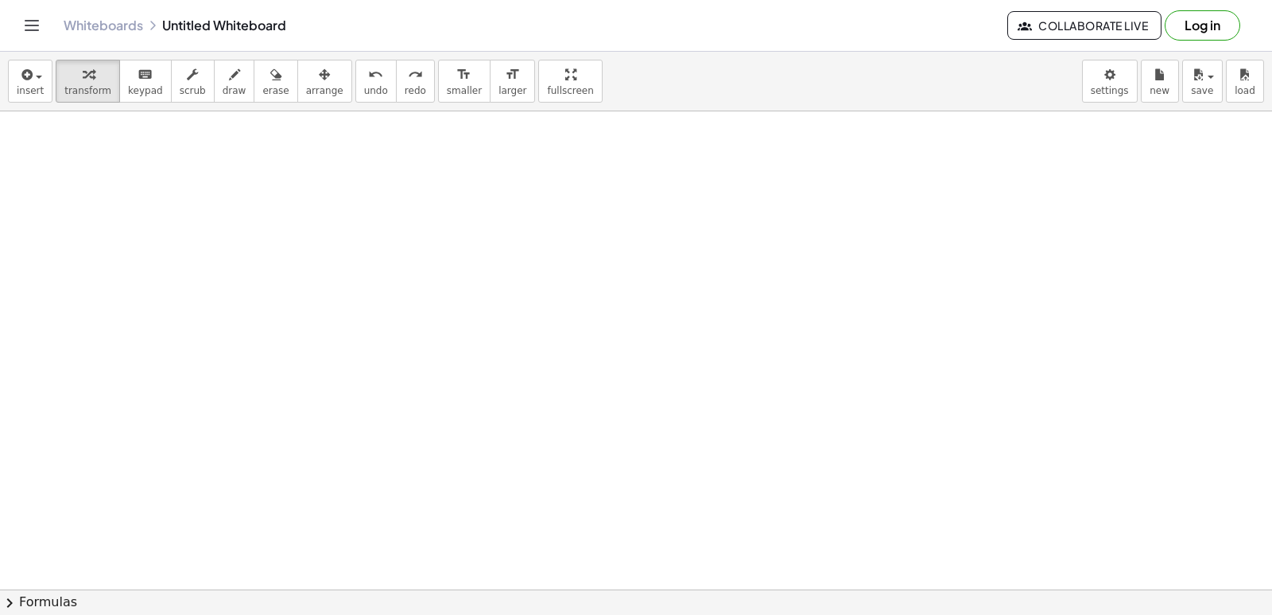
drag, startPoint x: 341, startPoint y: 75, endPoint x: 428, endPoint y: 231, distance: 178.3
click at [368, 74] on icon "undo" at bounding box center [375, 74] width 15 height 19
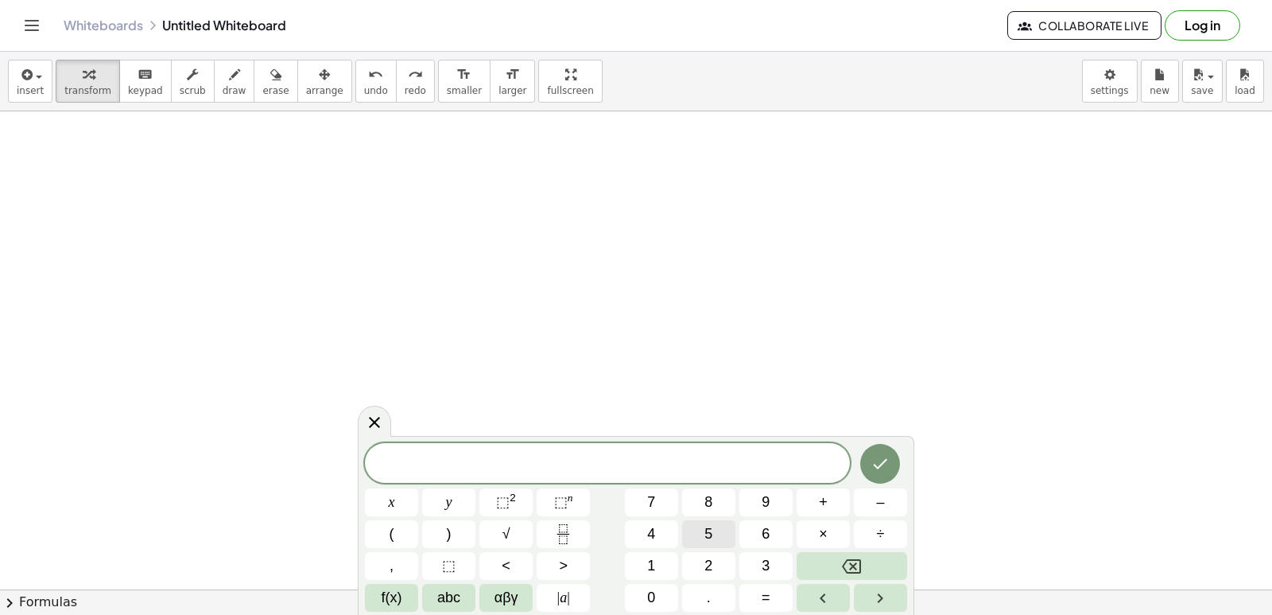
click at [711, 539] on span "5" at bounding box center [708, 533] width 8 height 21
click at [412, 497] on button "x" at bounding box center [391, 502] width 53 height 28
click at [881, 509] on button "–" at bounding box center [880, 502] width 53 height 28
click at [647, 524] on span "4" at bounding box center [651, 533] width 8 height 21
click at [449, 497] on span "y" at bounding box center [449, 501] width 6 height 21
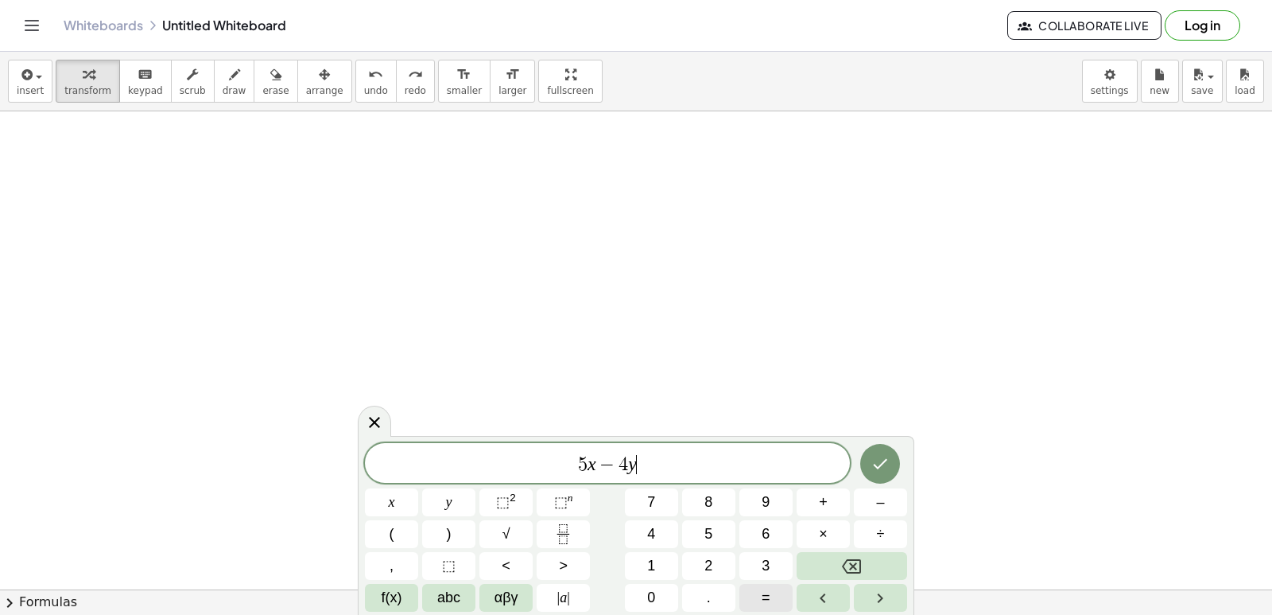
click at [764, 597] on span "=" at bounding box center [766, 597] width 9 height 21
click at [642, 560] on button "1" at bounding box center [651, 566] width 53 height 28
click at [767, 526] on span "6" at bounding box center [766, 533] width 8 height 21
click at [868, 453] on button "Done" at bounding box center [880, 464] width 40 height 40
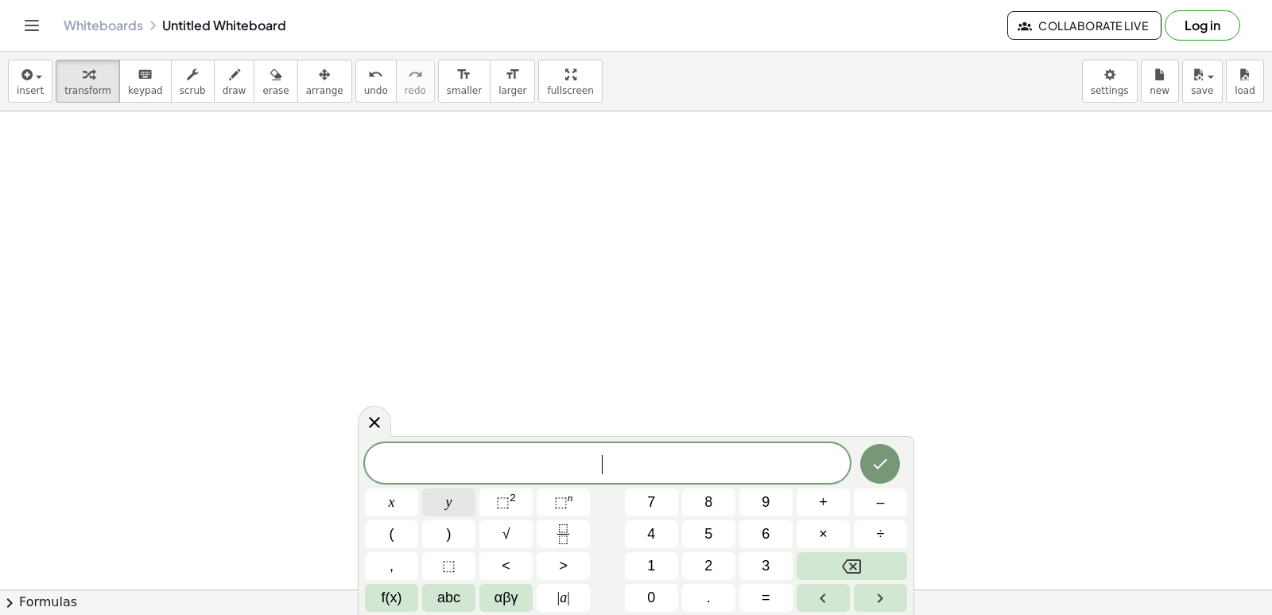
click at [448, 503] on span "y" at bounding box center [449, 501] width 6 height 21
click at [760, 592] on button "=" at bounding box center [765, 598] width 53 height 28
click at [650, 559] on span "1" at bounding box center [651, 565] width 8 height 21
click at [889, 454] on icon "Done" at bounding box center [880, 463] width 19 height 19
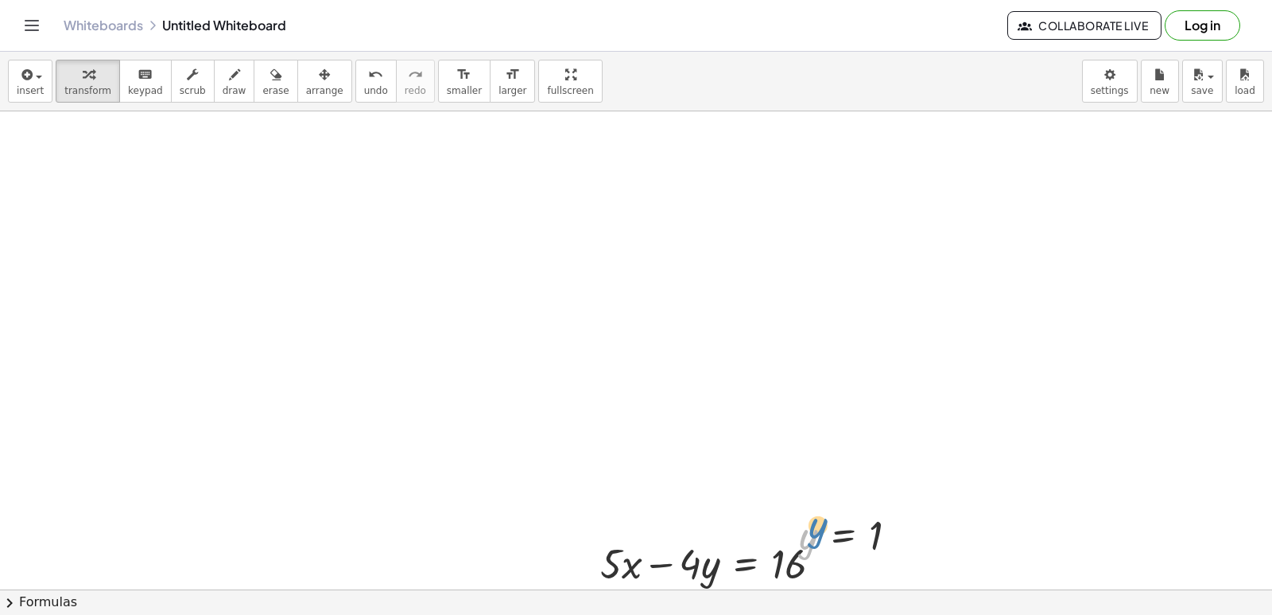
drag, startPoint x: 813, startPoint y: 543, endPoint x: 823, endPoint y: 533, distance: 14.1
click at [823, 533] on div at bounding box center [855, 534] width 128 height 52
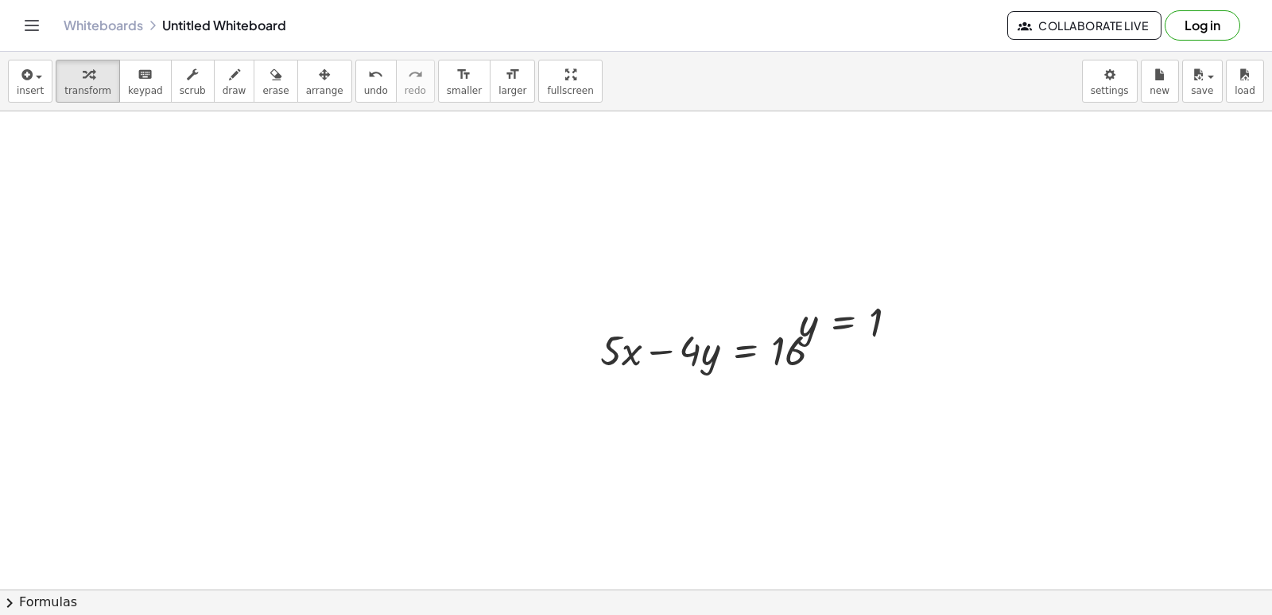
scroll to position [5928, 38]
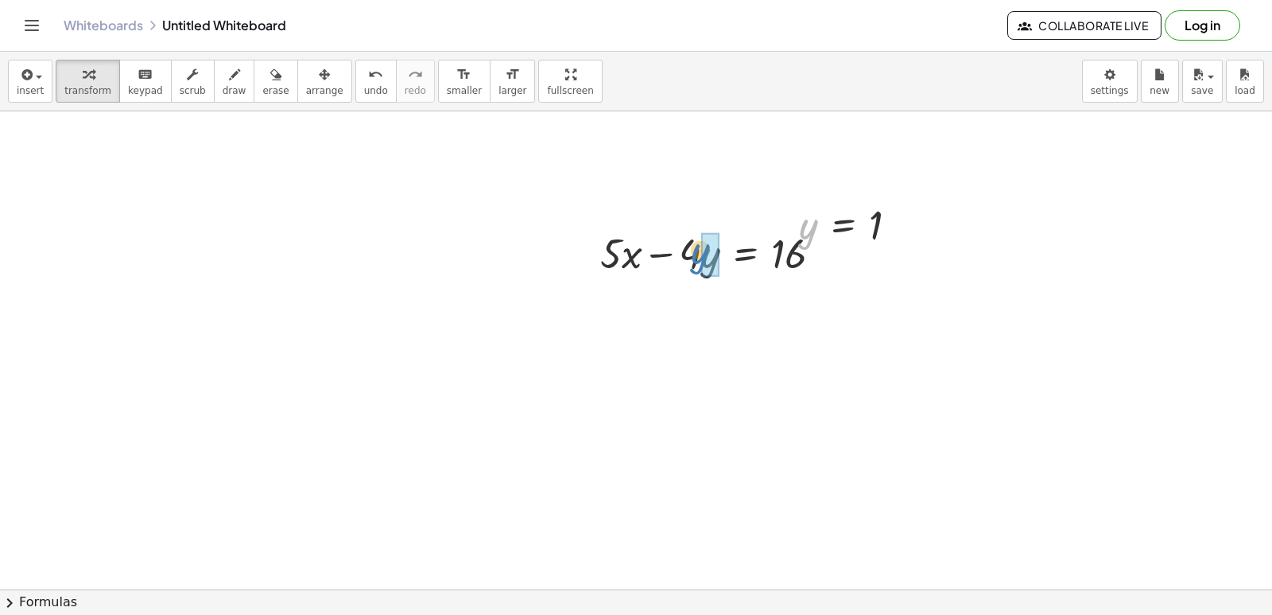
drag, startPoint x: 805, startPoint y: 225, endPoint x: 696, endPoint y: 250, distance: 110.9
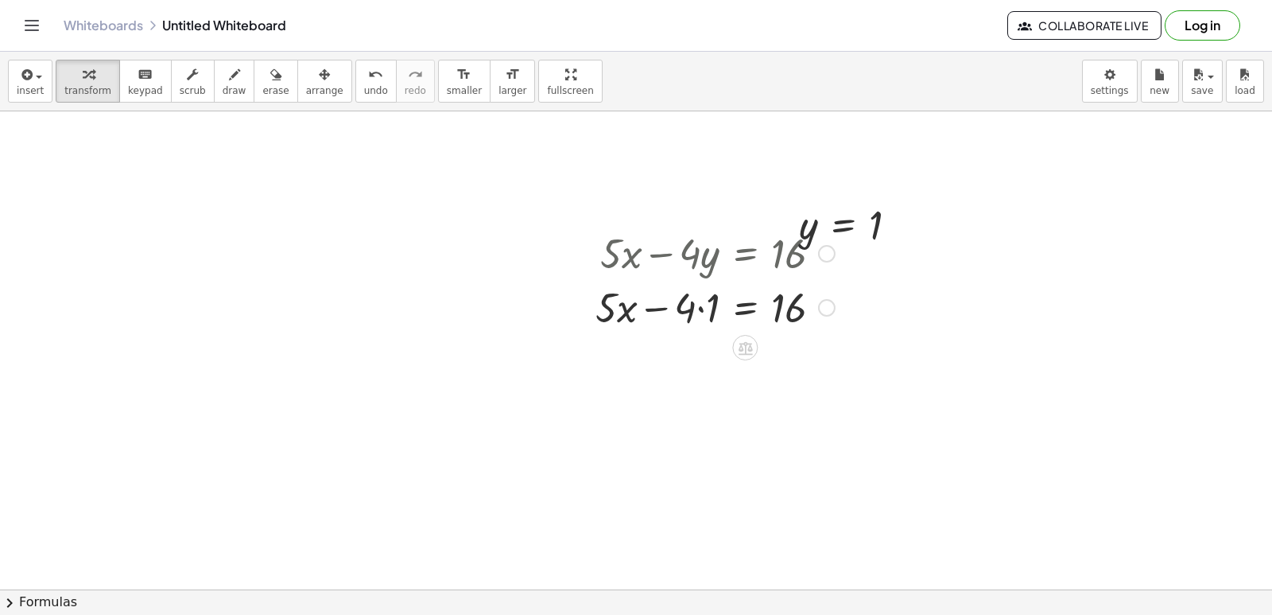
click at [696, 301] on div at bounding box center [715, 306] width 255 height 54
drag, startPoint x: 707, startPoint y: 362, endPoint x: 848, endPoint y: 353, distance: 141.8
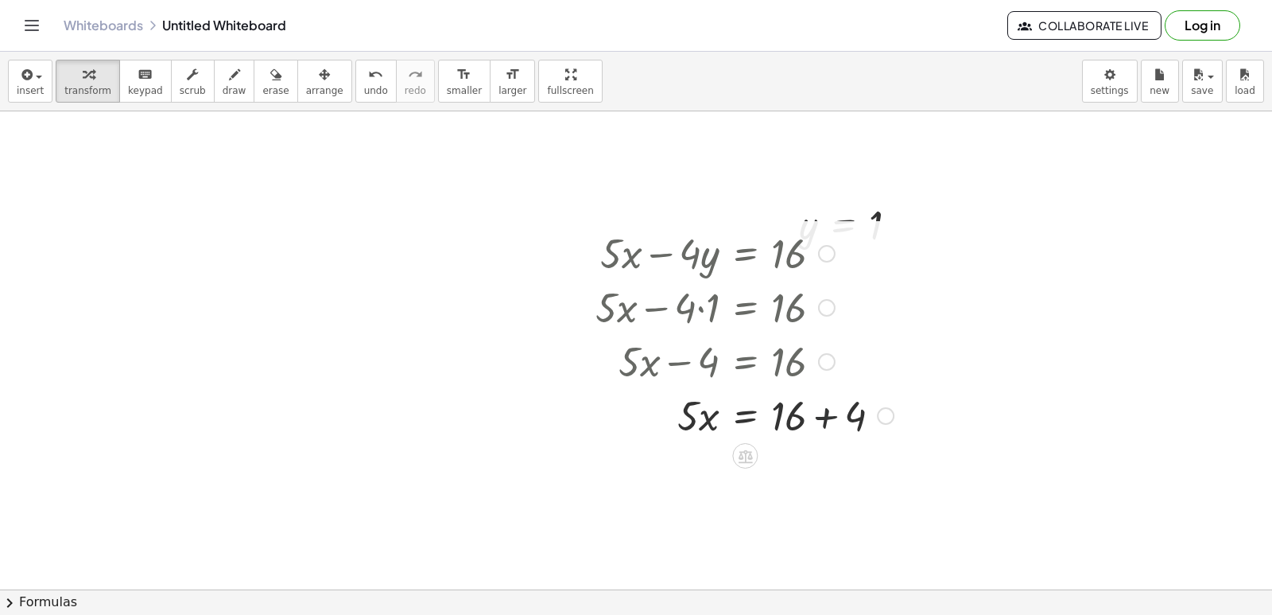
click at [831, 409] on div at bounding box center [745, 414] width 314 height 54
drag, startPoint x: 688, startPoint y: 417, endPoint x: 716, endPoint y: 452, distance: 44.8
click at [716, 452] on div at bounding box center [745, 468] width 314 height 54
drag, startPoint x: 351, startPoint y: 81, endPoint x: 463, endPoint y: 575, distance: 506.1
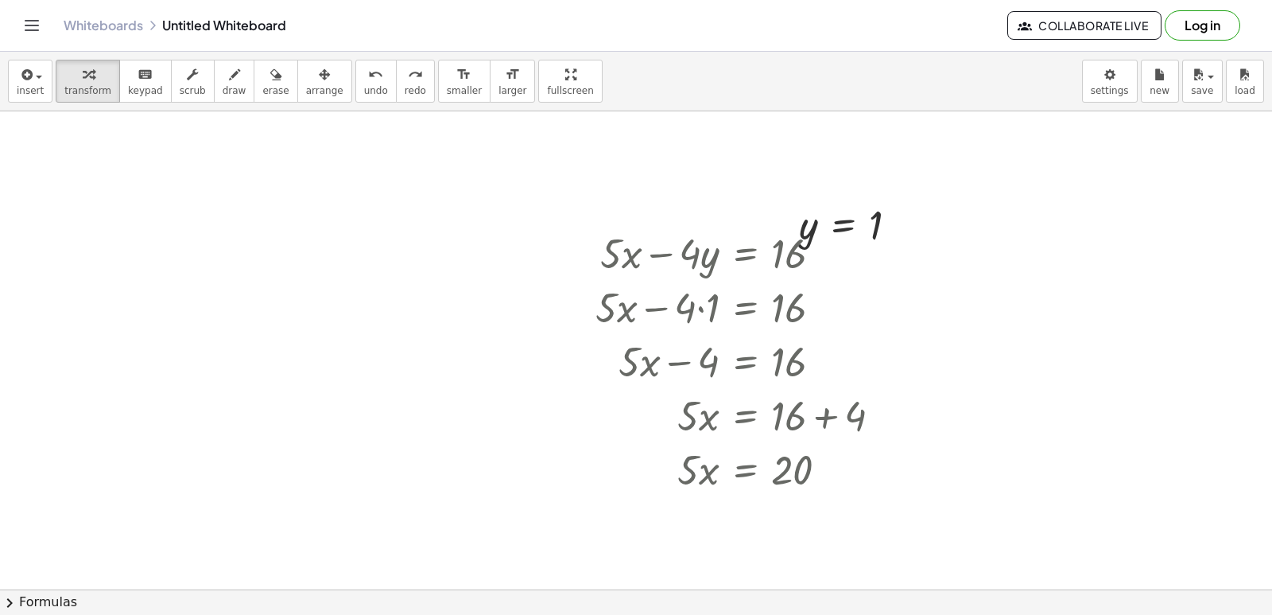
click at [363, 108] on div "insert select one: Math Expression Function Text Youtube Video Graphing Geometr…" at bounding box center [636, 82] width 1272 height 60
drag, startPoint x: 683, startPoint y: 474, endPoint x: 760, endPoint y: 521, distance: 90.3
click at [785, 529] on div at bounding box center [745, 535] width 314 height 80
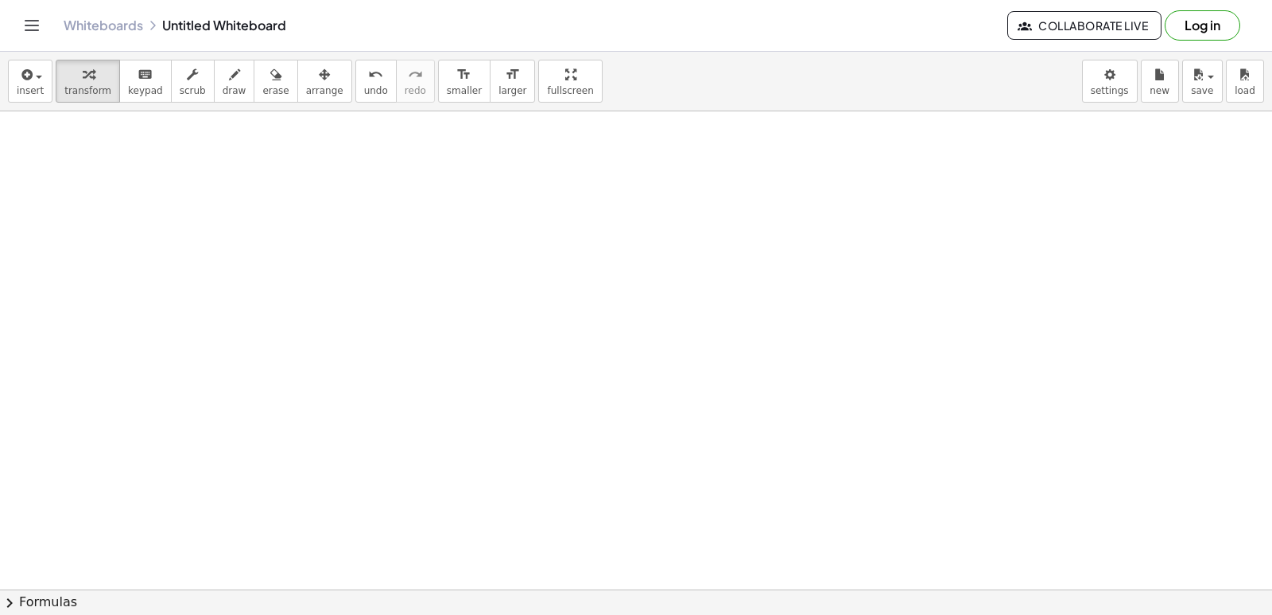
drag, startPoint x: 1259, startPoint y: 530, endPoint x: 1252, endPoint y: 581, distance: 51.4
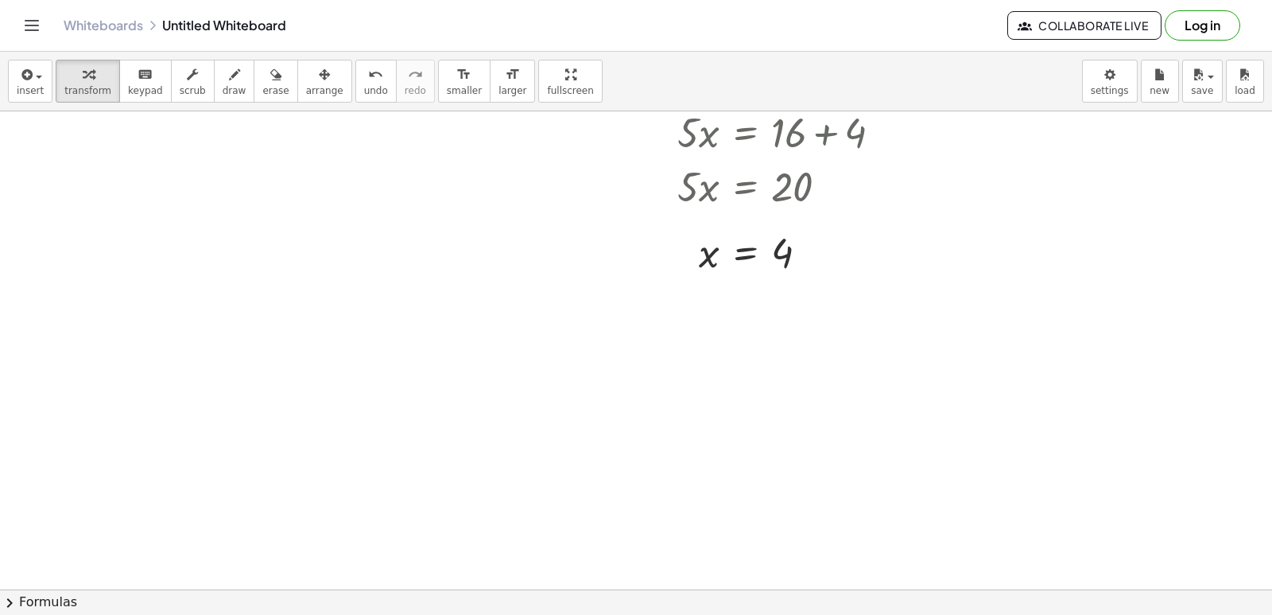
scroll to position [5943, 38]
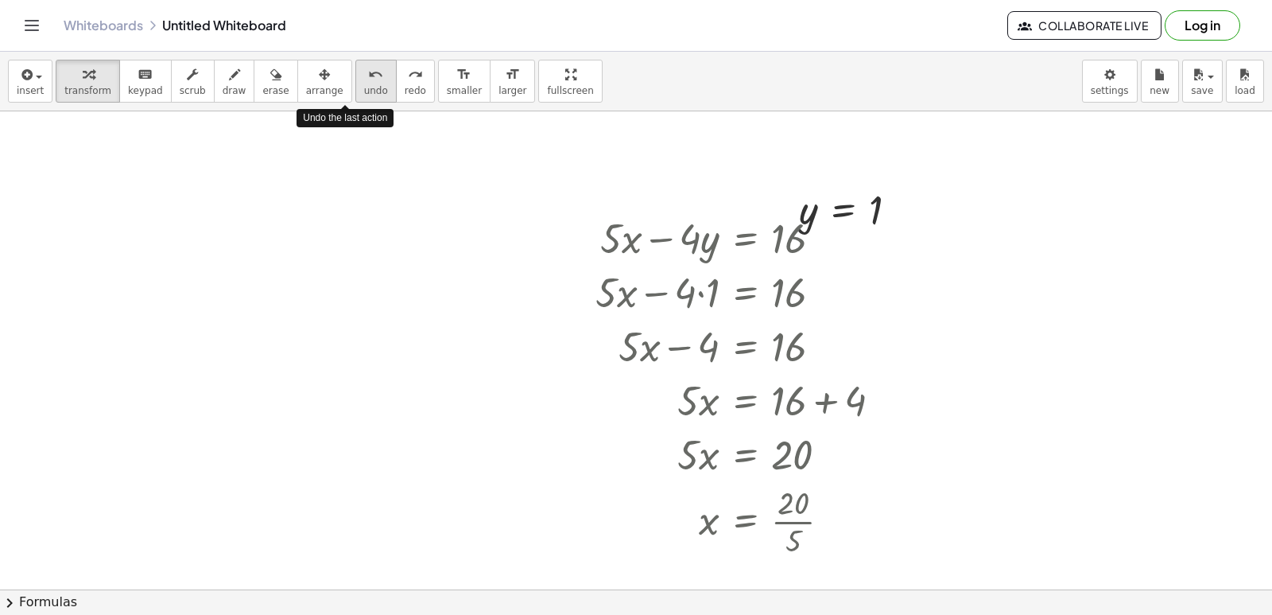
click at [368, 80] on icon "undo" at bounding box center [375, 74] width 15 height 19
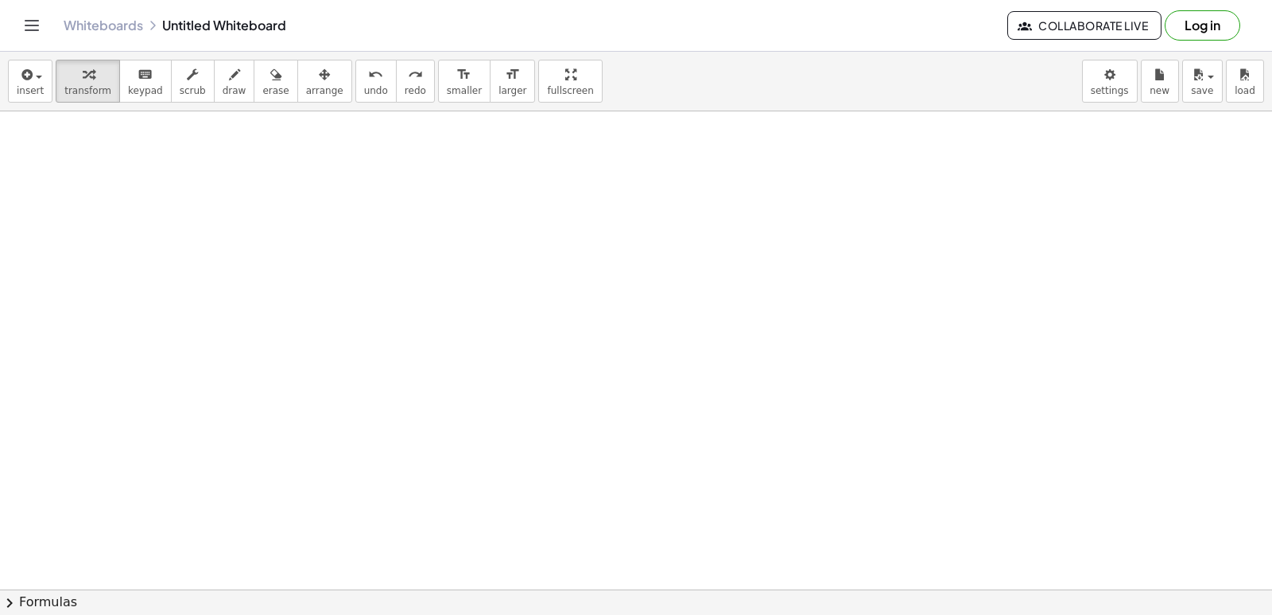
scroll to position [6757, 38]
drag, startPoint x: 879, startPoint y: 474, endPoint x: 874, endPoint y: 467, distance: 8.5
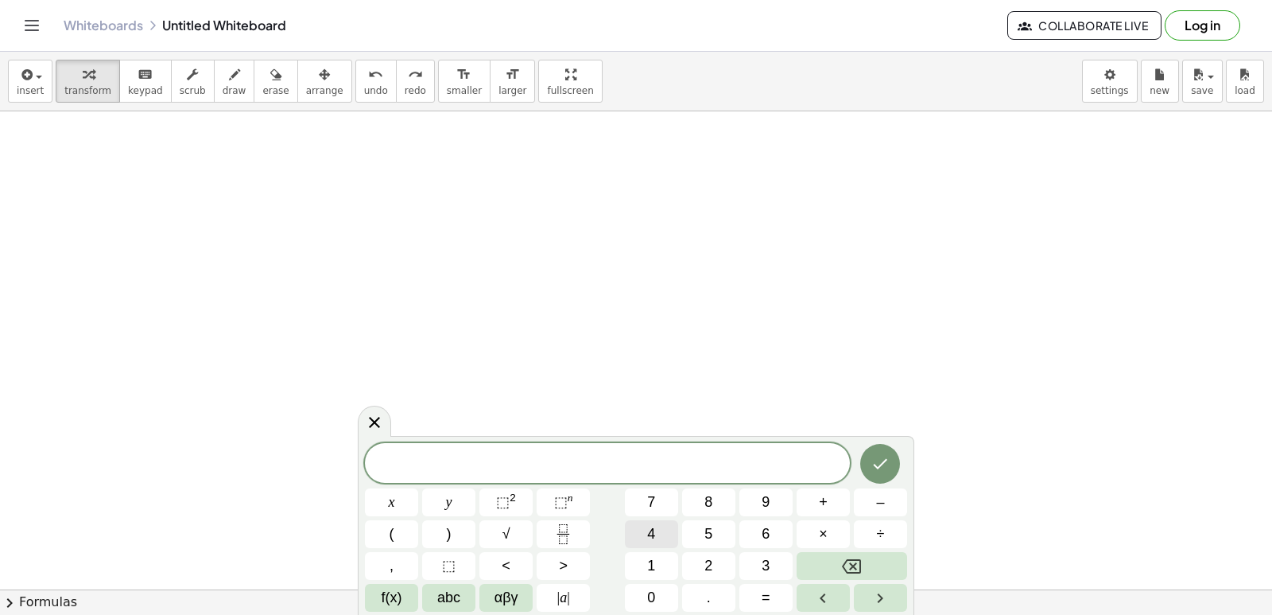
click at [667, 524] on button "4" at bounding box center [651, 534] width 53 height 28
click at [392, 486] on div "4 ​ x y ⬚ 2 ⬚ n 7 8 9 + – ( ) √ 4 5 6 × ÷ , ⬚ < > 1 2 3 f(x) abc αβγ | a | 0 . =" at bounding box center [636, 527] width 542 height 169
click at [819, 500] on span "+" at bounding box center [823, 501] width 9 height 21
click at [852, 560] on icon "Backspace" at bounding box center [851, 566] width 19 height 19
click at [404, 490] on button "x" at bounding box center [391, 502] width 53 height 28
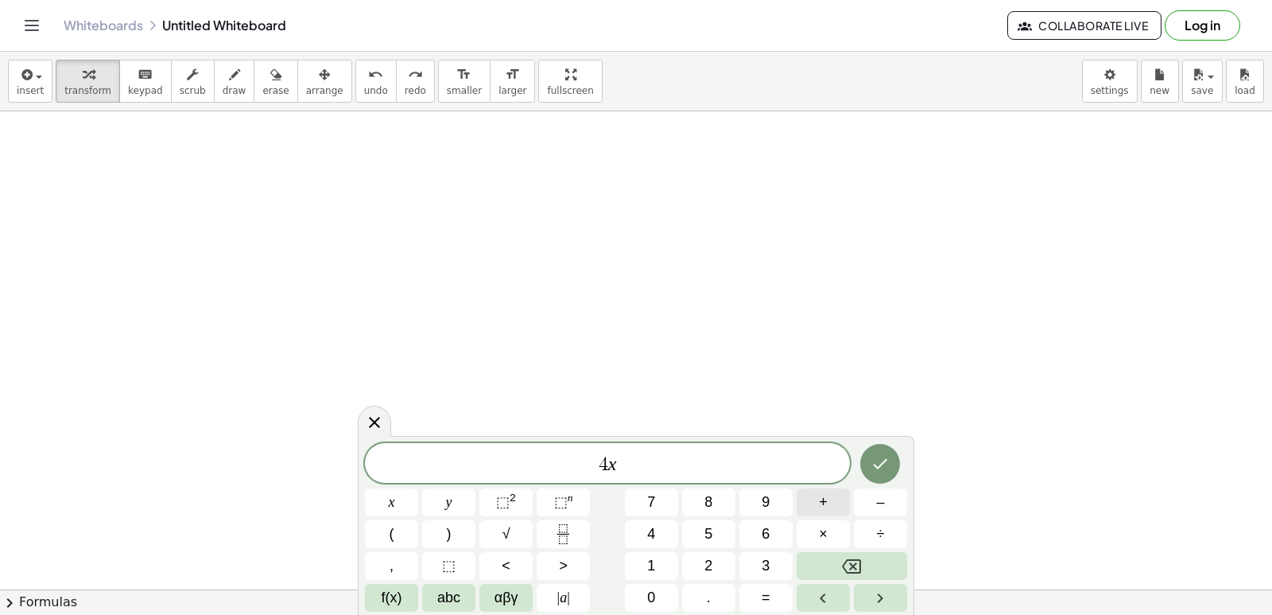
click at [812, 505] on button "+" at bounding box center [823, 502] width 53 height 28
click at [768, 559] on span "3" at bounding box center [766, 565] width 8 height 21
click at [451, 505] on span "y" at bounding box center [449, 501] width 6 height 21
click at [763, 601] on span "=" at bounding box center [766, 597] width 9 height 21
click at [876, 499] on button "–" at bounding box center [880, 502] width 53 height 28
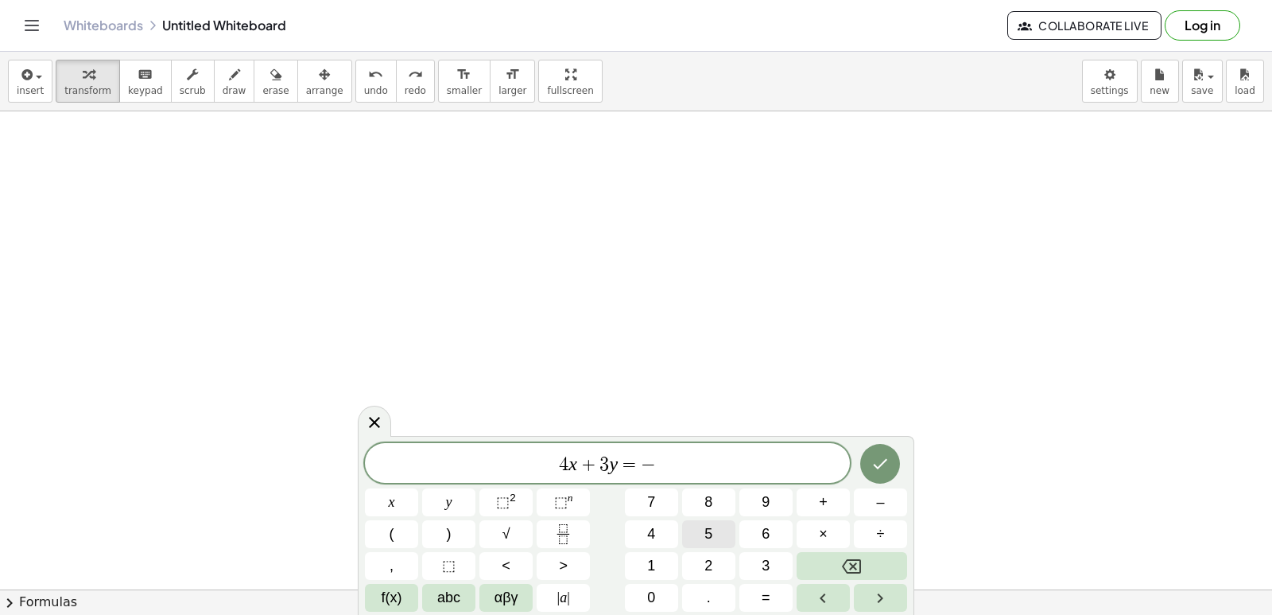
click at [691, 525] on button "5" at bounding box center [708, 534] width 53 height 28
click at [870, 461] on button "Done" at bounding box center [880, 464] width 40 height 40
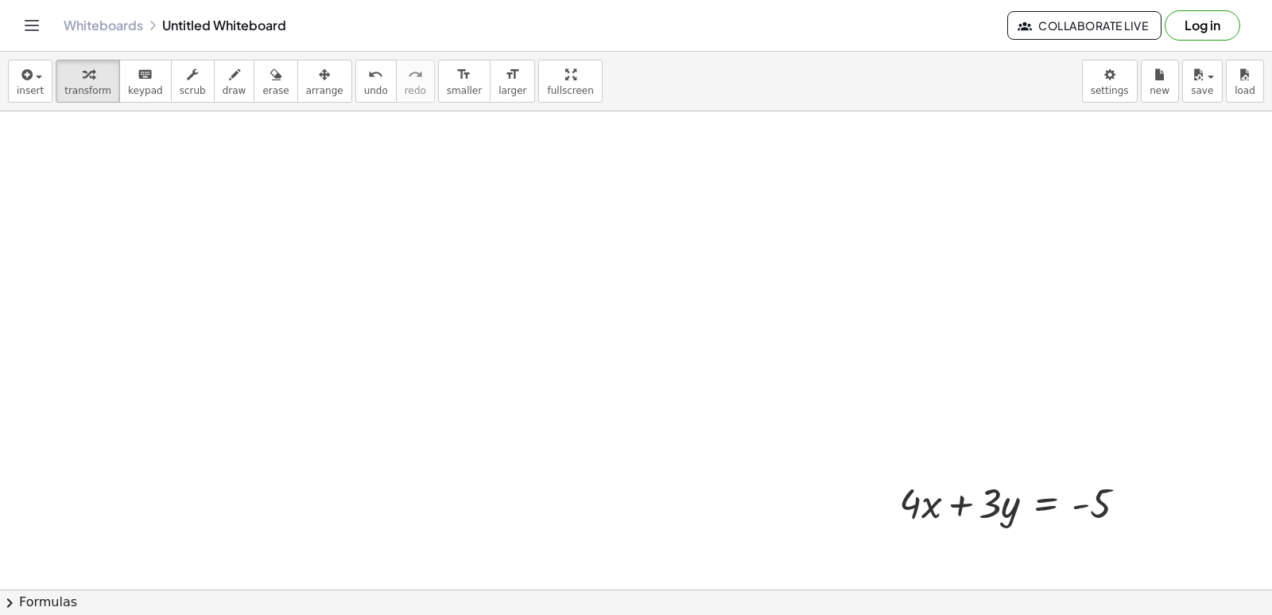
scroll to position [7035, 38]
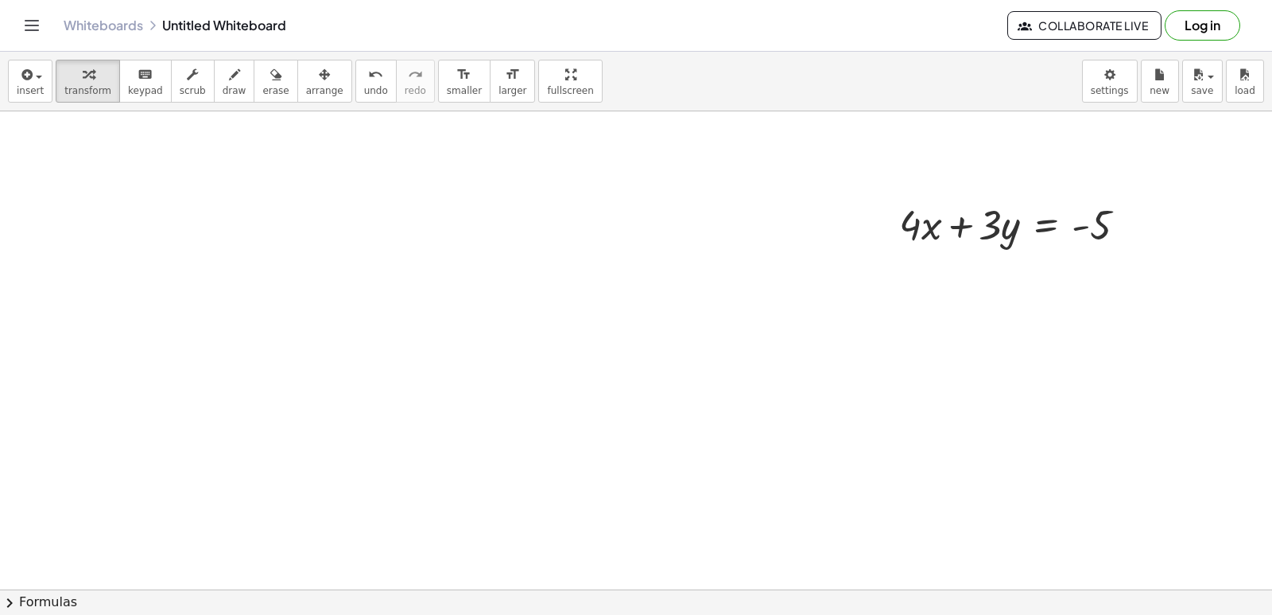
drag, startPoint x: 985, startPoint y: 405, endPoint x: 910, endPoint y: 454, distance: 90.2
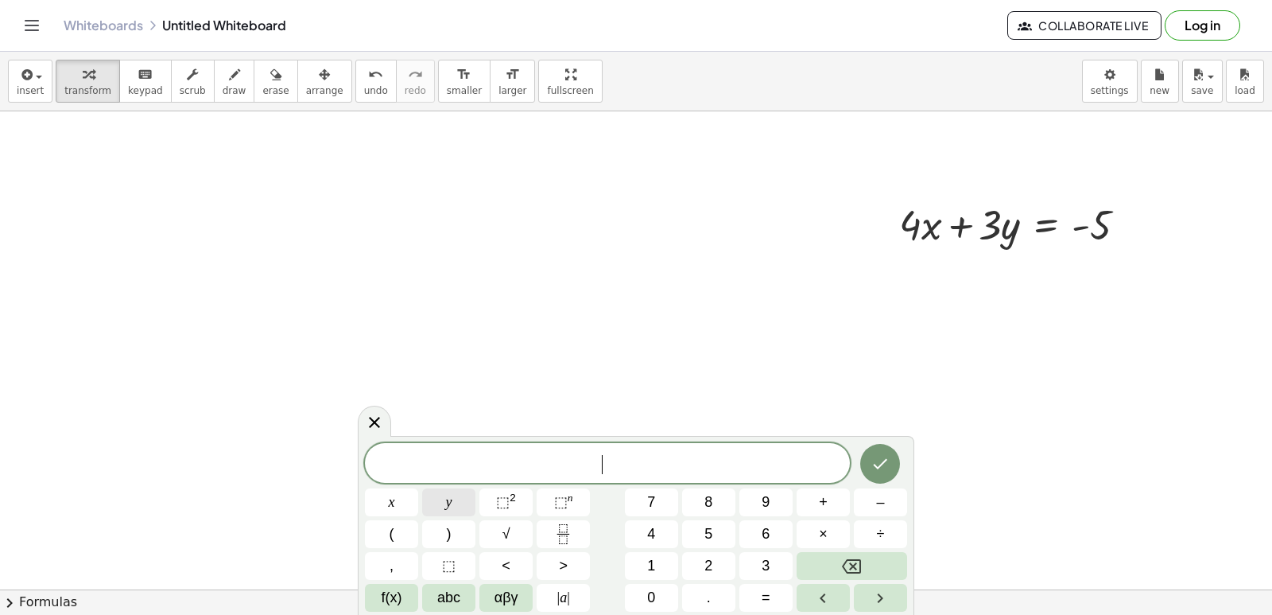
click at [448, 495] on span "y" at bounding box center [449, 501] width 6 height 21
click at [778, 597] on button "=" at bounding box center [765, 598] width 53 height 28
click at [705, 523] on span "5" at bounding box center [708, 533] width 8 height 21
click at [875, 453] on button "Done" at bounding box center [880, 464] width 40 height 40
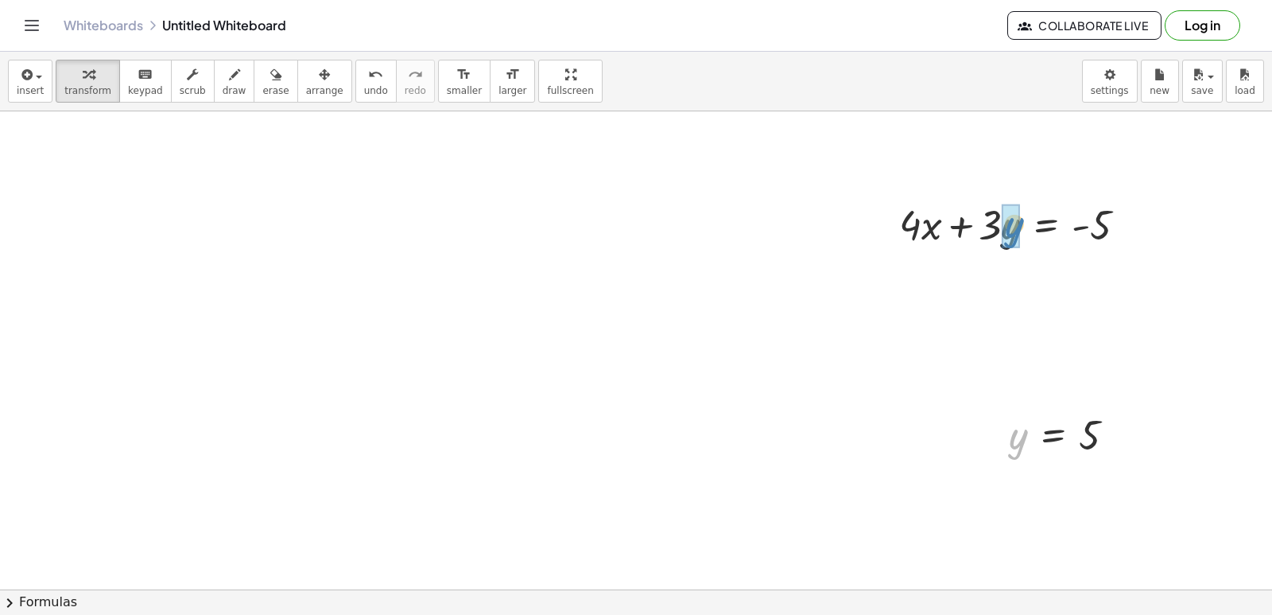
drag, startPoint x: 1009, startPoint y: 438, endPoint x: 1005, endPoint y: 227, distance: 211.5
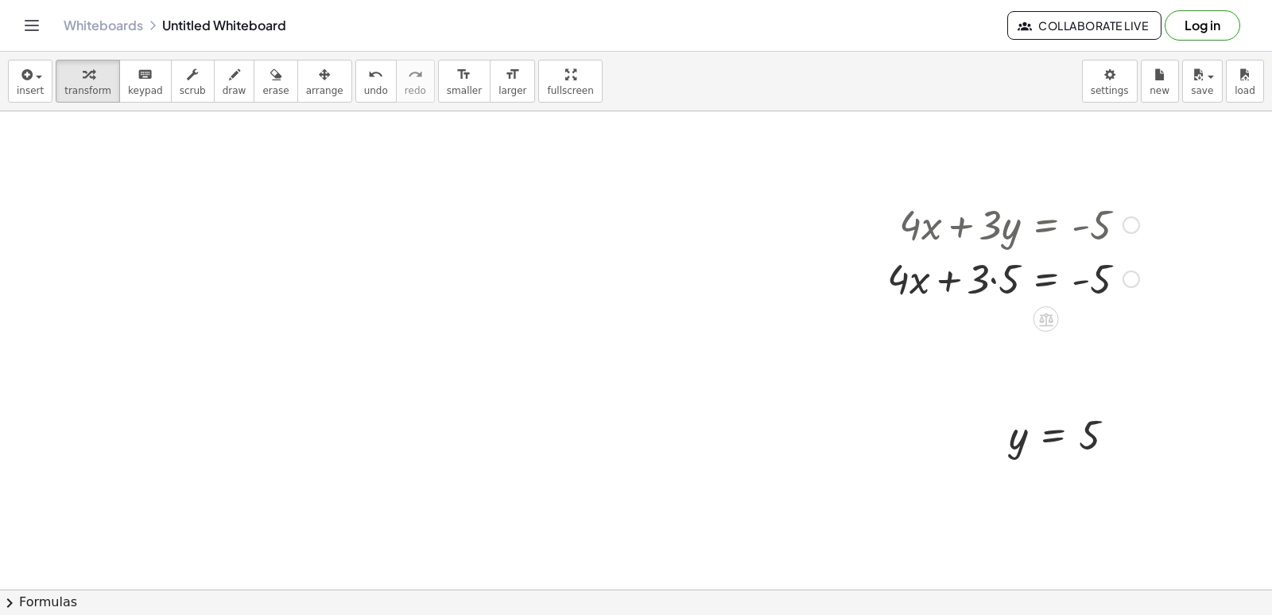
click at [991, 270] on div at bounding box center [1013, 277] width 268 height 54
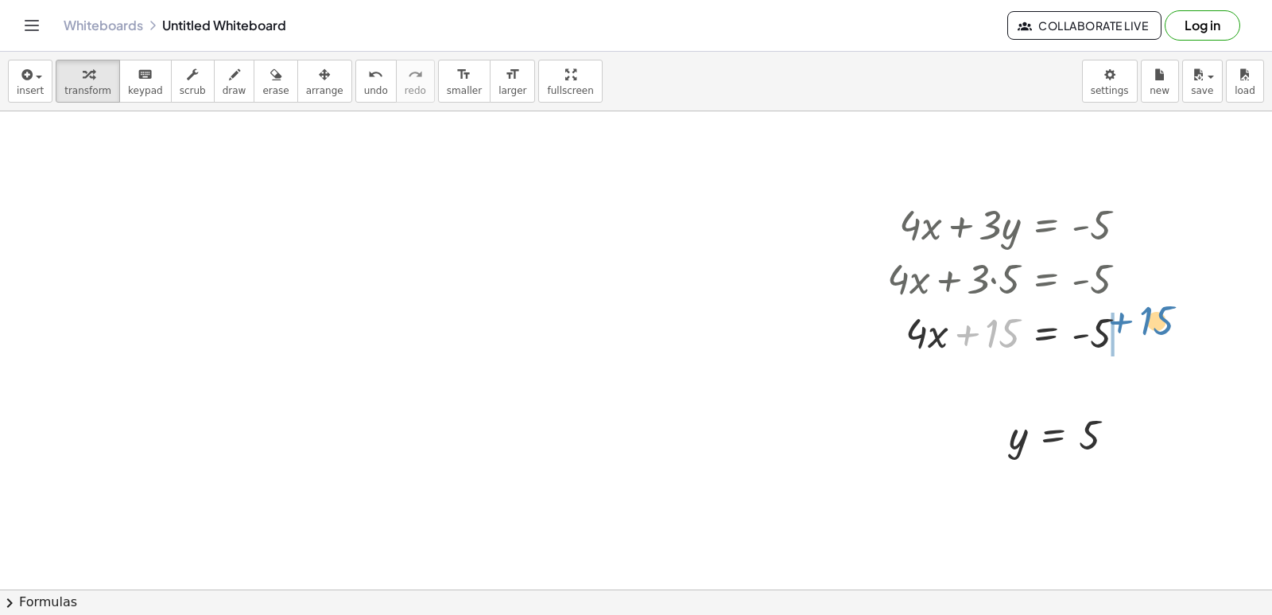
drag, startPoint x: 989, startPoint y: 320, endPoint x: 1145, endPoint y: 301, distance: 157.1
click at [1046, 225] on div "+ · 4 · x + · 3 · y = - 5 + · 4 · x + · 3 · 5 = - 5 + 15 + · 4 · x + = - 5 15" at bounding box center [1046, 225] width 0 height 0
drag, startPoint x: 1138, startPoint y: 332, endPoint x: 1115, endPoint y: 372, distance: 46.3
click at [1134, 335] on div at bounding box center [1055, 331] width 352 height 54
drag, startPoint x: 1026, startPoint y: 323, endPoint x: 1049, endPoint y: 324, distance: 23.1
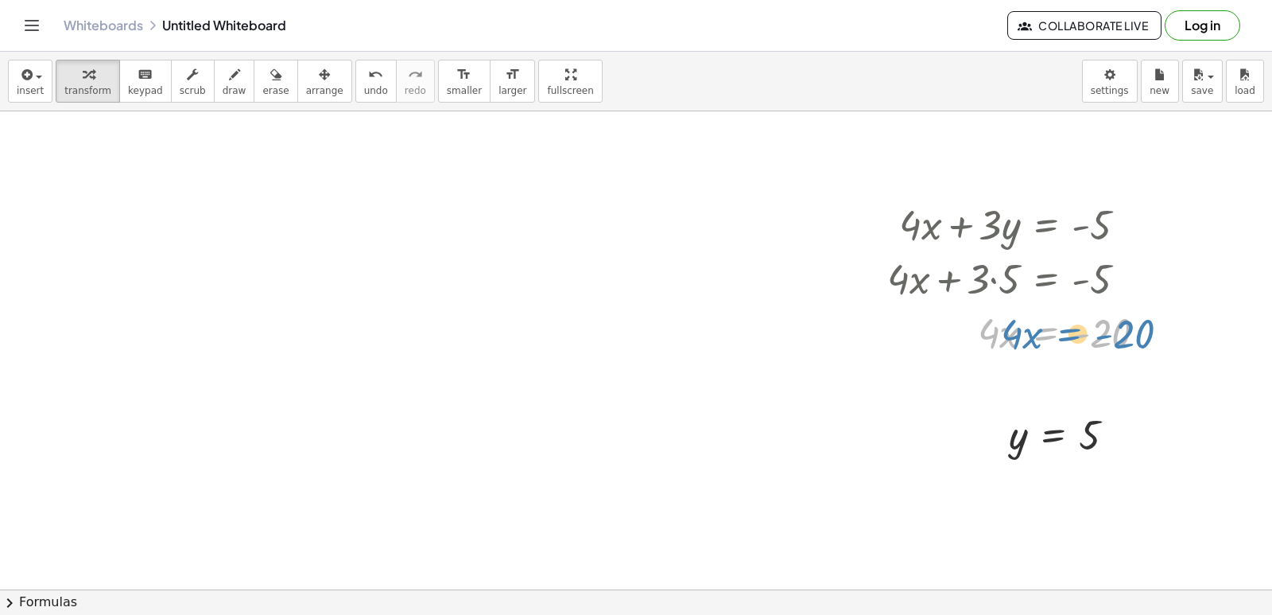
click at [1049, 324] on div at bounding box center [1023, 331] width 288 height 54
click at [1008, 345] on div at bounding box center [1023, 331] width 288 height 54
drag, startPoint x: 983, startPoint y: 334, endPoint x: 1086, endPoint y: 384, distance: 114.8
click at [1106, 331] on div at bounding box center [1024, 332] width 291 height 80
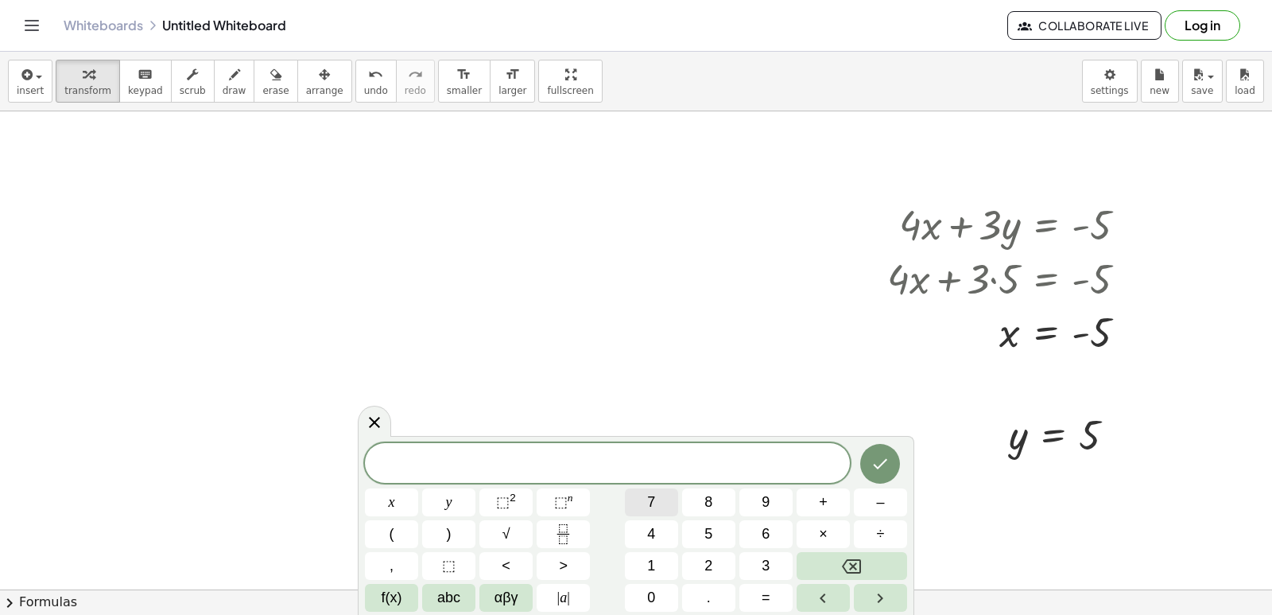
click at [647, 506] on span "7" at bounding box center [651, 501] width 8 height 21
click at [386, 492] on button "x" at bounding box center [391, 502] width 53 height 28
click at [807, 496] on button "+" at bounding box center [823, 502] width 53 height 28
click at [709, 522] on button "5" at bounding box center [708, 534] width 53 height 28
click at [712, 529] on span "5" at bounding box center [708, 533] width 8 height 21
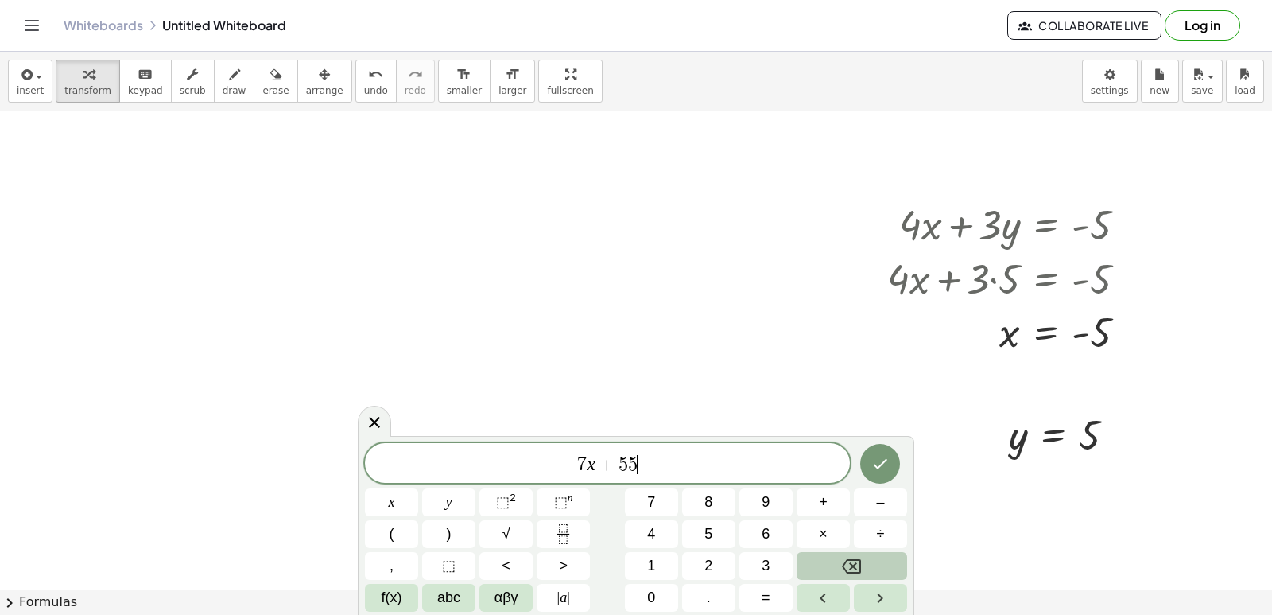
click at [818, 557] on button "Backspace" at bounding box center [852, 566] width 111 height 28
click at [781, 609] on button "=" at bounding box center [765, 598] width 53 height 28
click at [877, 493] on button "–" at bounding box center [880, 502] width 53 height 28
click at [644, 563] on button "1" at bounding box center [651, 566] width 53 height 28
click at [651, 601] on span "0" at bounding box center [651, 597] width 8 height 21
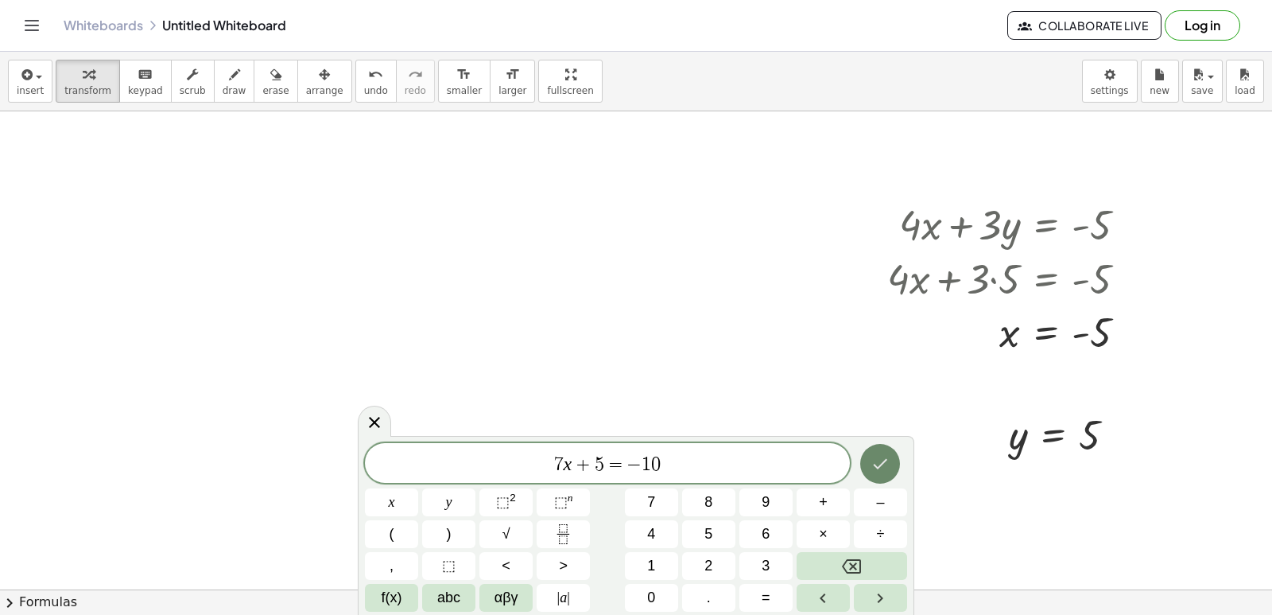
click at [884, 457] on icon "Done" at bounding box center [880, 463] width 19 height 19
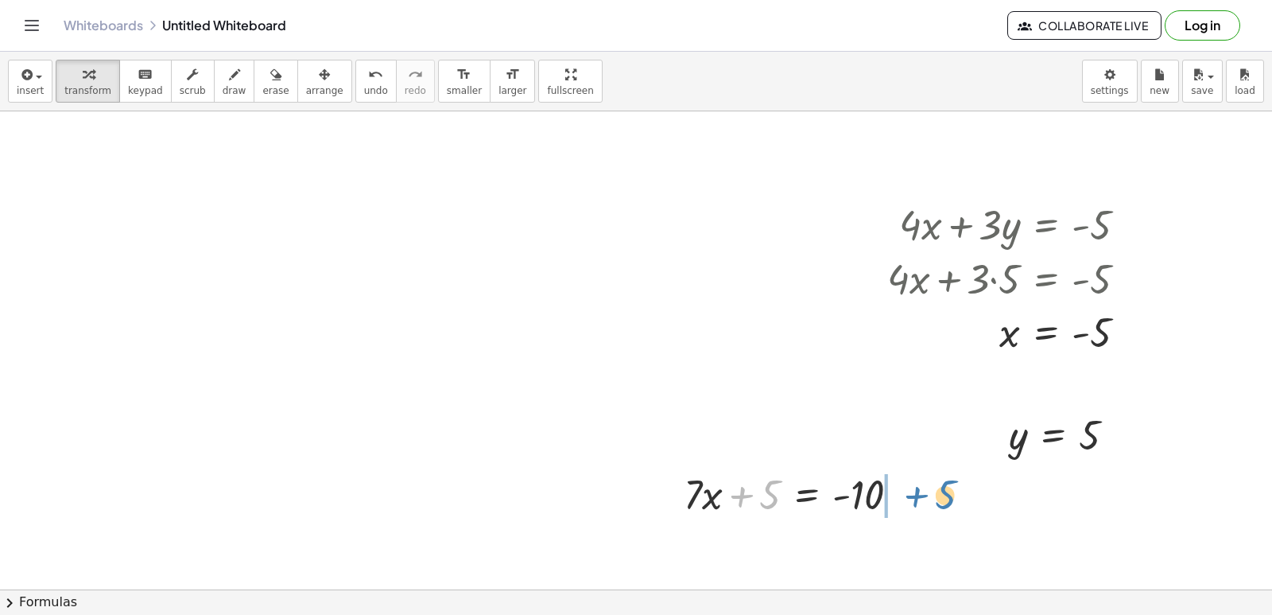
drag, startPoint x: 756, startPoint y: 495, endPoint x: 932, endPoint y: 495, distance: 175.7
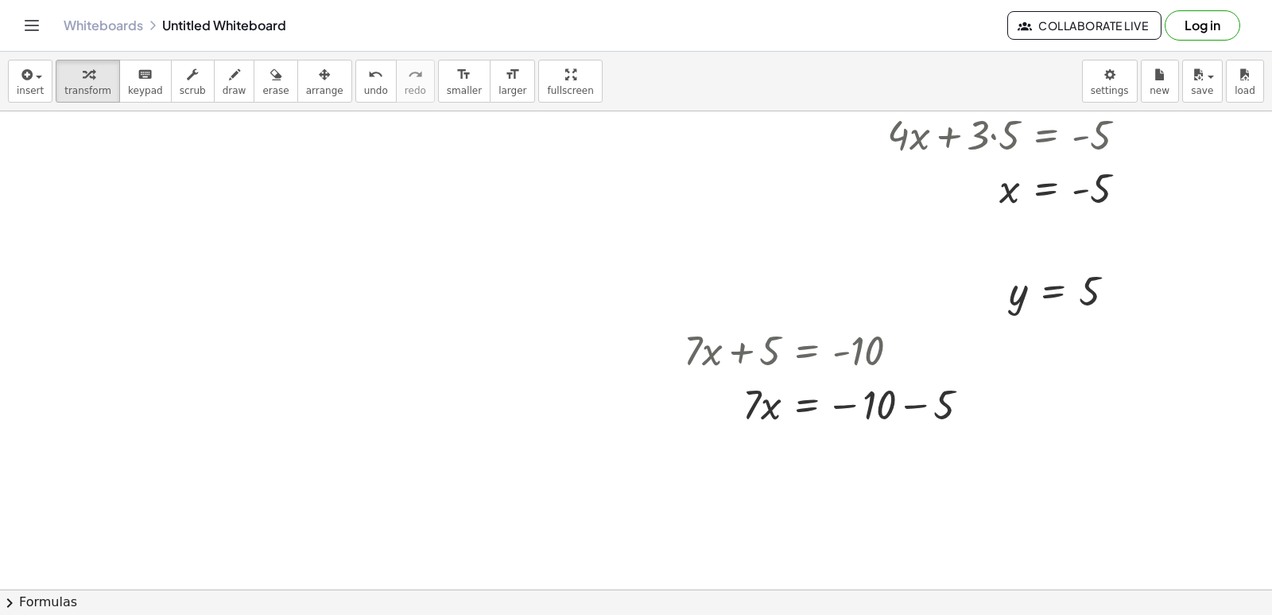
scroll to position [7253, 38]
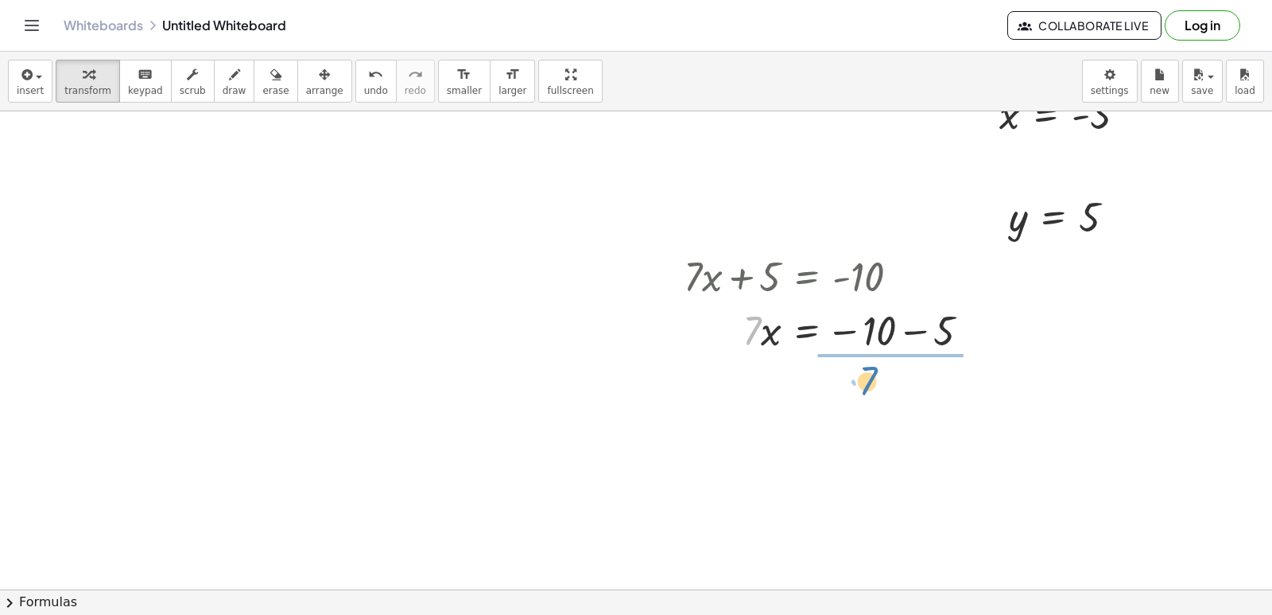
drag, startPoint x: 739, startPoint y: 343, endPoint x: 858, endPoint y: 392, distance: 128.3
drag, startPoint x: 882, startPoint y: 412, endPoint x: 881, endPoint y: 382, distance: 29.5
click at [881, 382] on div at bounding box center [833, 396] width 315 height 80
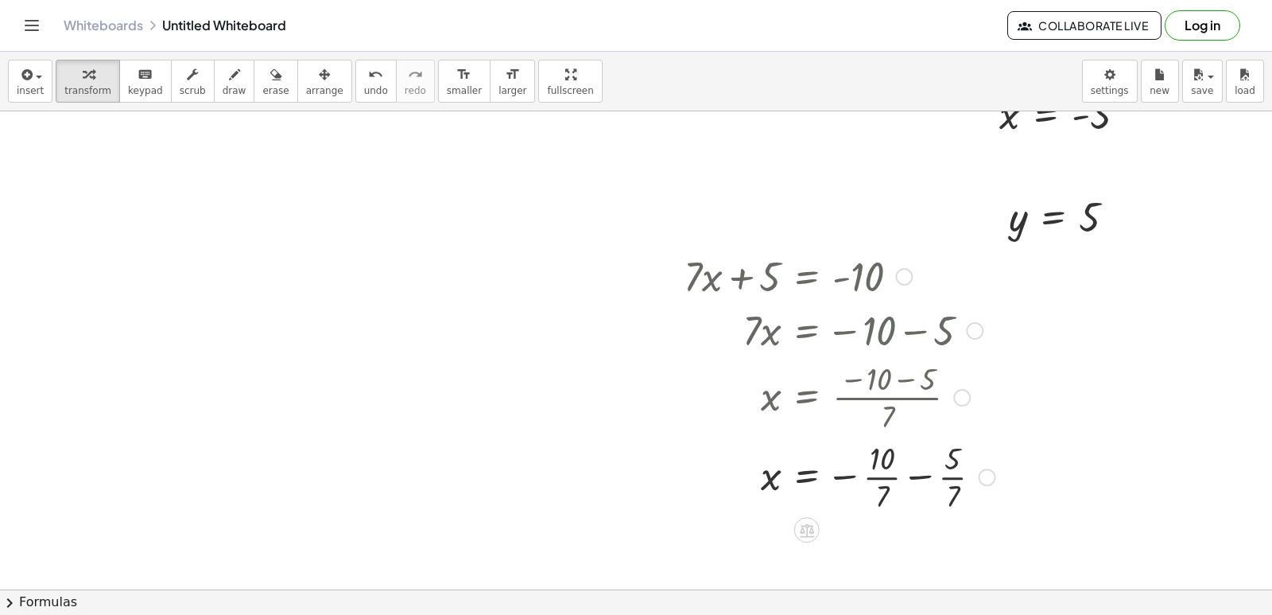
click at [875, 470] on div at bounding box center [840, 476] width 328 height 80
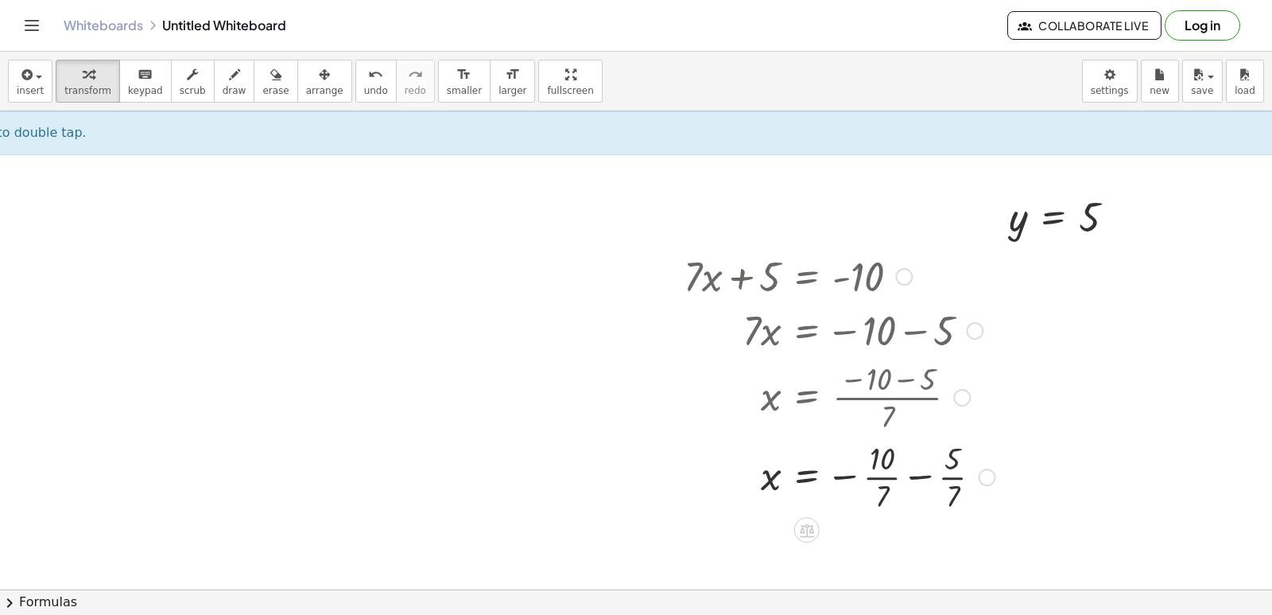
click at [944, 471] on div at bounding box center [840, 476] width 328 height 80
click at [368, 71] on icon "undo" at bounding box center [375, 74] width 15 height 19
click at [879, 400] on div at bounding box center [833, 396] width 315 height 80
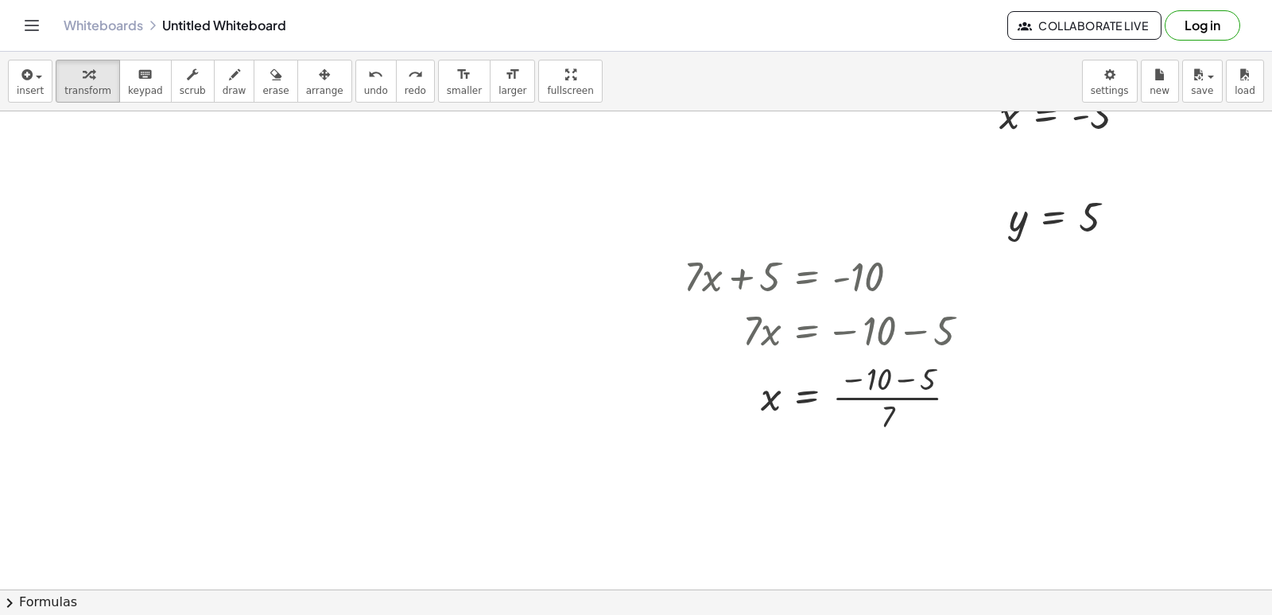
click at [368, 74] on icon "undo" at bounding box center [375, 74] width 15 height 19
drag, startPoint x: 920, startPoint y: 327, endPoint x: 890, endPoint y: 537, distance: 211.9
click at [920, 328] on div at bounding box center [833, 329] width 315 height 54
drag, startPoint x: 752, startPoint y: 377, endPoint x: 856, endPoint y: 432, distance: 118.1
click at [855, 443] on div at bounding box center [833, 450] width 315 height 80
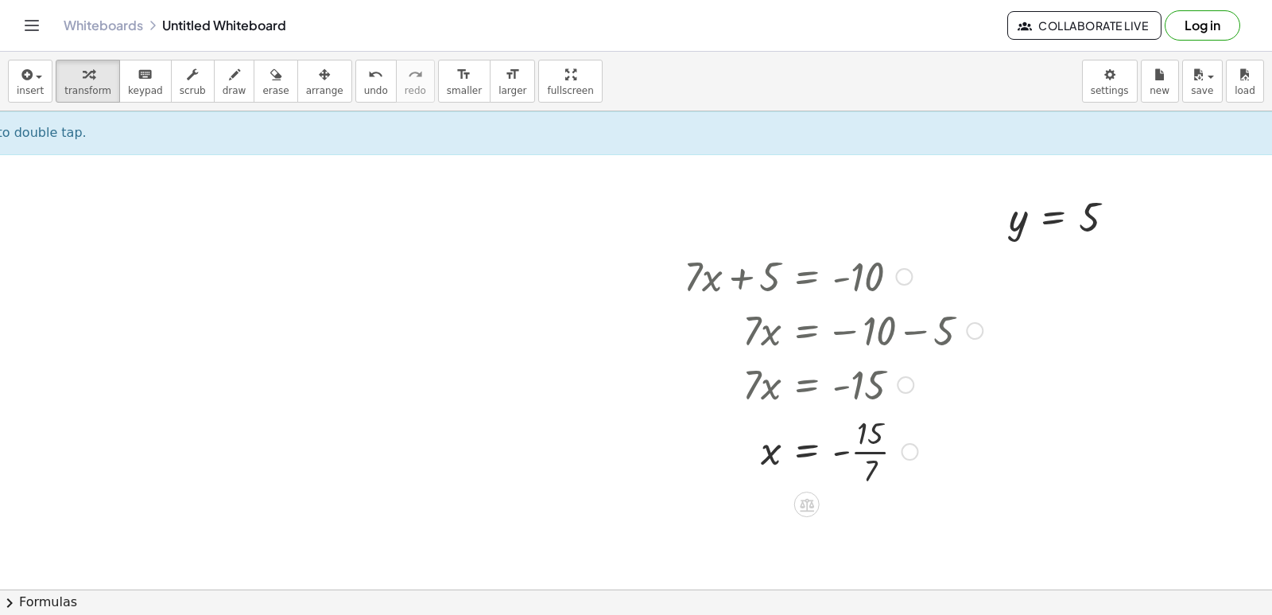
drag, startPoint x: 870, startPoint y: 456, endPoint x: 886, endPoint y: 458, distance: 16.8
click at [871, 456] on div at bounding box center [833, 450] width 315 height 80
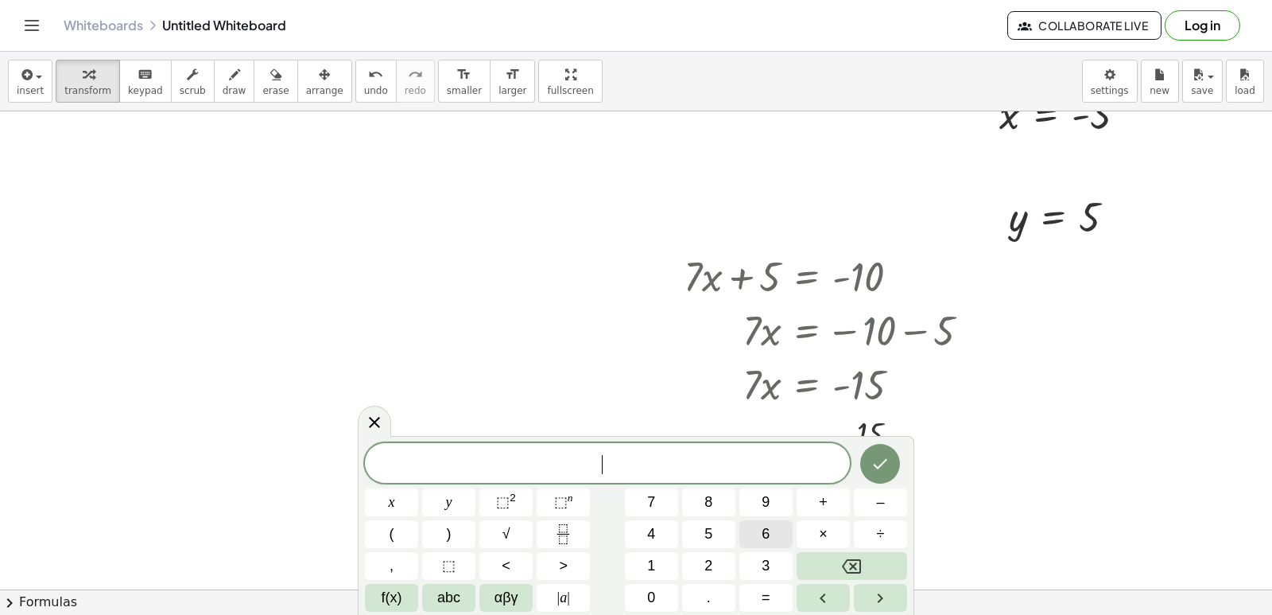
click at [755, 533] on button "6" at bounding box center [765, 534] width 53 height 28
click at [397, 494] on button "x" at bounding box center [391, 502] width 53 height 28
click at [820, 504] on span "+" at bounding box center [823, 501] width 9 height 21
click at [693, 540] on div "6 x + ​ x y ⬚ 2 ⬚ n 7 8 9 + – ( ) √ 4 5 6 × ÷ , ⬚ < > 1 2 3 f(x) abc αβγ | a | …" at bounding box center [636, 527] width 542 height 169
click at [669, 559] on button "1" at bounding box center [651, 566] width 53 height 28
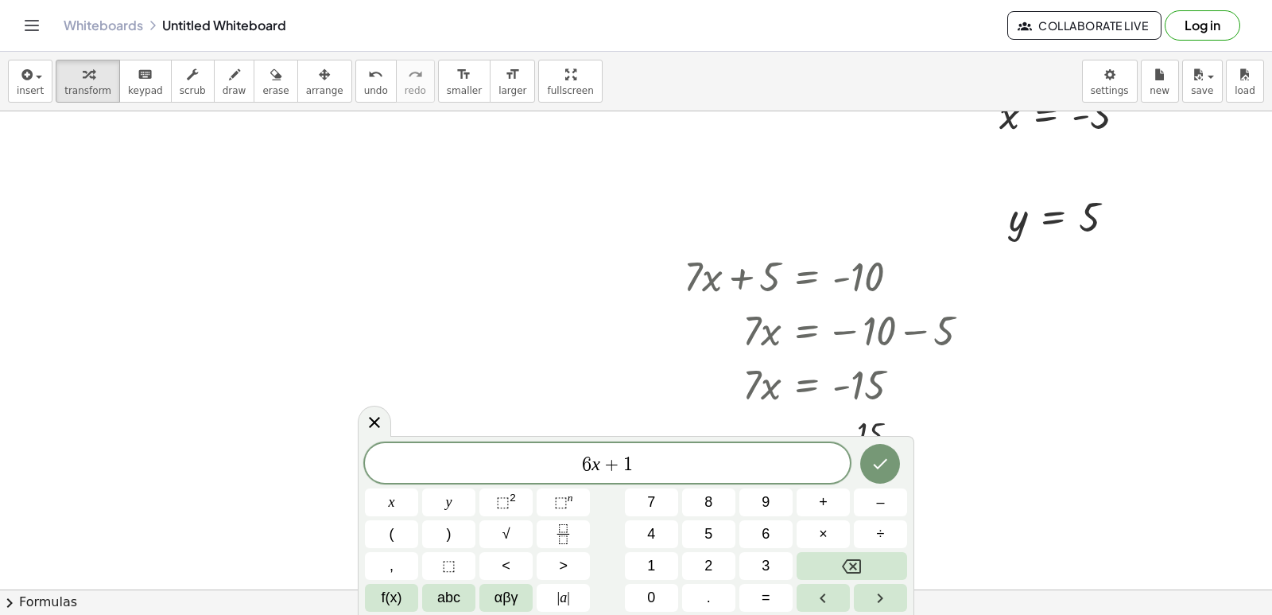
click at [701, 519] on div "6 x + 1 ​ x y ⬚ 2 ⬚ n 7 8 9 + – ( ) √ 4 5 6 × ÷ , ⬚ < > 1 2 3 f(x) abc αβγ | a …" at bounding box center [636, 527] width 542 height 169
click at [701, 537] on button "5" at bounding box center [708, 534] width 53 height 28
click at [750, 599] on button "=" at bounding box center [765, 598] width 53 height 28
click at [888, 499] on button "–" at bounding box center [880, 502] width 53 height 28
click at [646, 528] on button "4" at bounding box center [651, 534] width 53 height 28
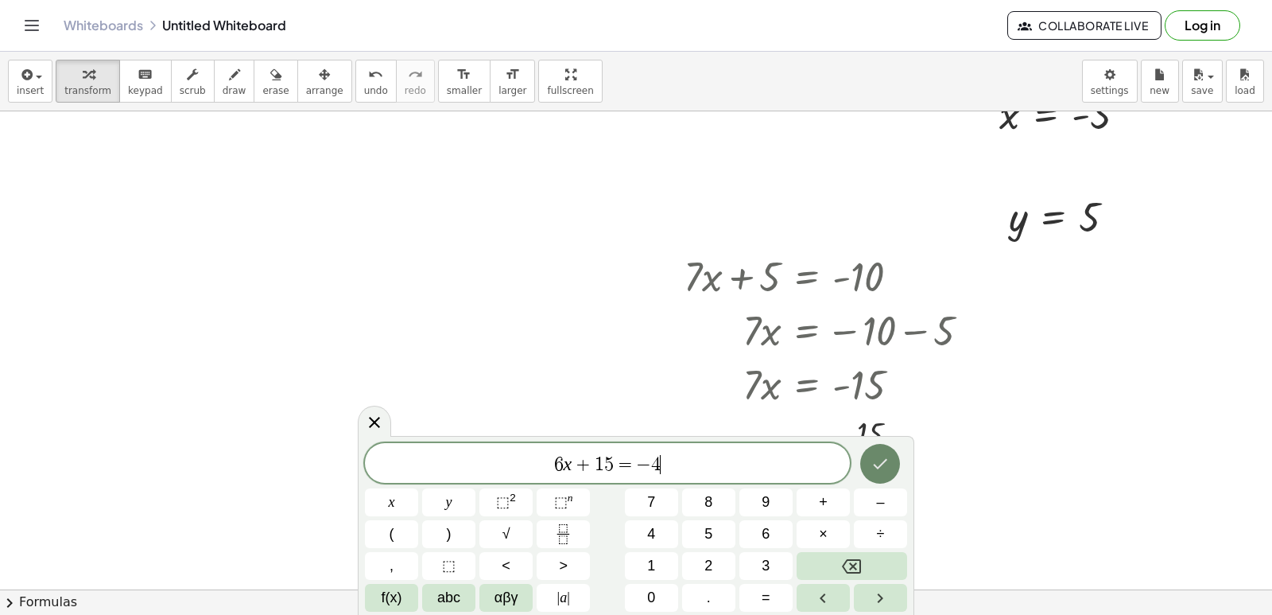
click at [875, 473] on button "Done" at bounding box center [880, 464] width 40 height 40
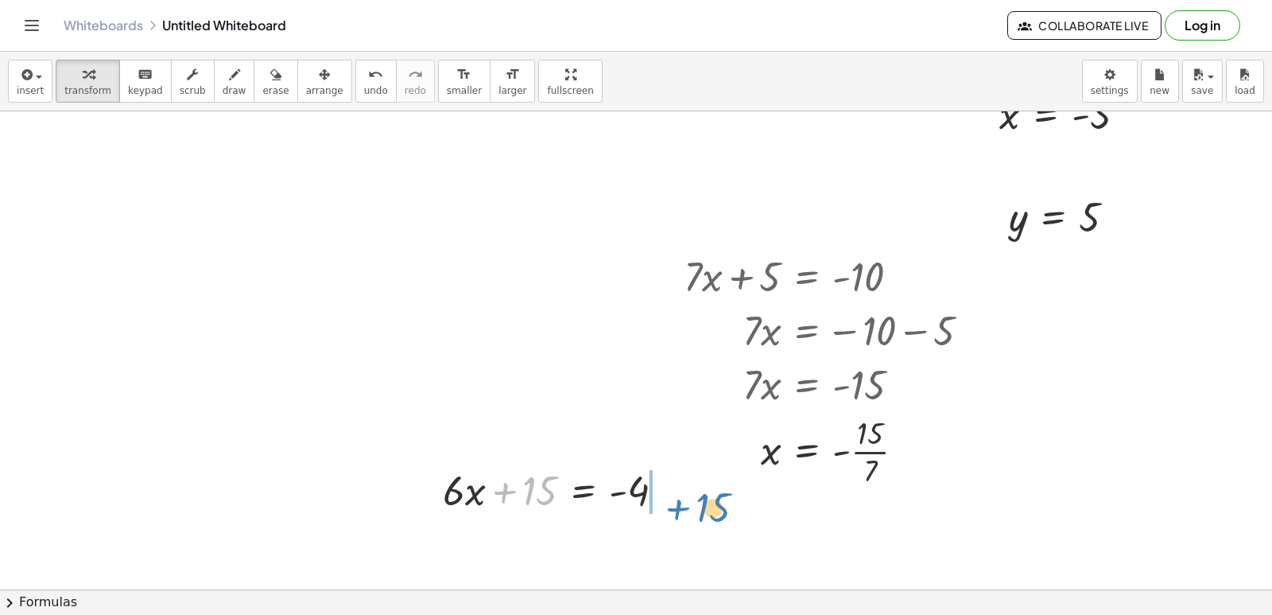
drag, startPoint x: 540, startPoint y: 495, endPoint x: 713, endPoint y: 510, distance: 174.0
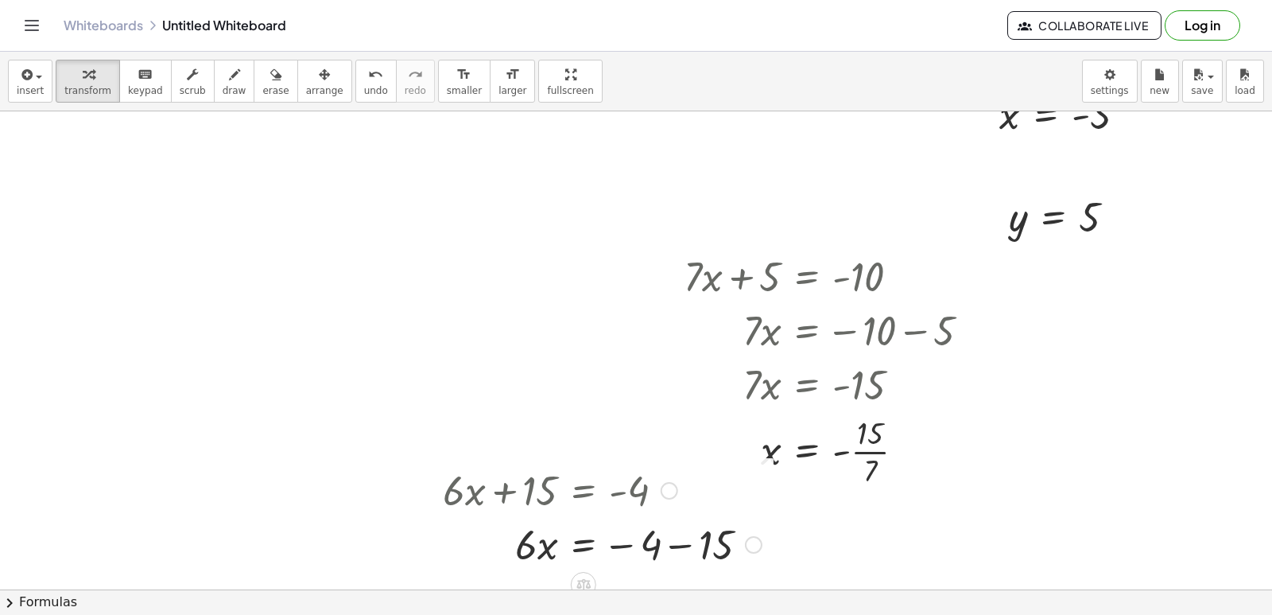
click at [671, 547] on div at bounding box center [602, 543] width 335 height 54
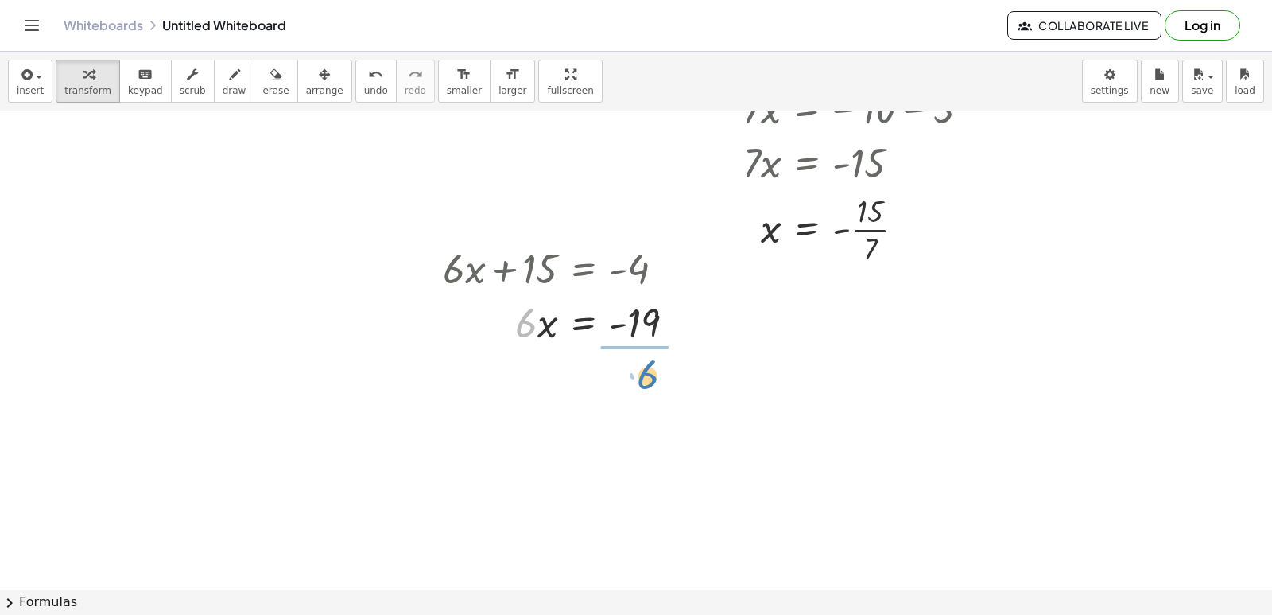
drag, startPoint x: 526, startPoint y: 313, endPoint x: 648, endPoint y: 360, distance: 130.4
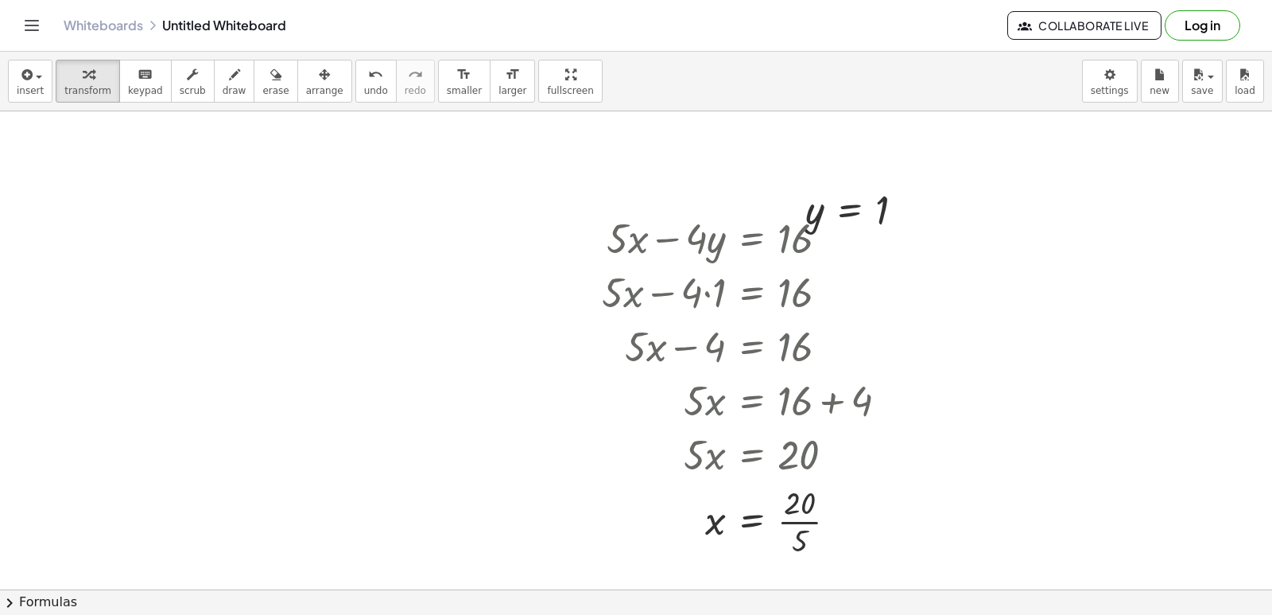
scroll to position [5975, 64]
